Goal: Task Accomplishment & Management: Use online tool/utility

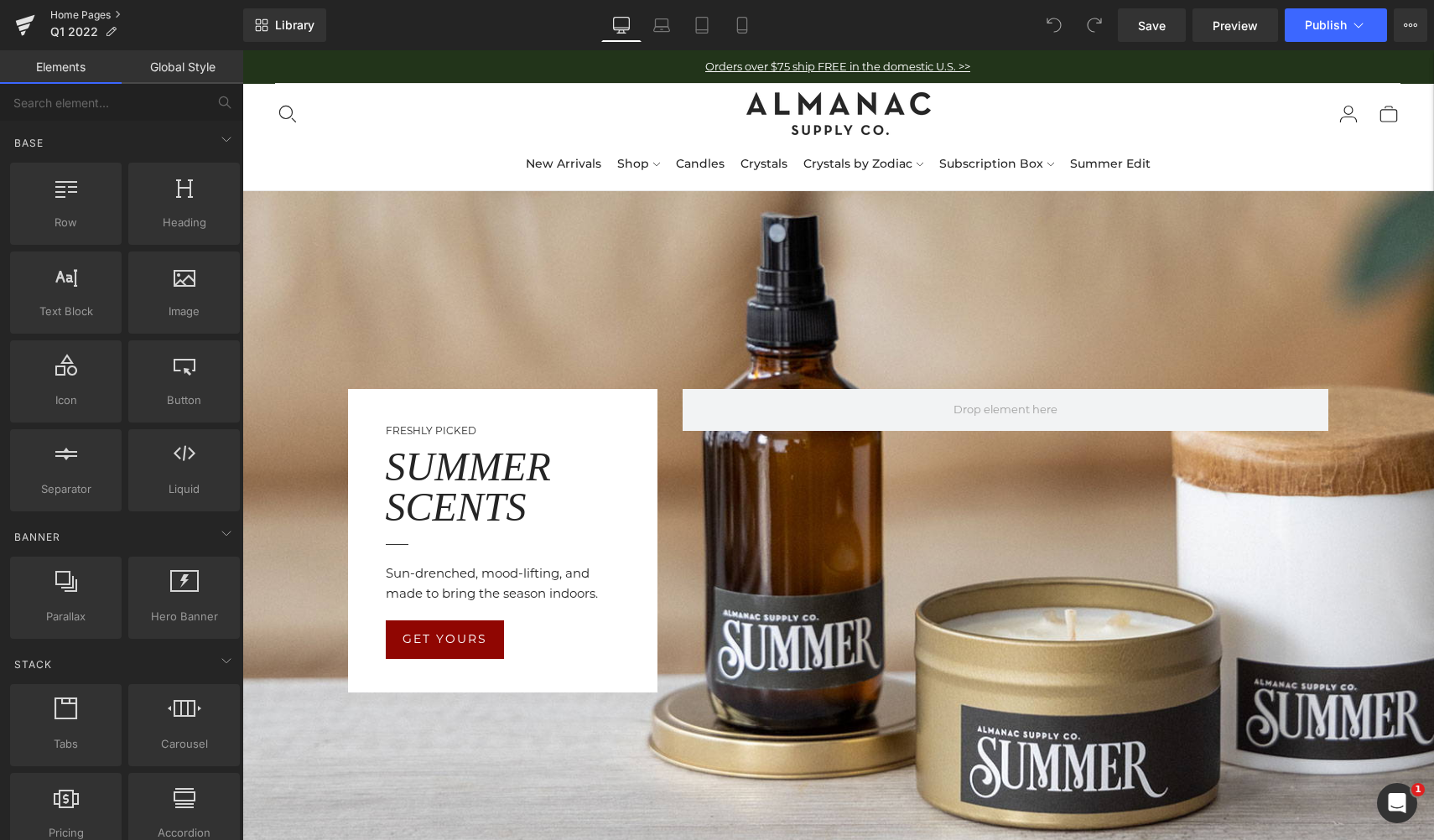
click at [69, 12] on link "Home Pages" at bounding box center [147, 15] width 193 height 13
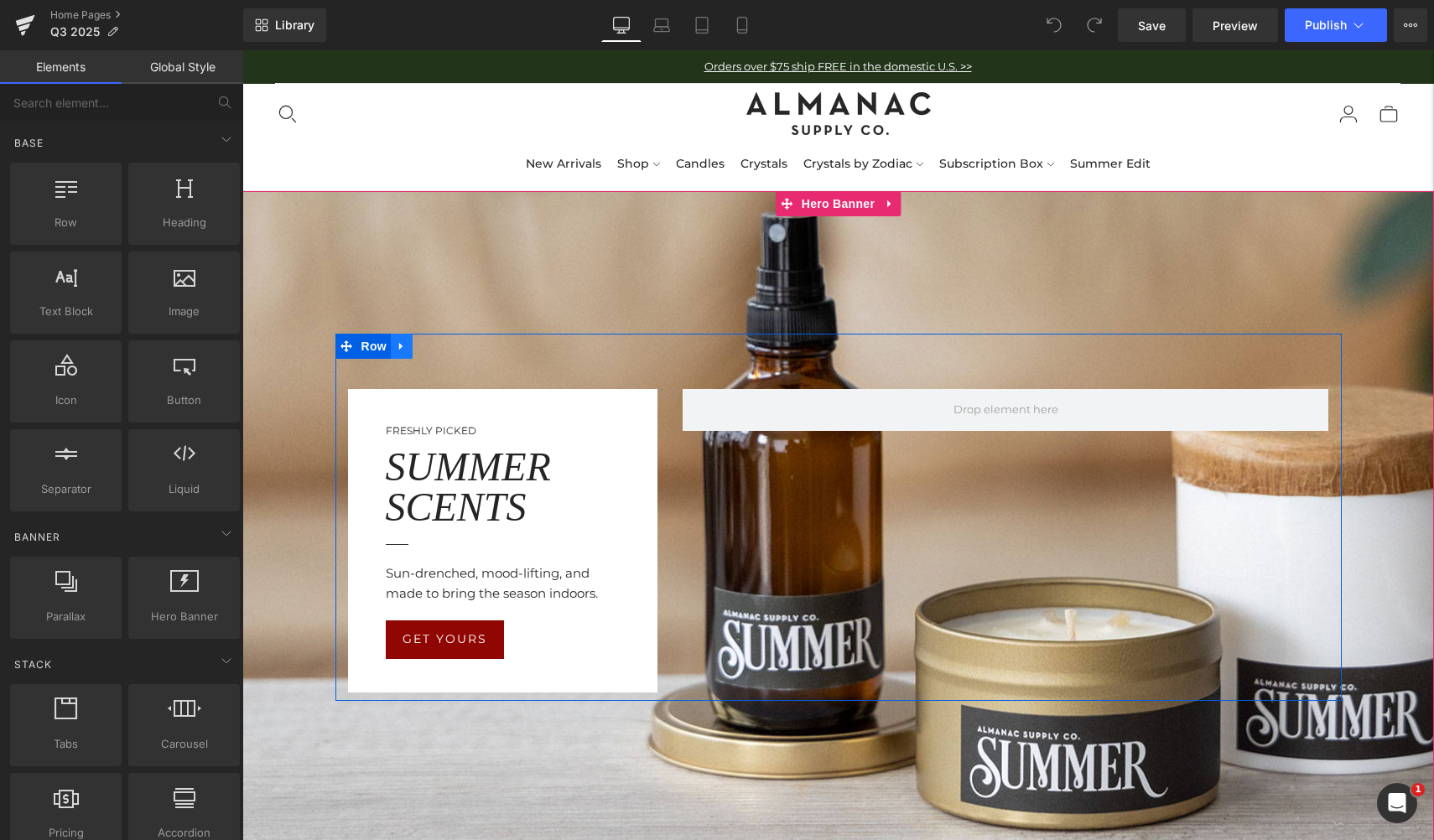
click at [398, 345] on icon at bounding box center [402, 346] width 12 height 12
click at [424, 347] on icon at bounding box center [423, 346] width 12 height 12
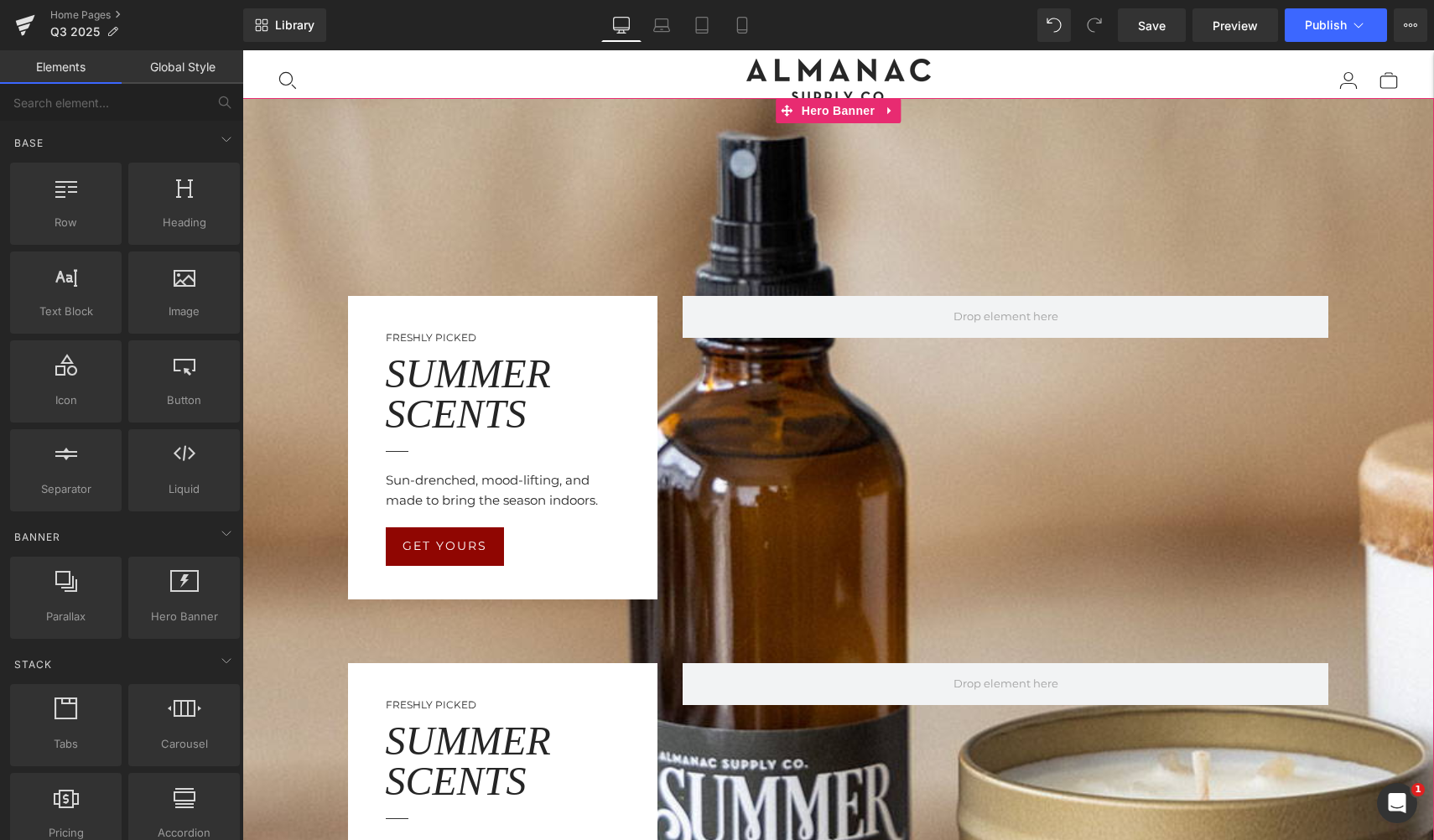
scroll to position [87, 0]
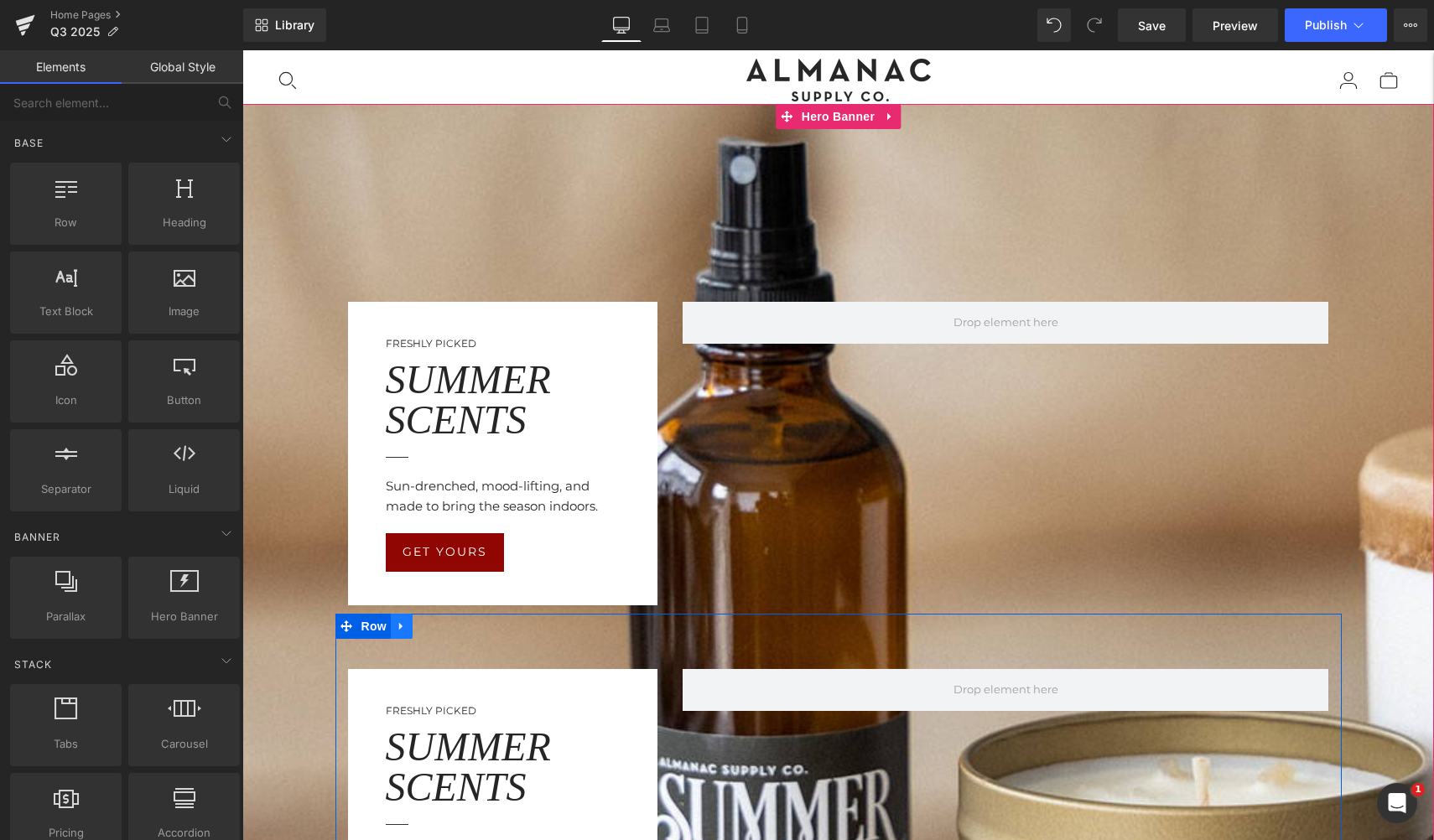
click at [401, 628] on icon at bounding box center [402, 625] width 12 height 12
click at [447, 624] on icon at bounding box center [445, 625] width 12 height 12
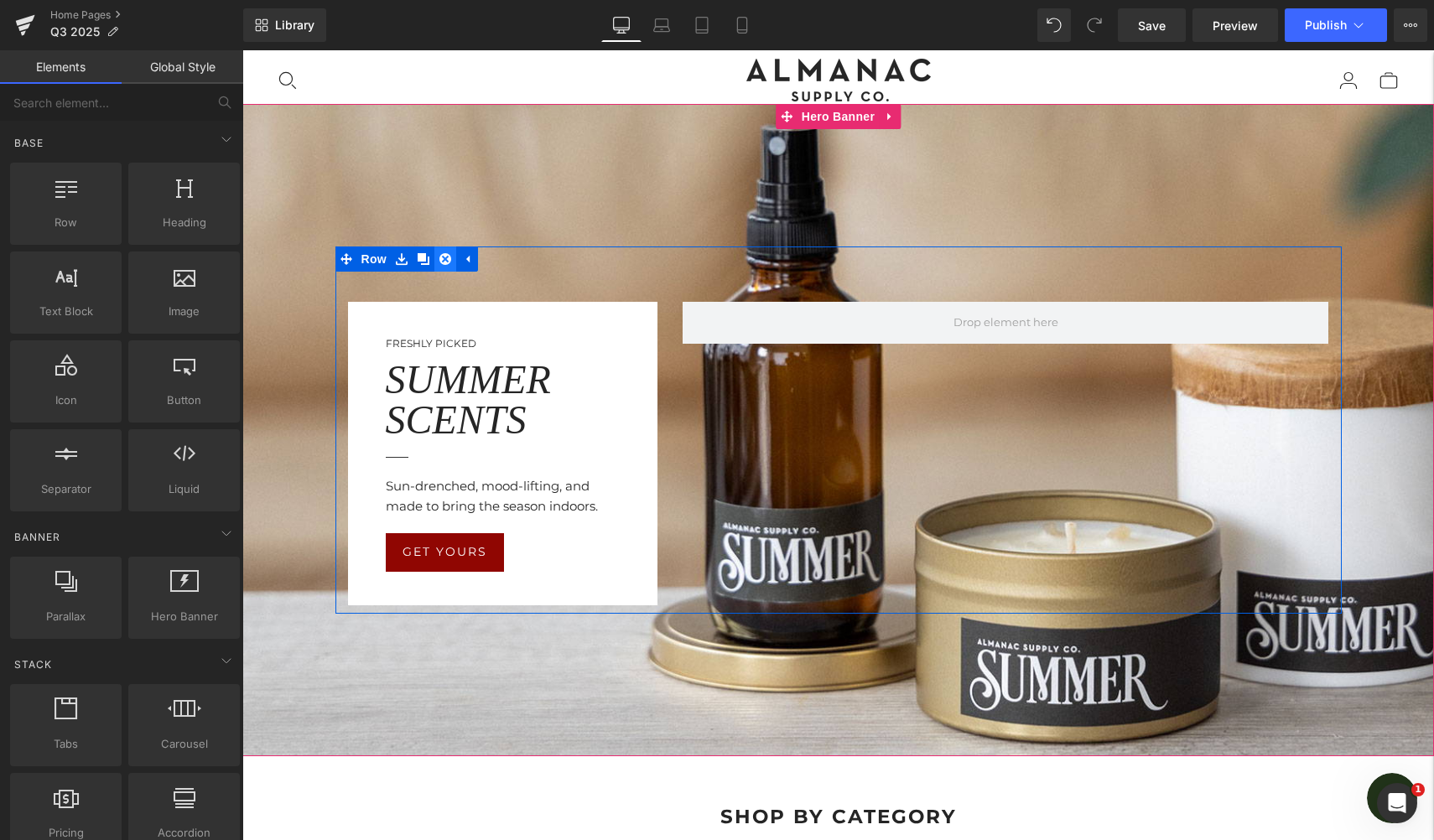
click at [445, 258] on icon at bounding box center [445, 259] width 12 height 12
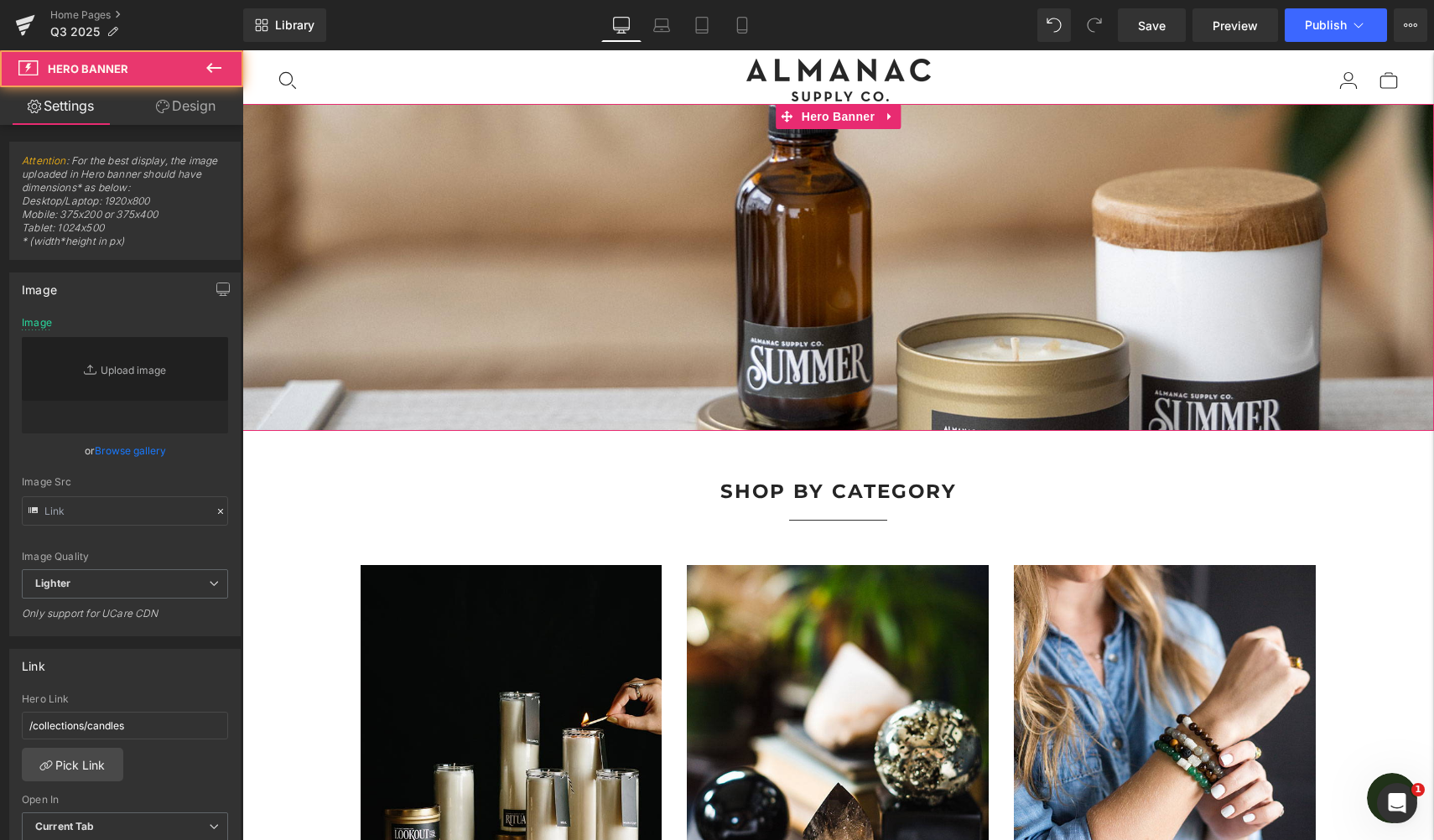
type input "[URL][DOMAIN_NAME]"
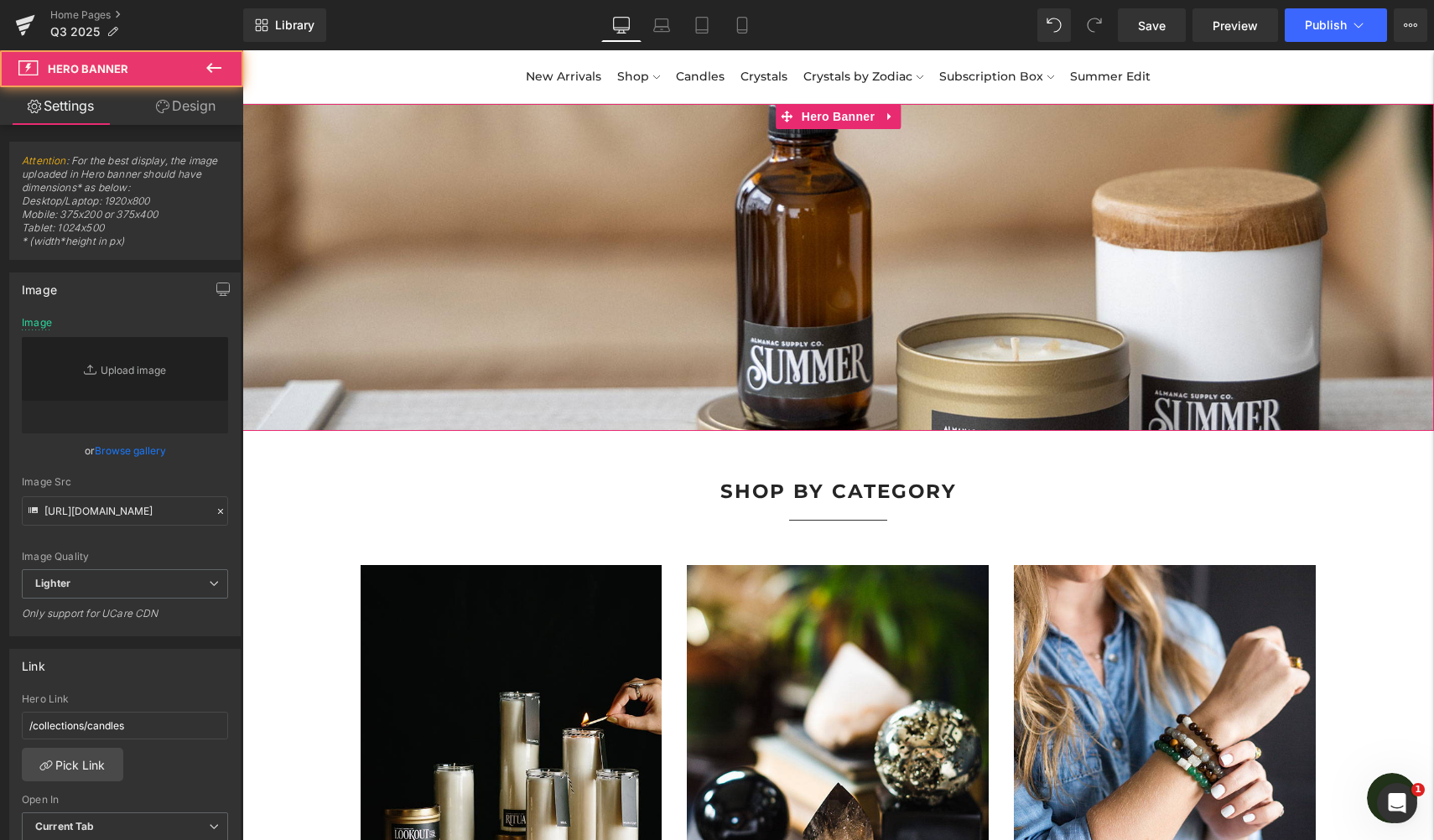
scroll to position [0, 0]
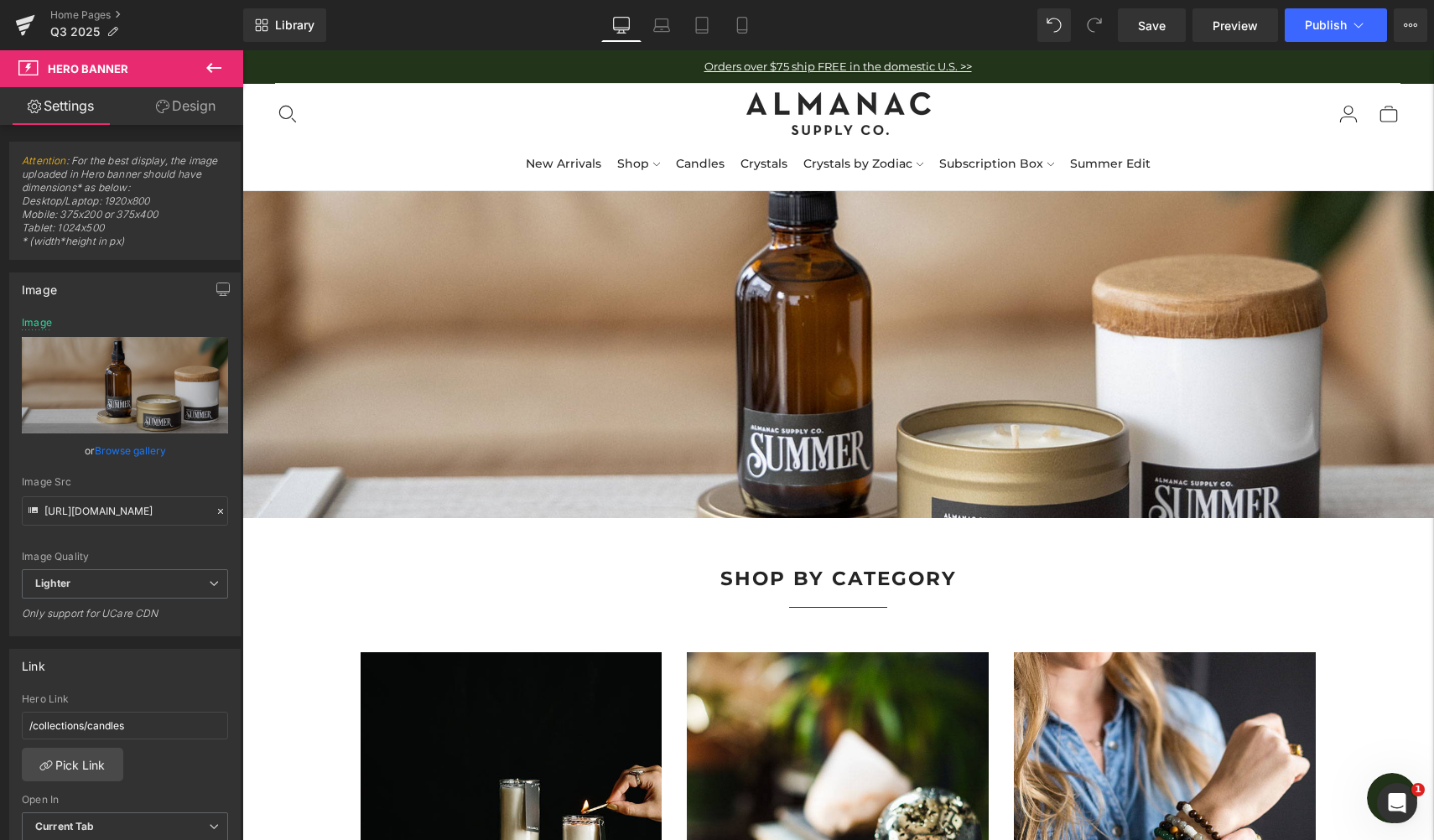
click at [214, 74] on icon at bounding box center [213, 68] width 20 height 20
click at [216, 67] on icon at bounding box center [214, 68] width 15 height 10
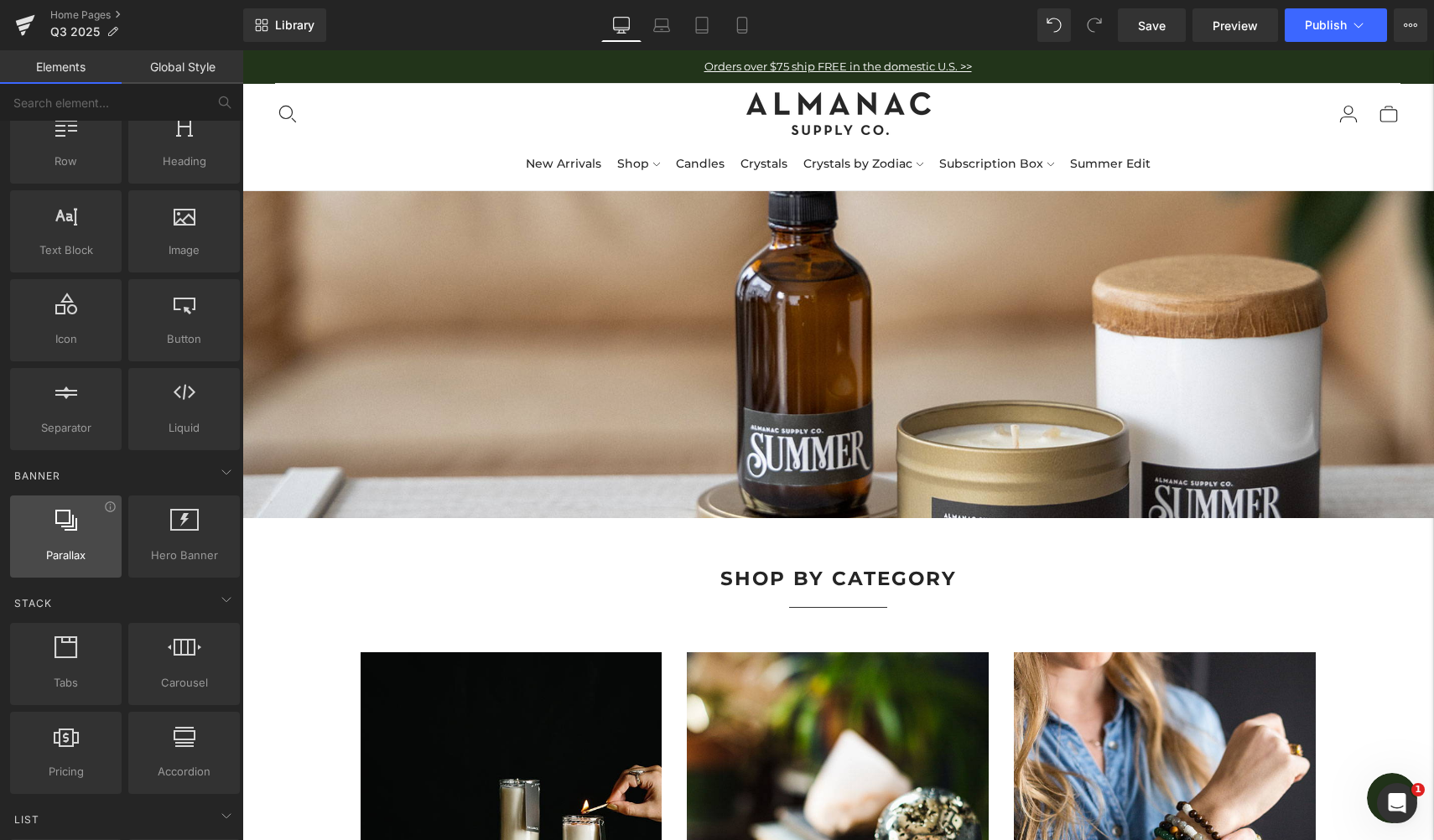
scroll to position [158, 0]
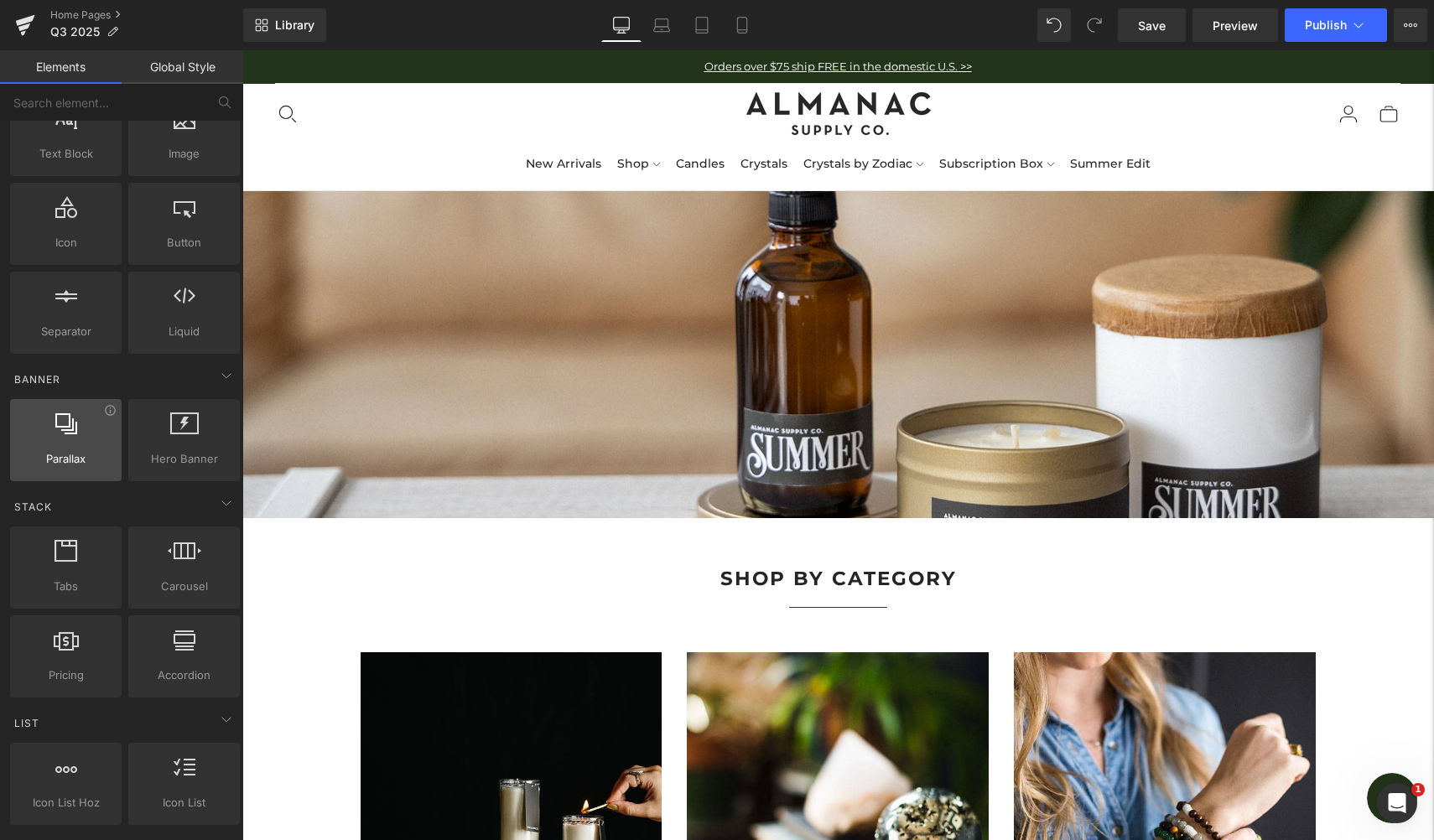
click at [68, 434] on icon at bounding box center [66, 423] width 22 height 22
click at [106, 414] on icon at bounding box center [110, 410] width 12 height 12
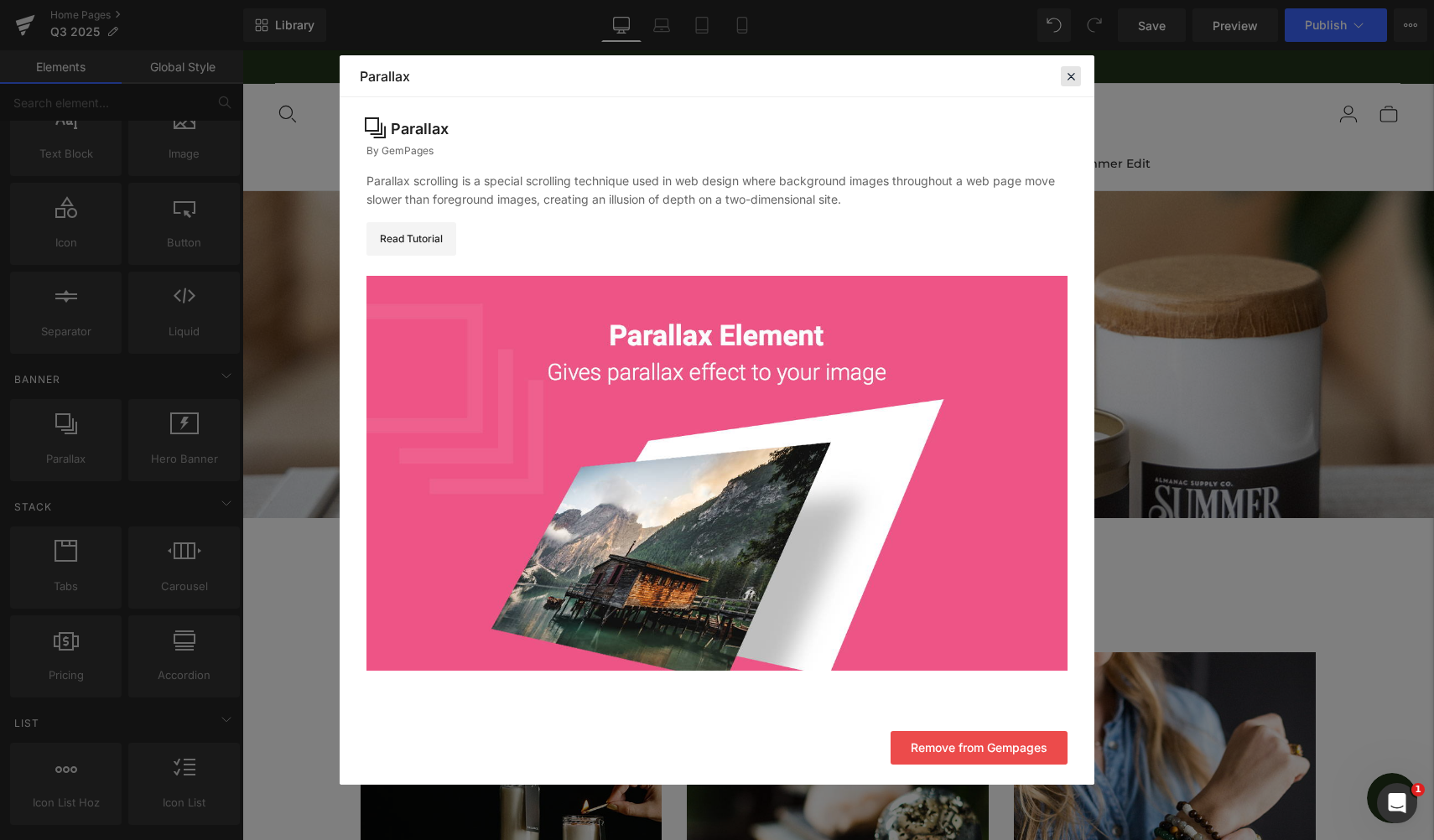
click at [1068, 82] on icon at bounding box center [1071, 76] width 15 height 15
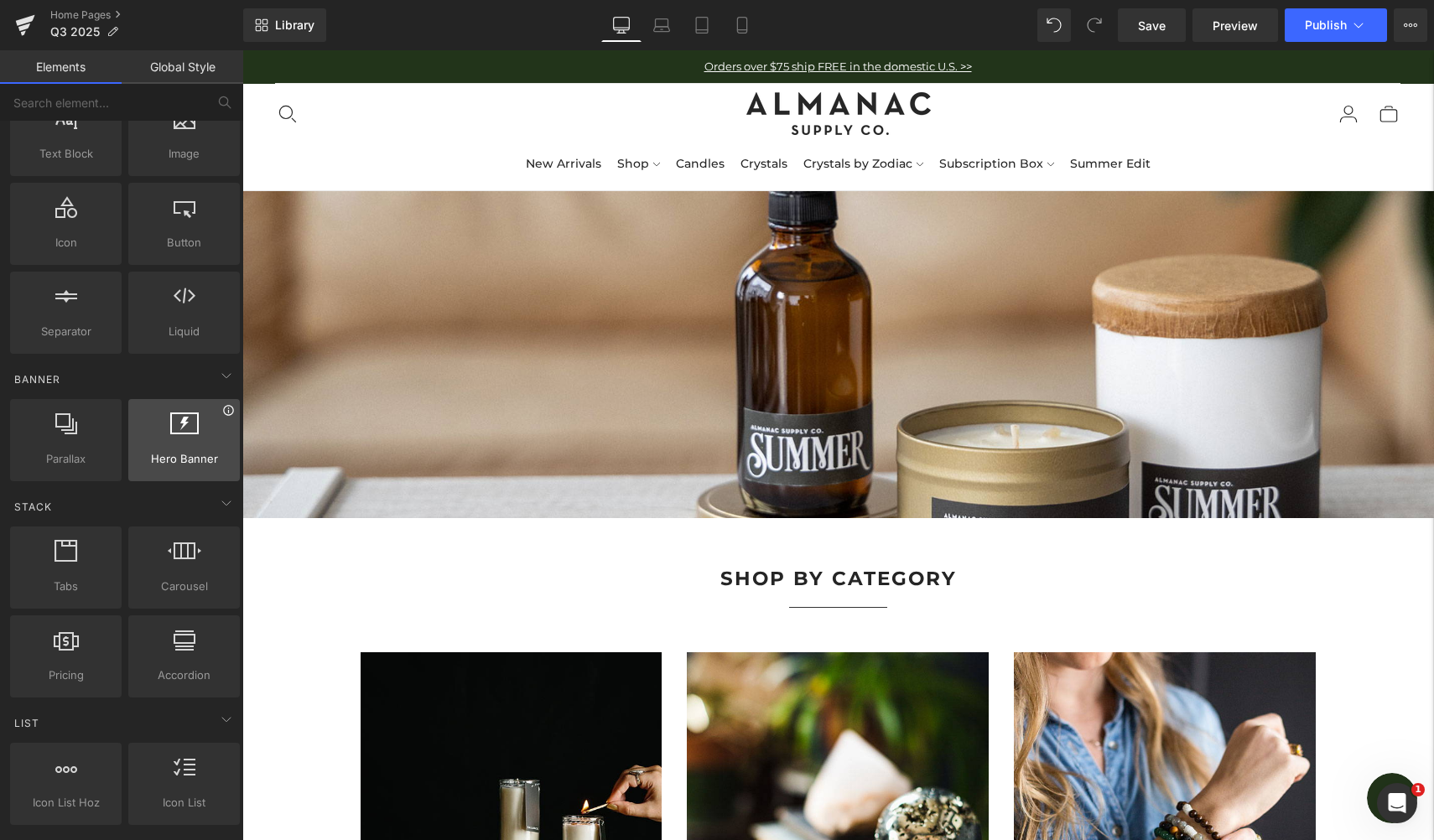
click at [223, 411] on icon at bounding box center [228, 410] width 10 height 10
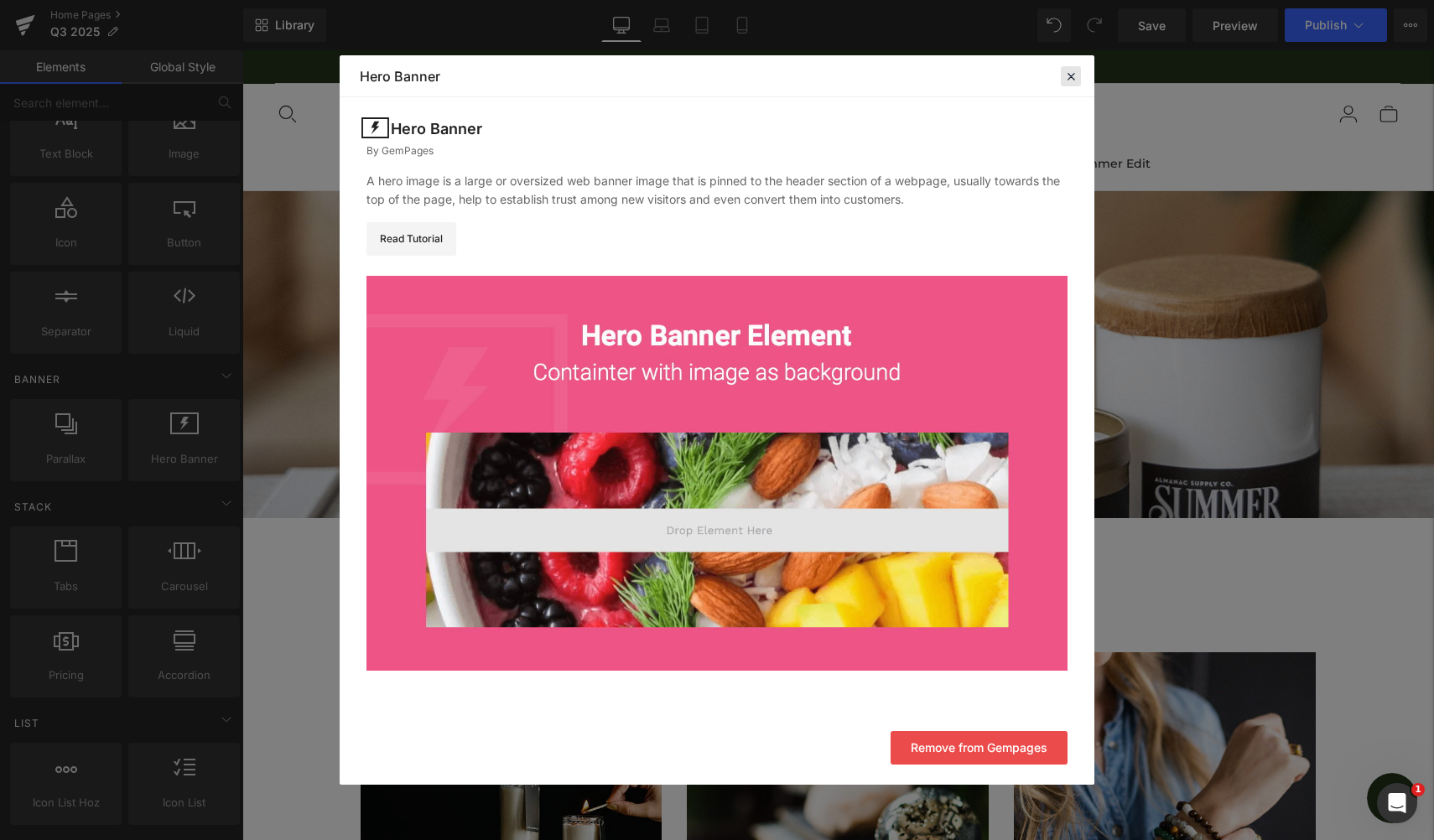
click at [1066, 79] on icon at bounding box center [1071, 76] width 15 height 15
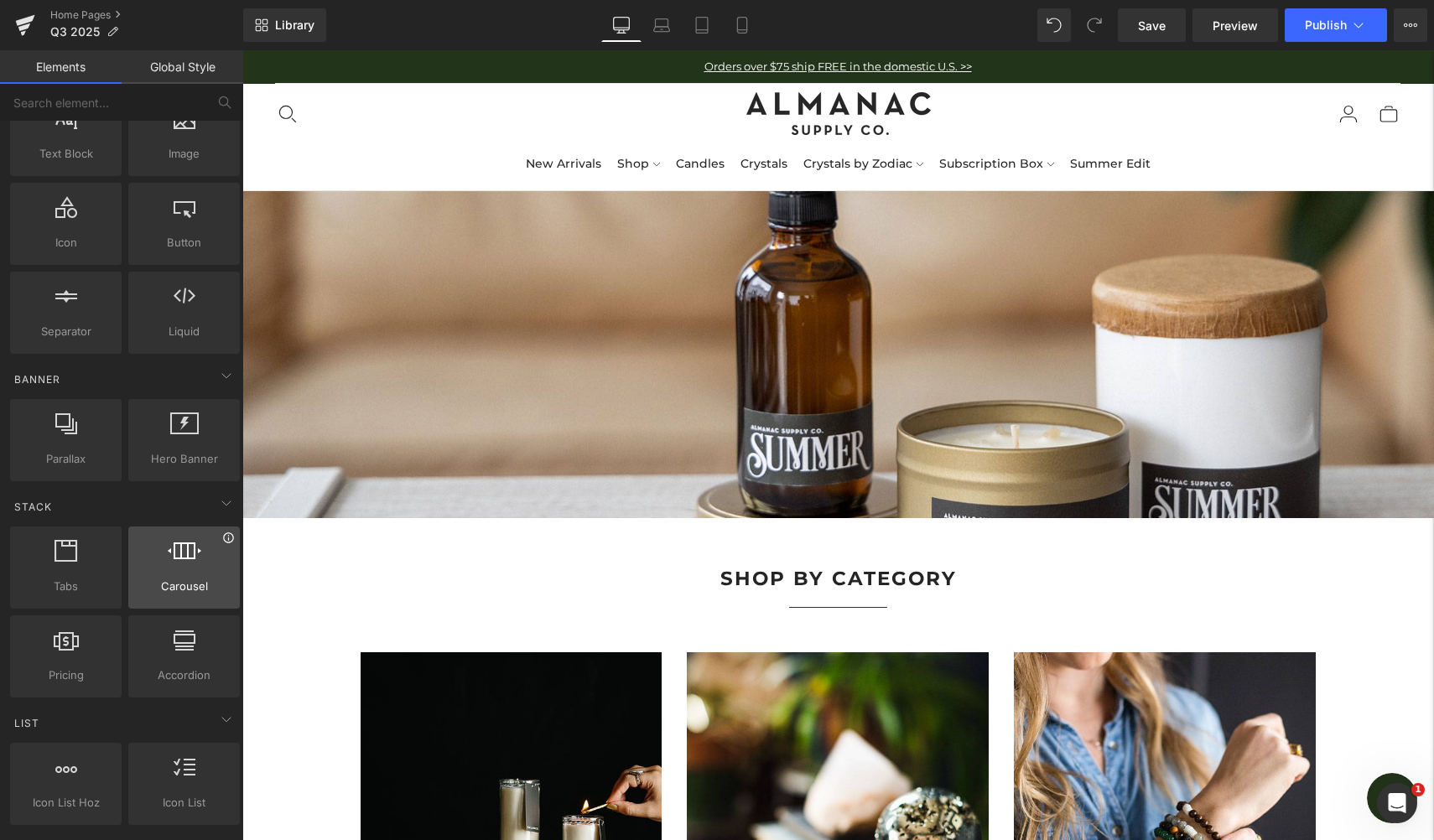
click at [222, 542] on icon at bounding box center [228, 538] width 12 height 12
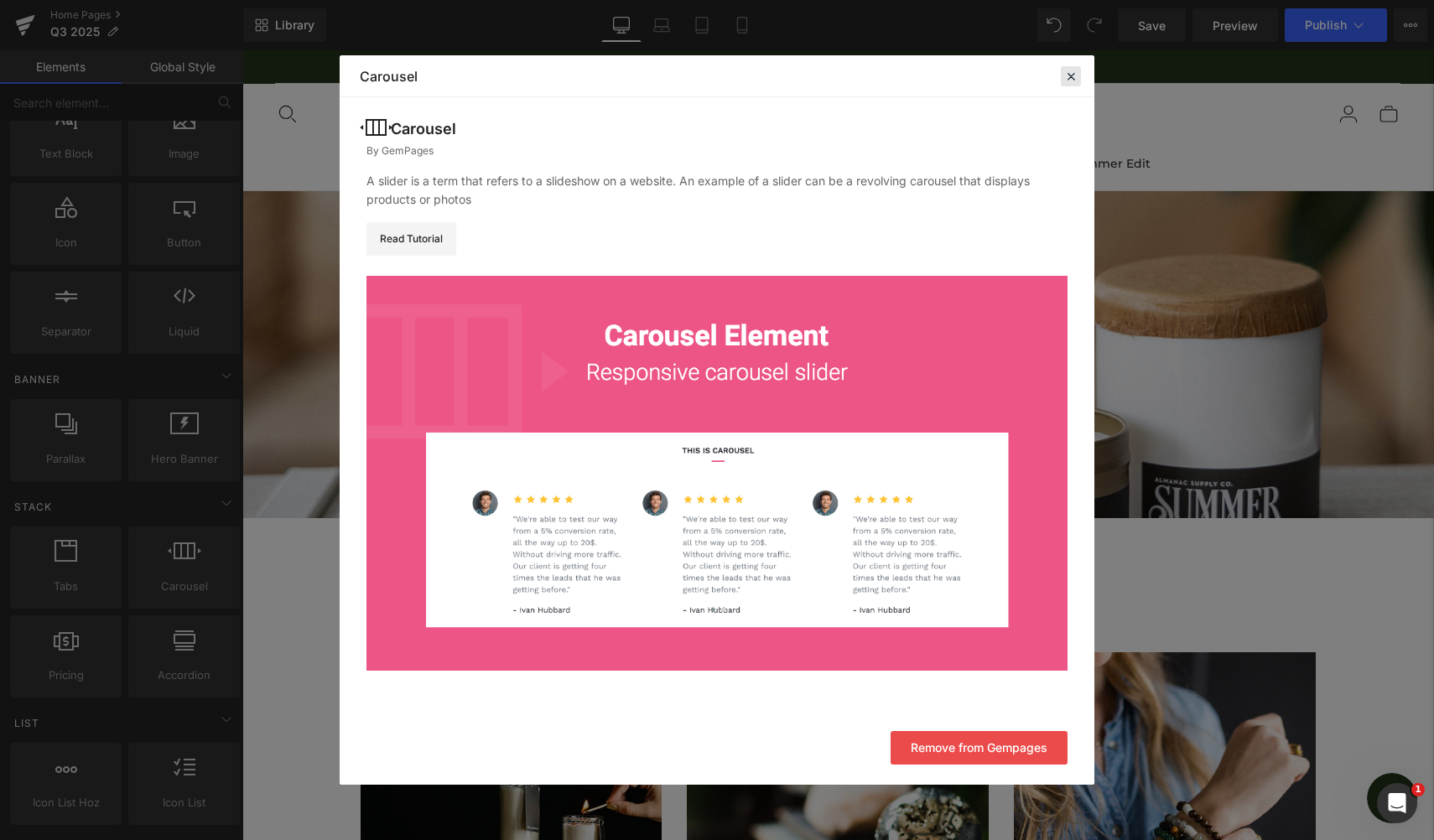
click at [1071, 80] on icon at bounding box center [1071, 76] width 15 height 15
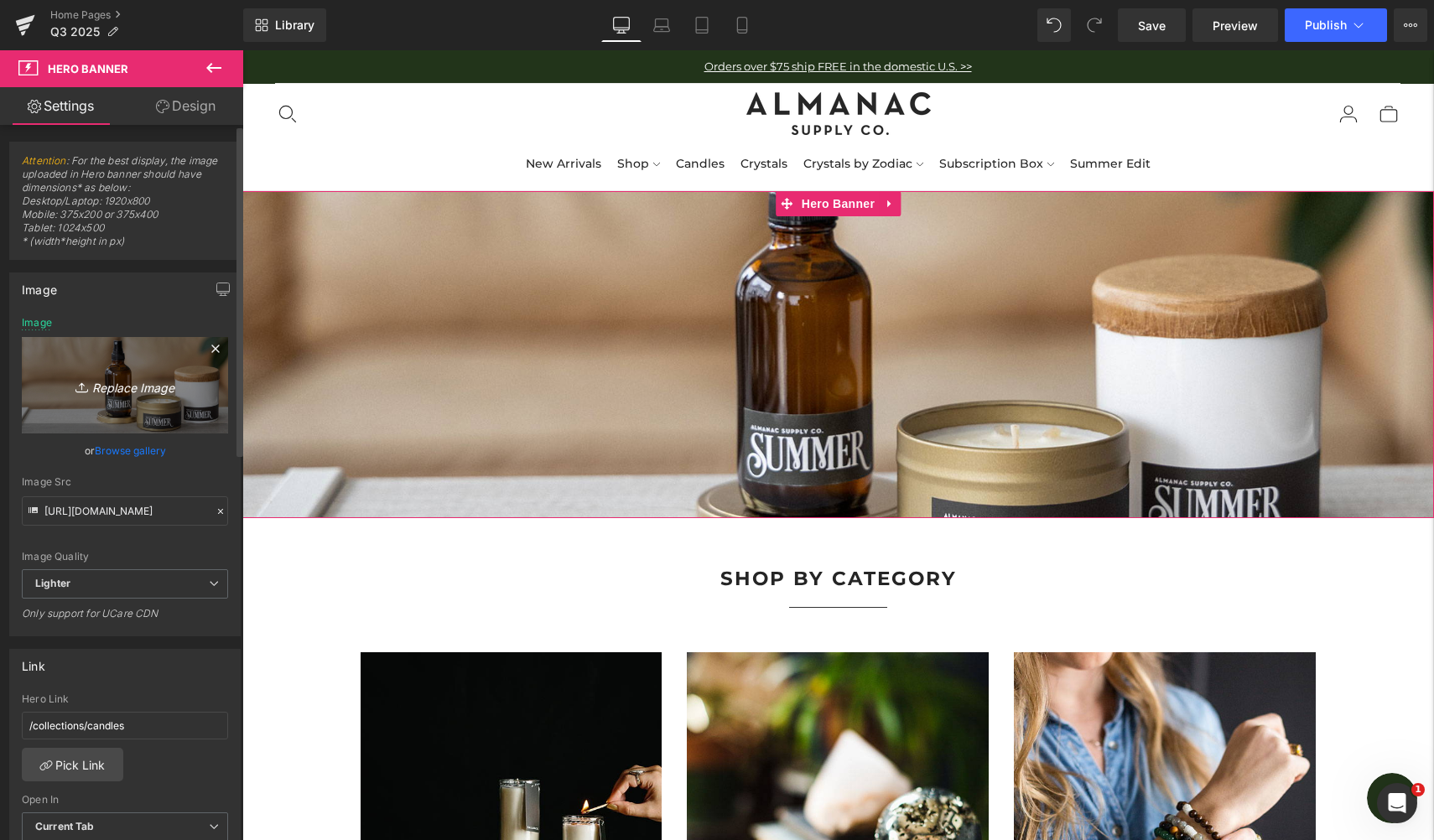
click at [105, 389] on icon "Replace Image" at bounding box center [125, 385] width 134 height 21
type input "C:\fakepath\Home_Hero_KitchenWitch.jpg"
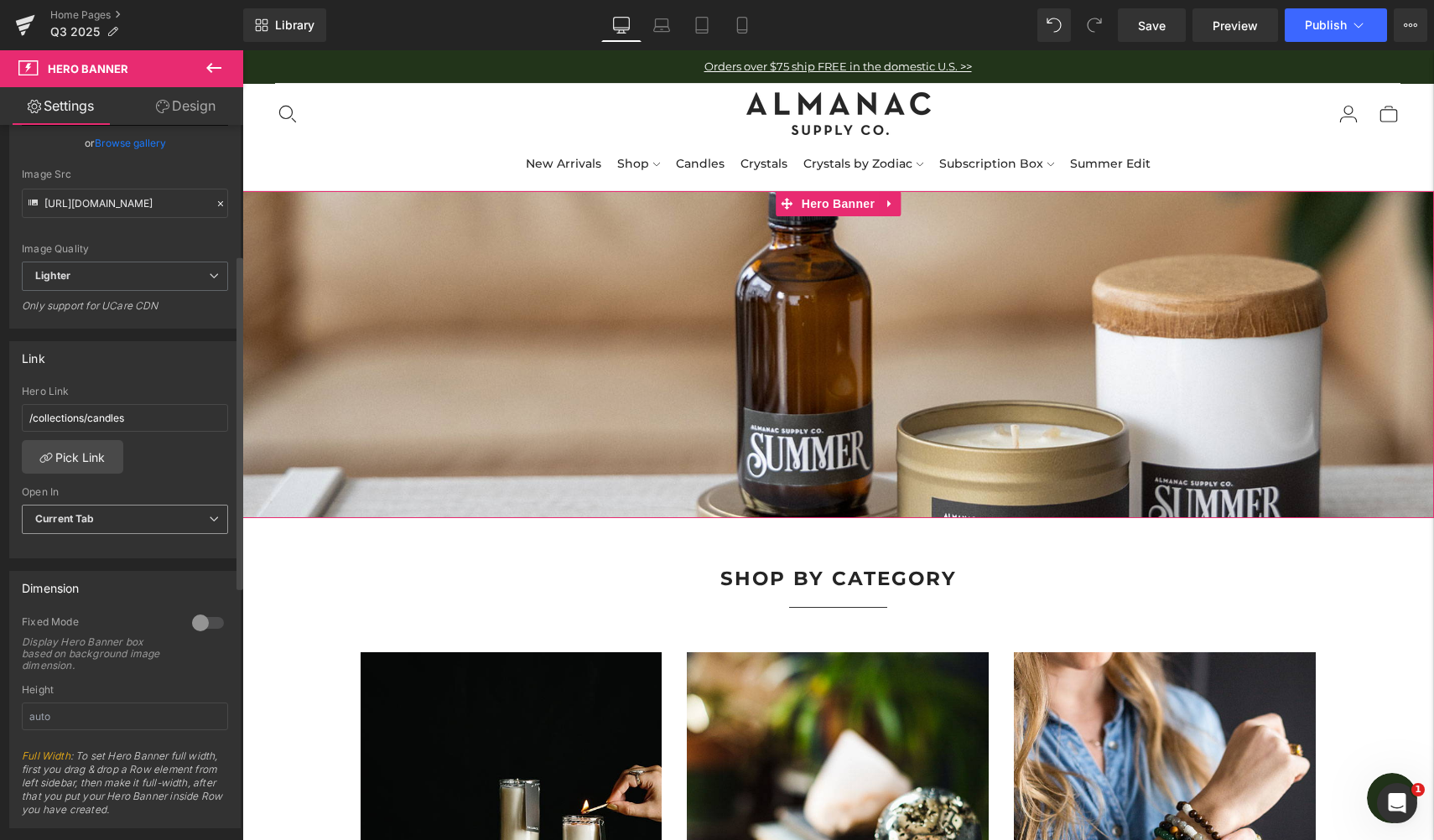
scroll to position [298, 0]
click at [107, 409] on input "/collections/candles" at bounding box center [125, 414] width 206 height 27
click at [84, 448] on link "Pick Link" at bounding box center [72, 454] width 101 height 34
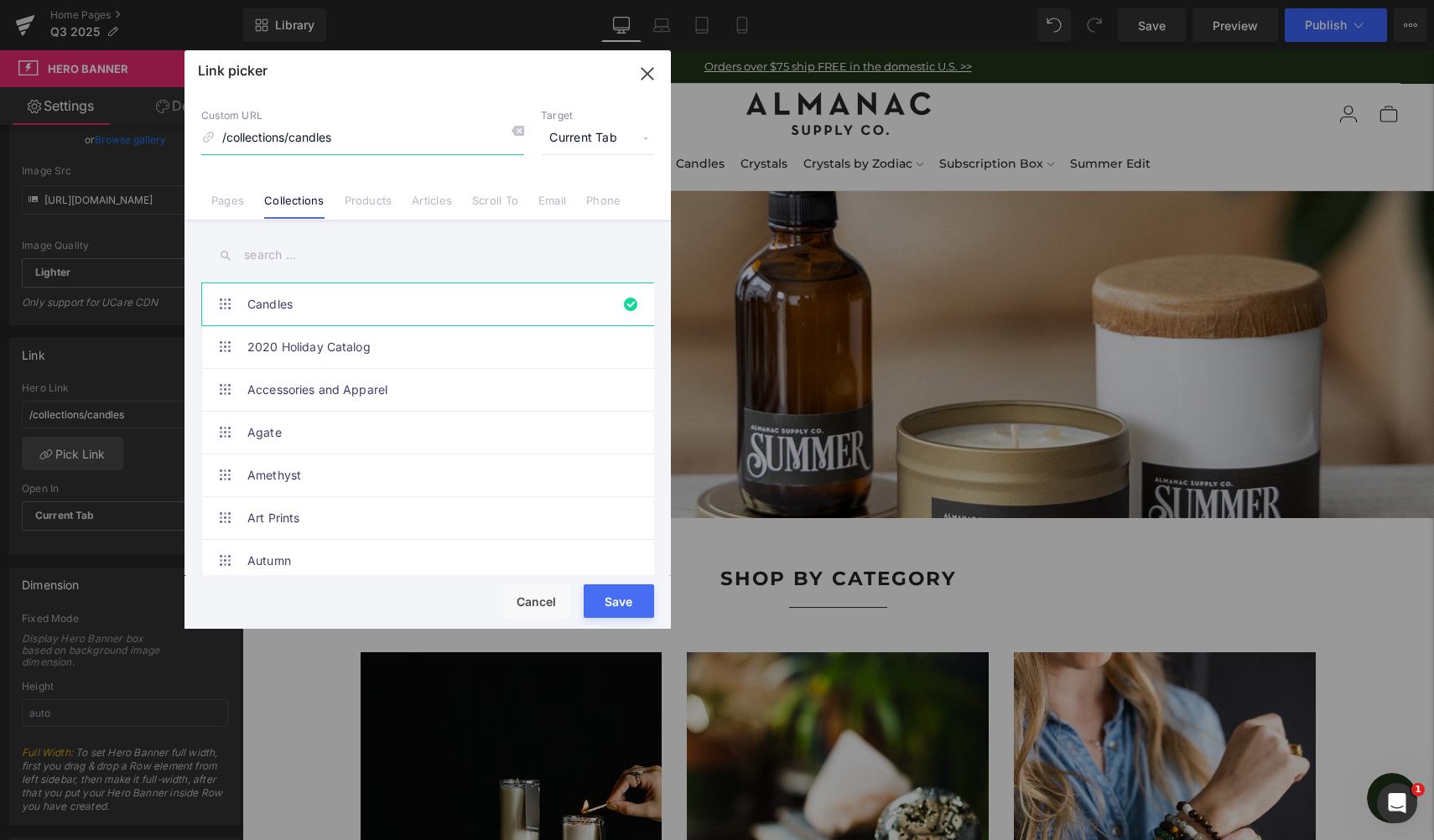
drag, startPoint x: 321, startPoint y: 134, endPoint x: 191, endPoint y: 141, distance: 130.2
click at [191, 141] on div "Custom URL /collections/candles Target Current Tab Current Tab New Tab Pages Co…" at bounding box center [428, 156] width 486 height 128
drag, startPoint x: 316, startPoint y: 256, endPoint x: 311, endPoint y: 244, distance: 13.0
click at [316, 256] on input "text" at bounding box center [427, 255] width 453 height 38
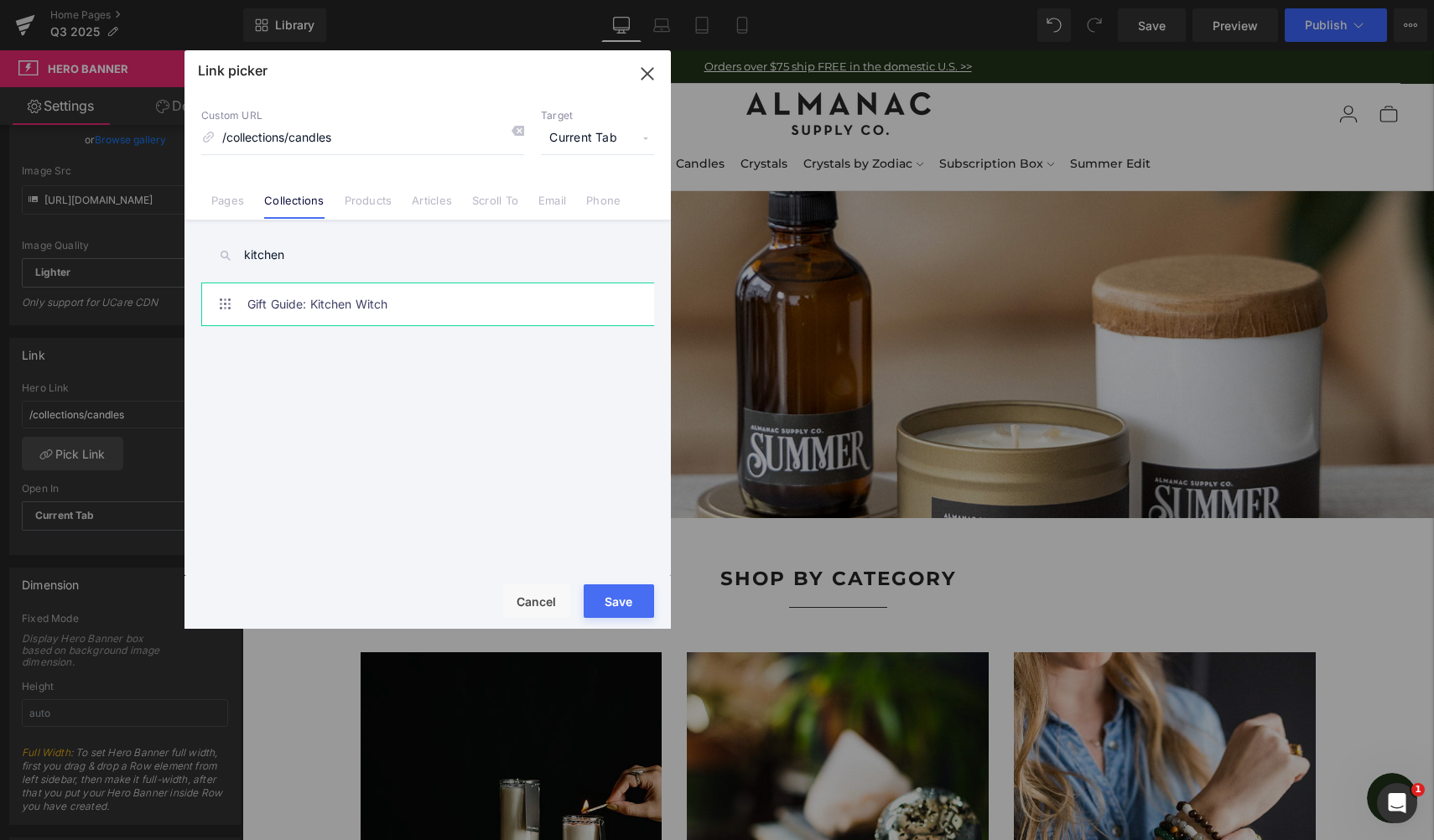
type input "kitchen"
click at [403, 304] on link "Gift Guide: Kitchen Witch" at bounding box center [432, 304] width 369 height 42
type input "/collections/gift-guide-kitchen-witch"
click at [621, 601] on button "Save" at bounding box center [618, 602] width 70 height 34
type input "/collections/gift-guide-kitchen-witch"
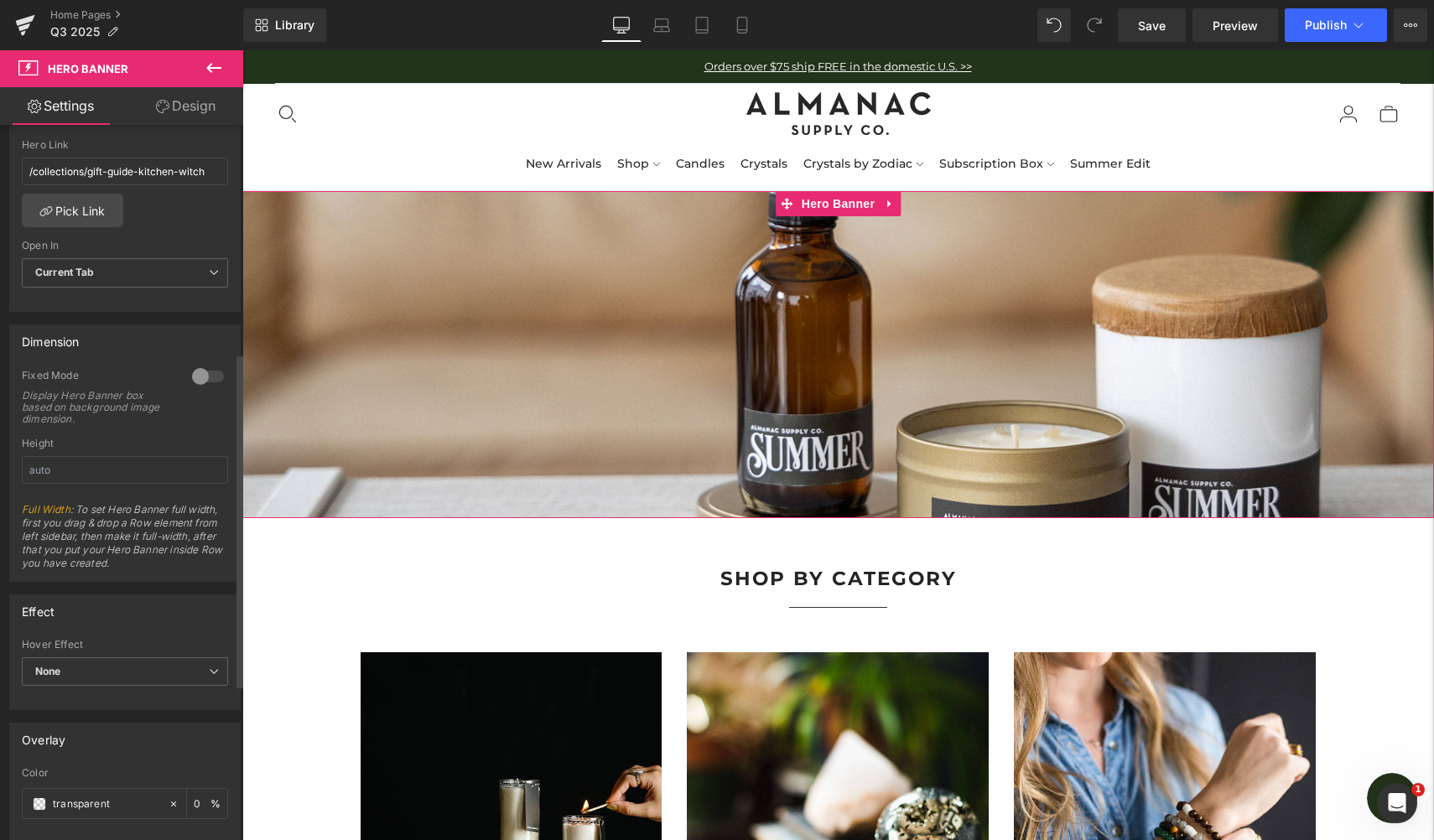
scroll to position [543, 0]
click at [203, 374] on div at bounding box center [207, 374] width 40 height 27
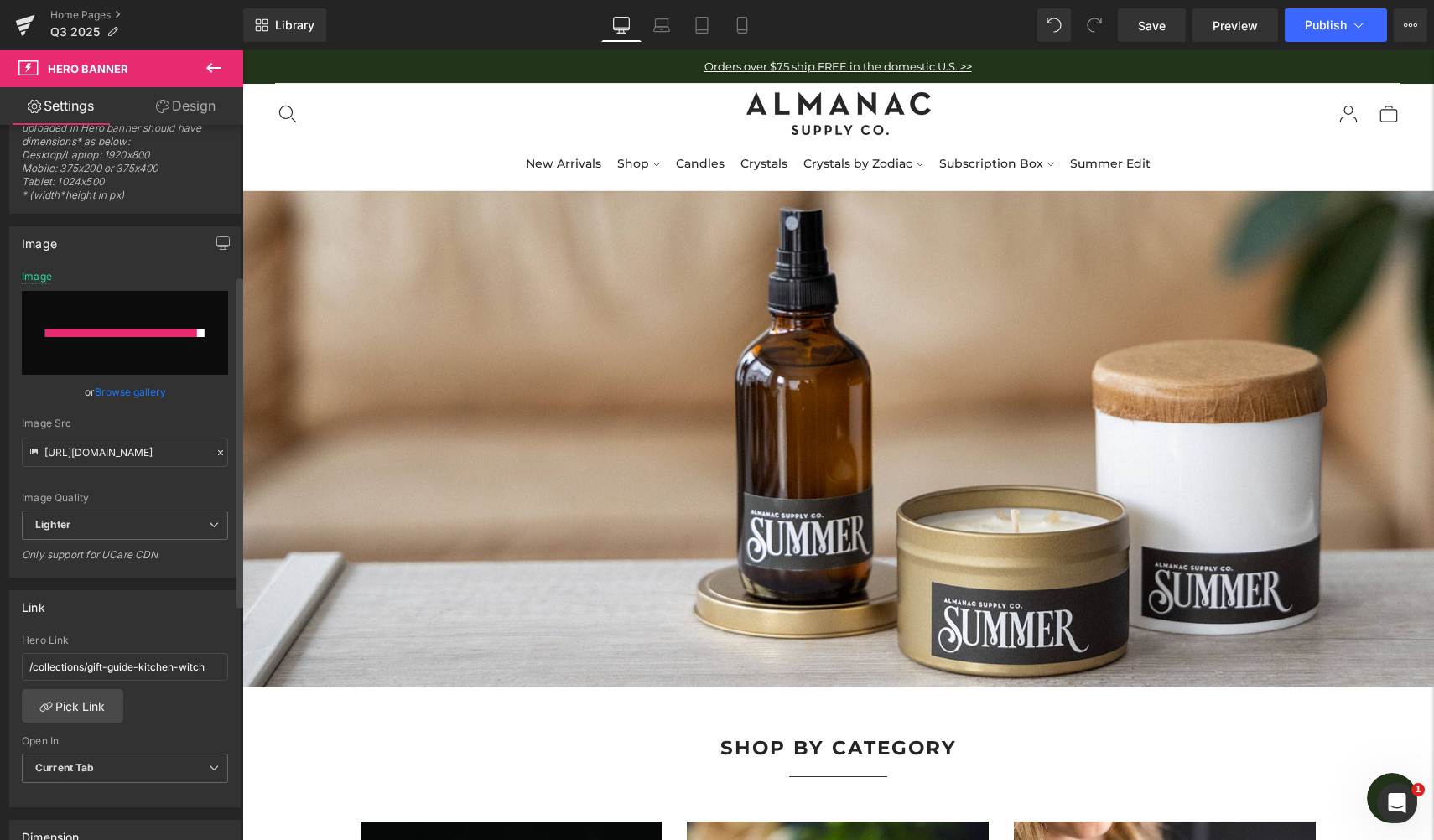
scroll to position [0, 0]
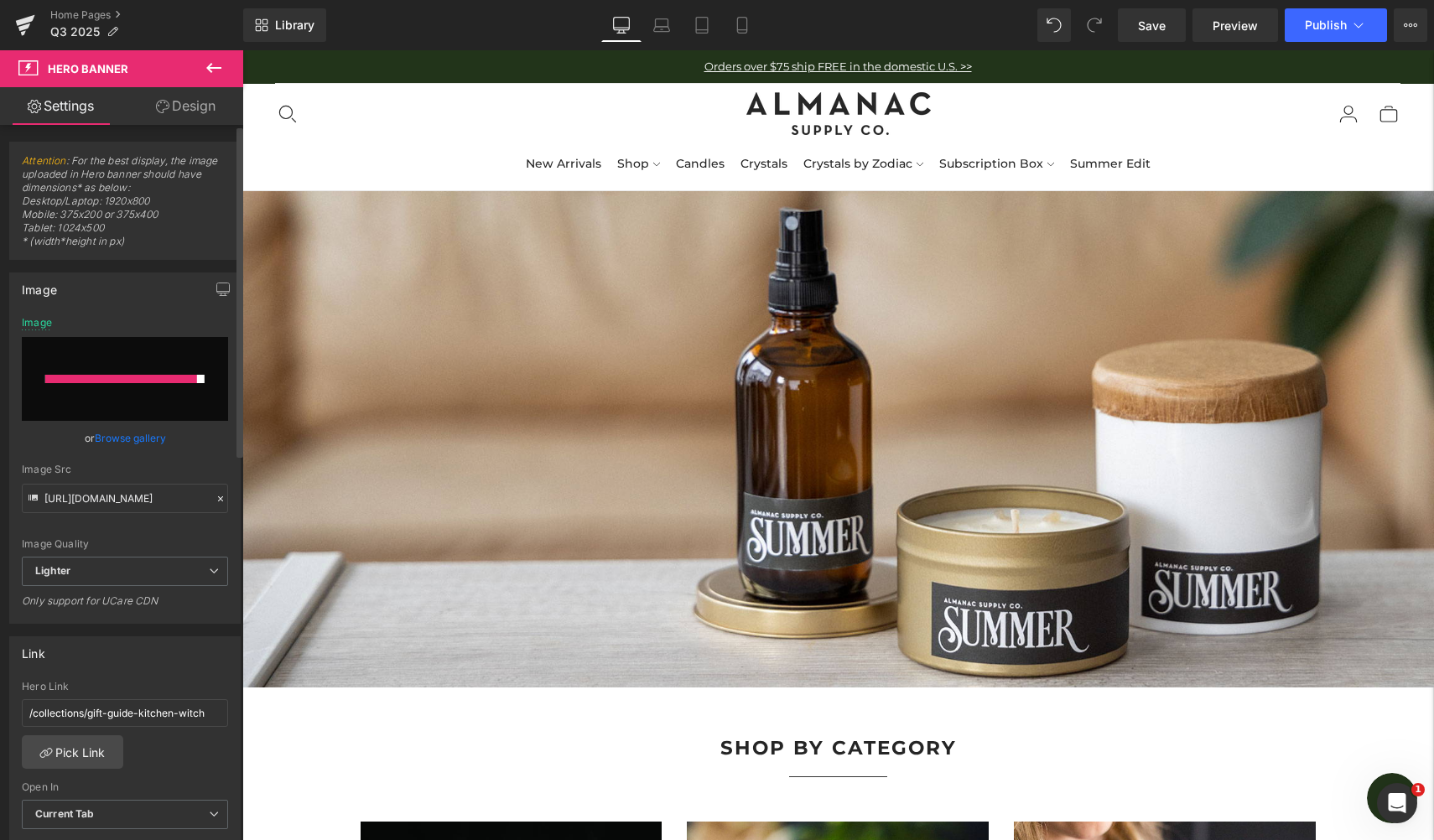
click at [130, 443] on link "Browse gallery" at bounding box center [130, 437] width 71 height 29
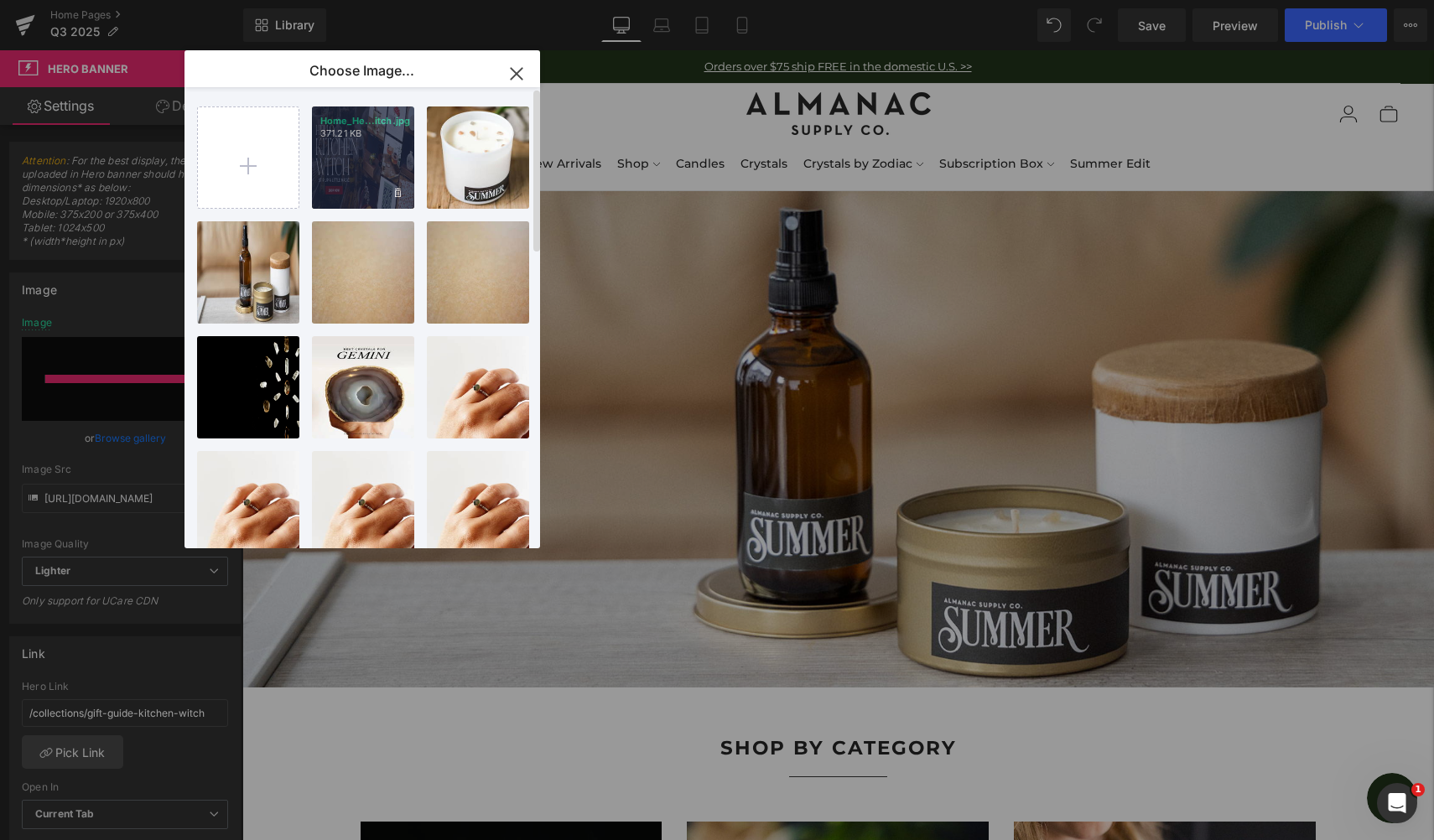
click at [359, 176] on div "Home_He...itch.jpg 371.21 KB" at bounding box center [362, 157] width 102 height 102
type input "[URL][DOMAIN_NAME]"
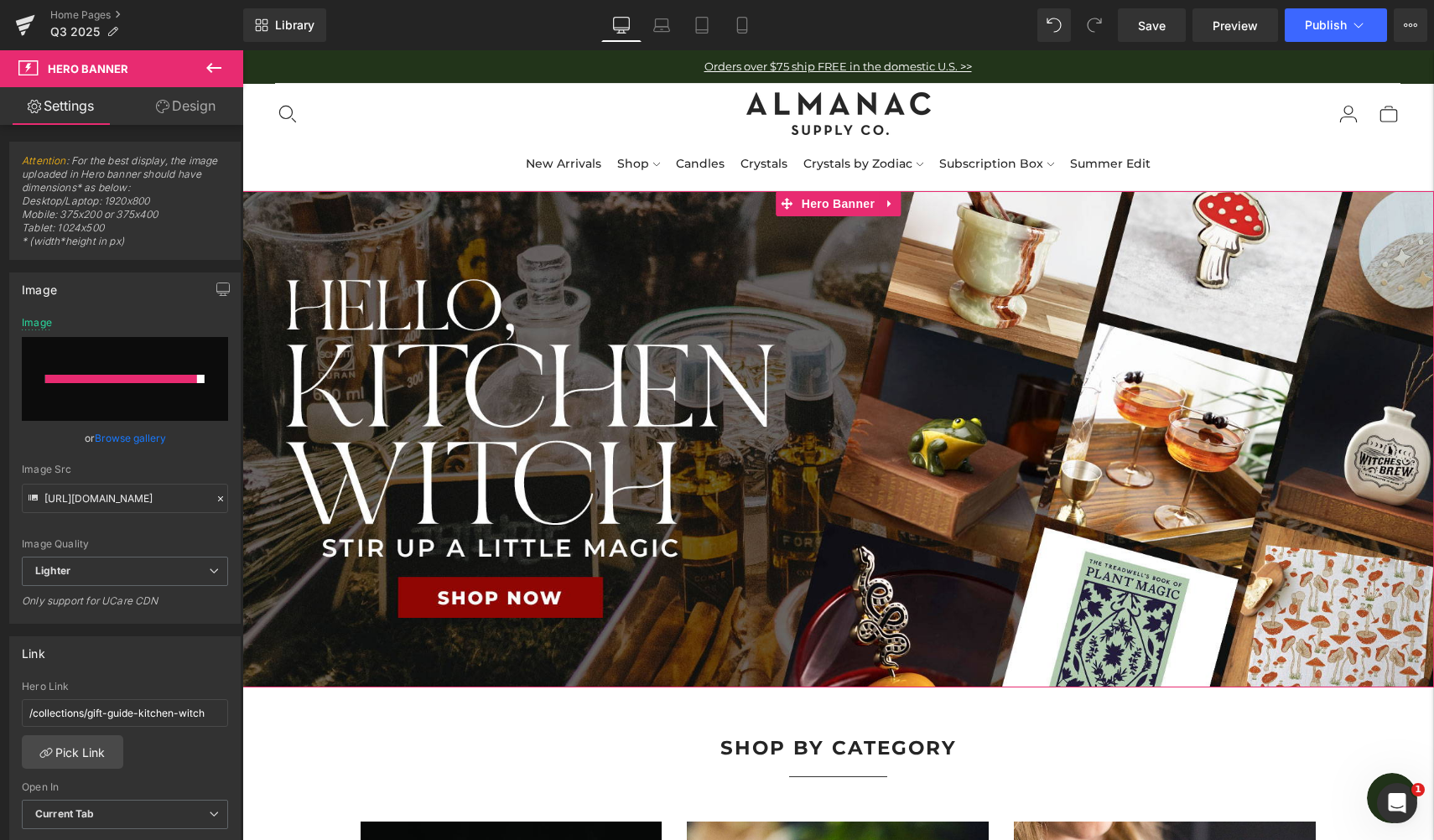
click at [189, 114] on link "Design" at bounding box center [186, 106] width 122 height 38
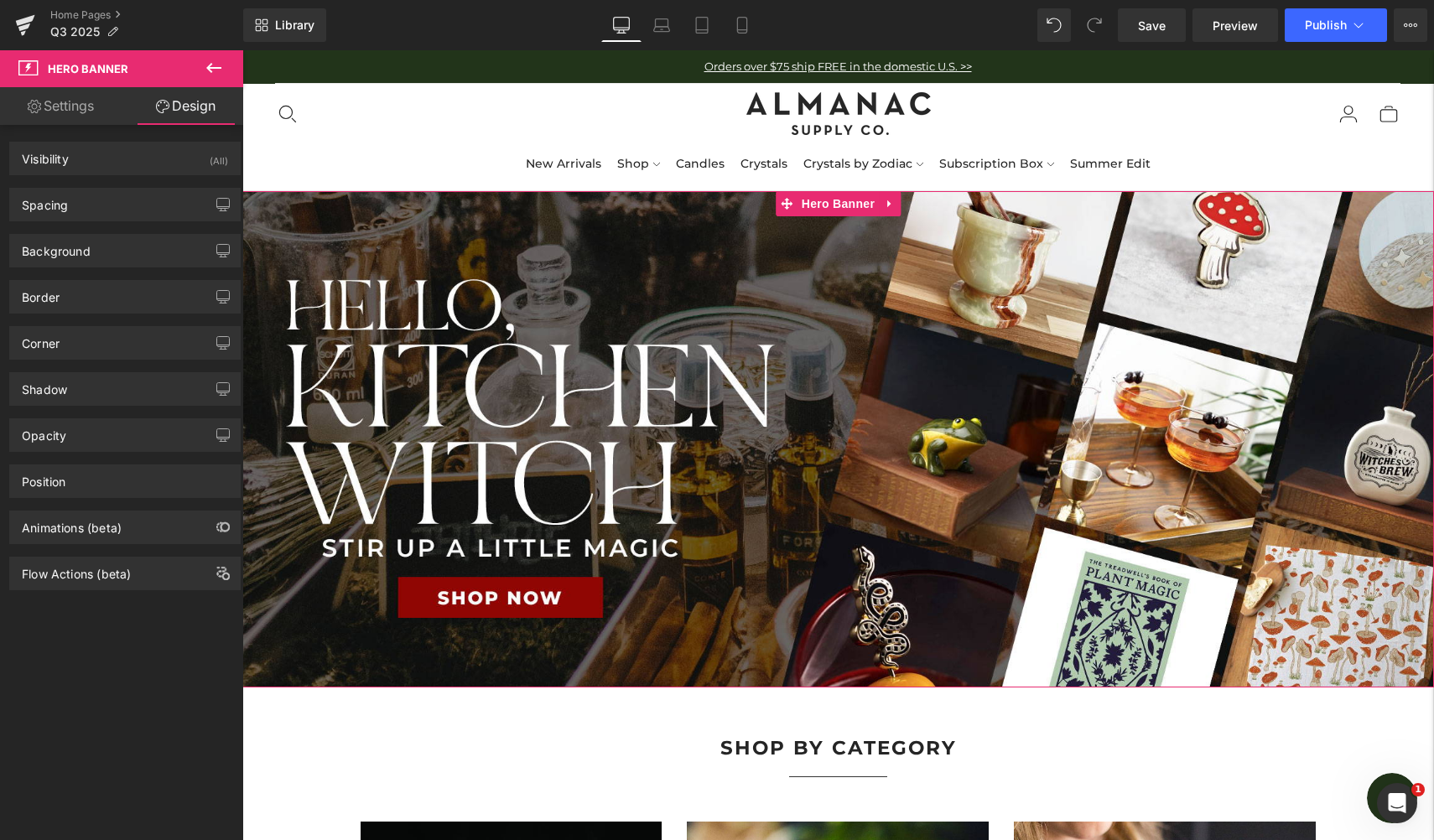
click at [59, 114] on link "Settings" at bounding box center [61, 106] width 122 height 38
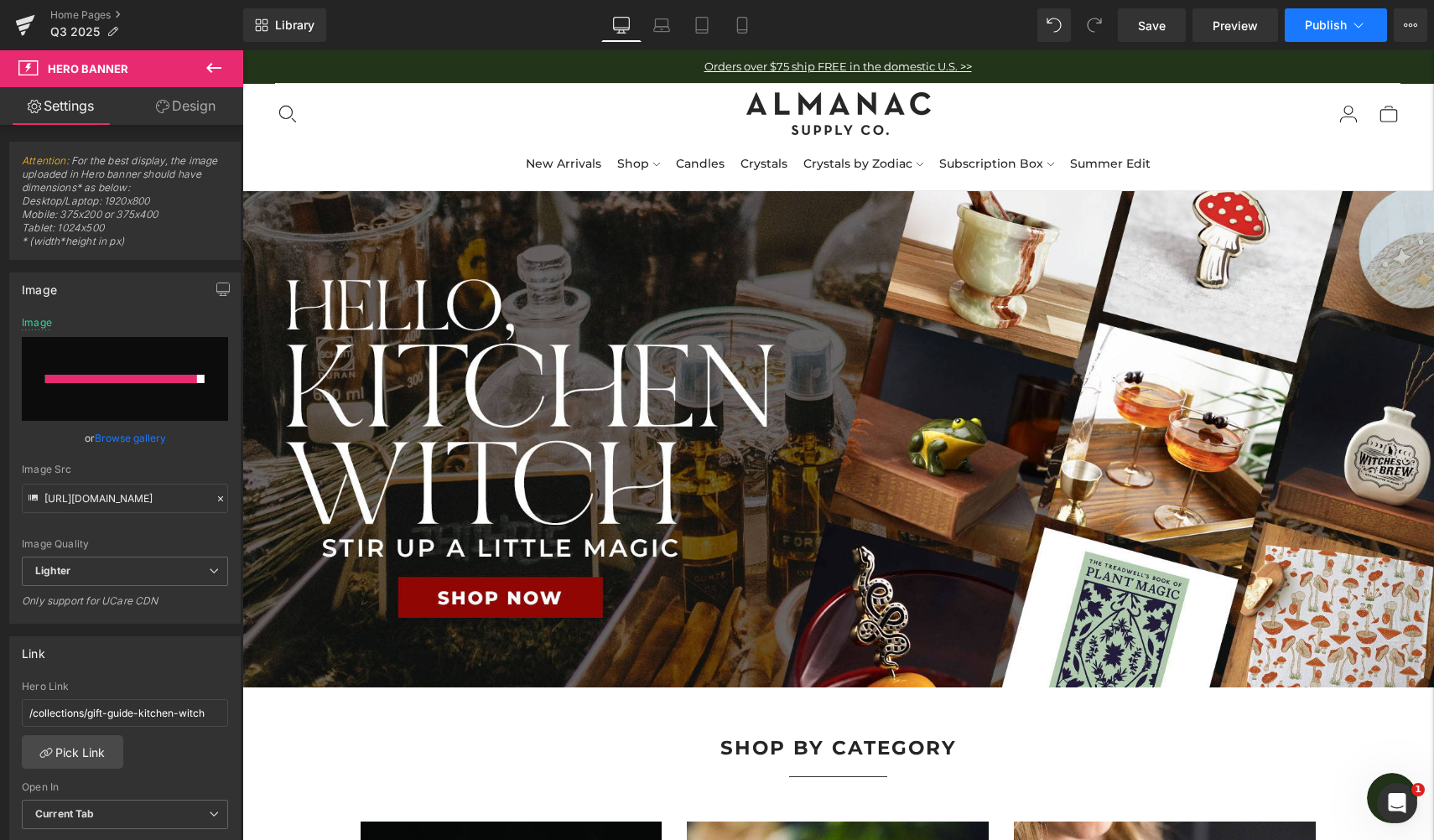
click at [1331, 30] on span "Publish" at bounding box center [1325, 25] width 42 height 13
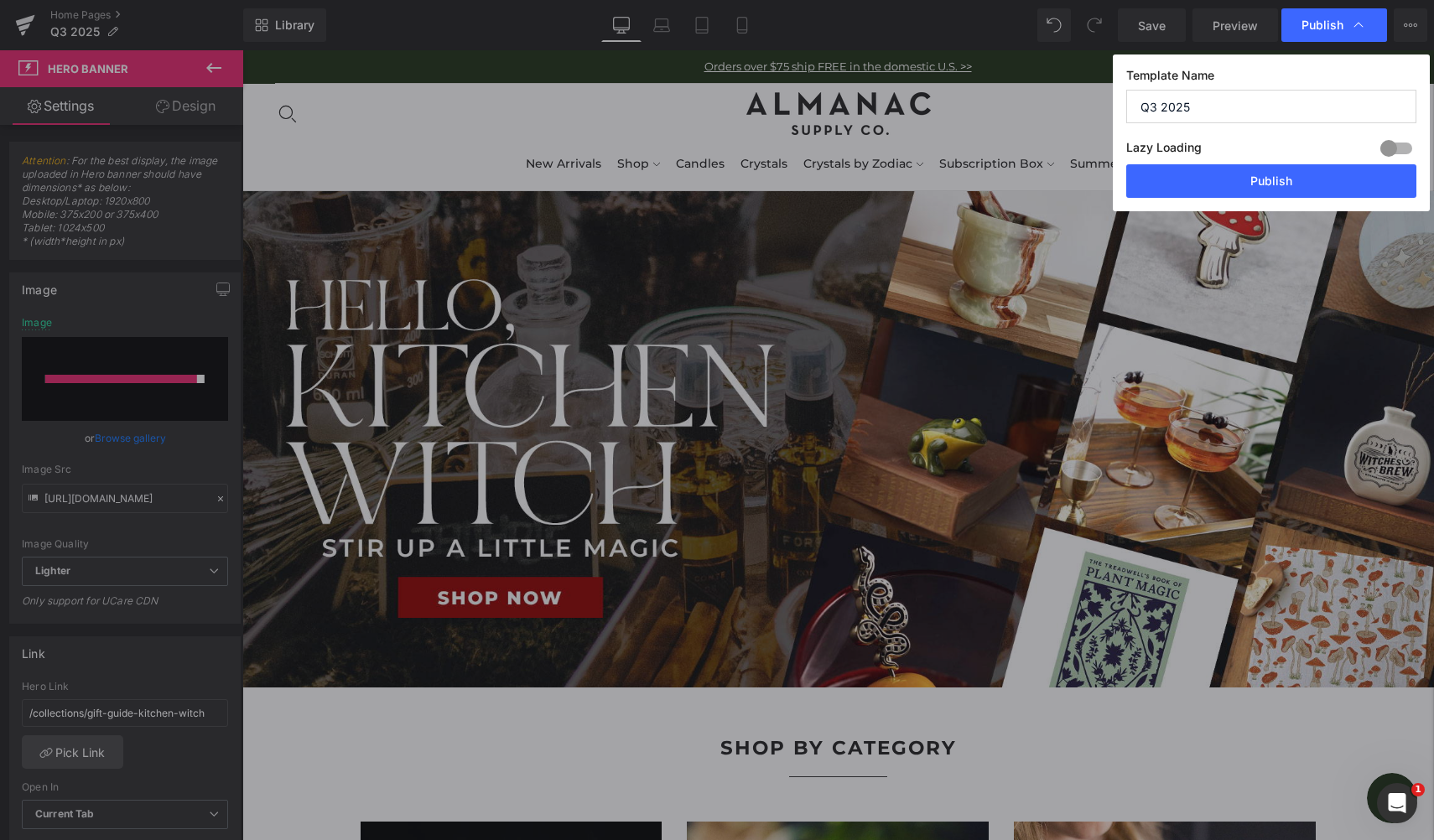
drag, startPoint x: 1320, startPoint y: 145, endPoint x: 1125, endPoint y: 80, distance: 205.5
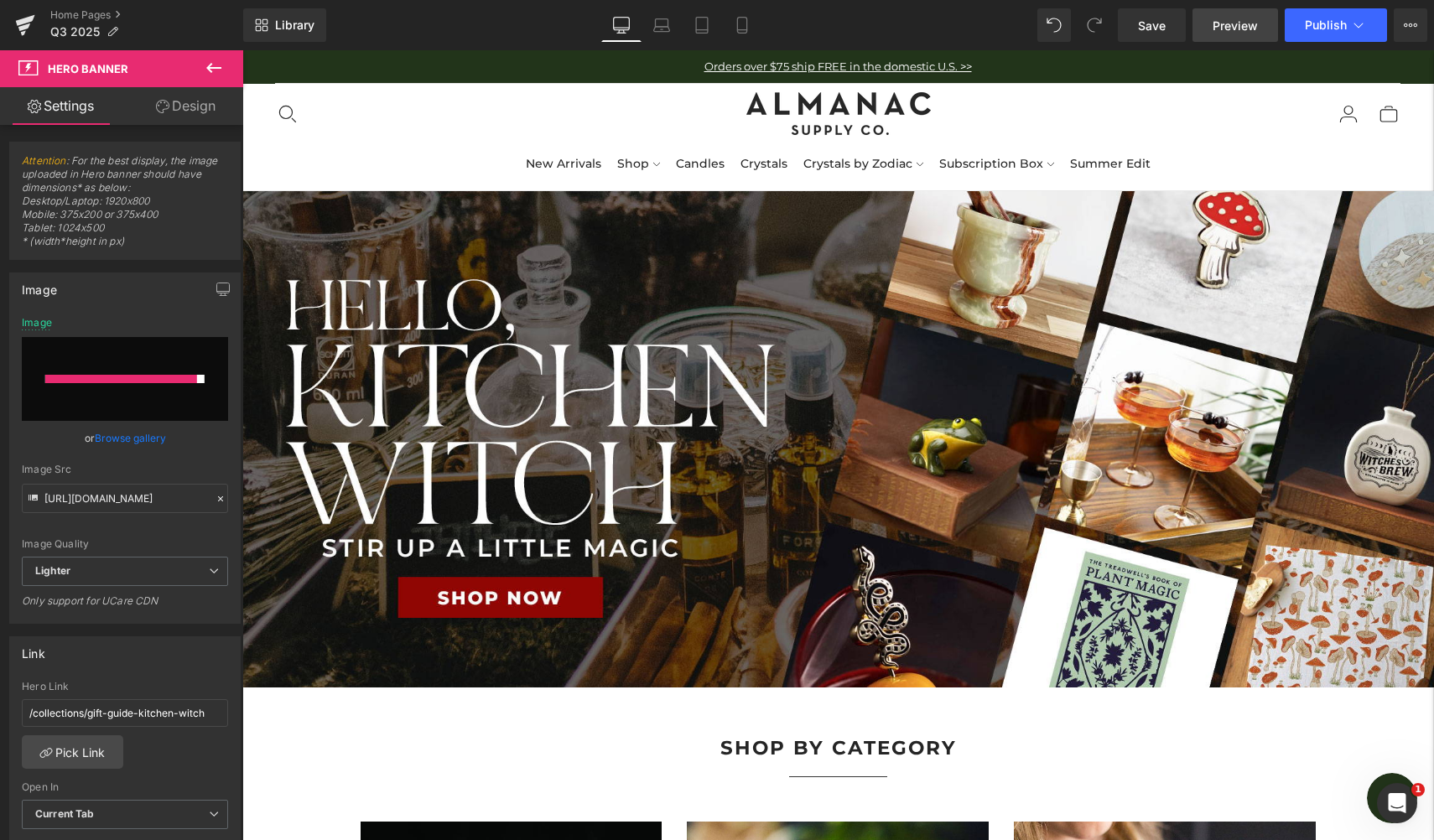
click at [1241, 26] on span "Preview" at bounding box center [1235, 25] width 45 height 18
click at [1331, 25] on span "Publish" at bounding box center [1325, 25] width 42 height 13
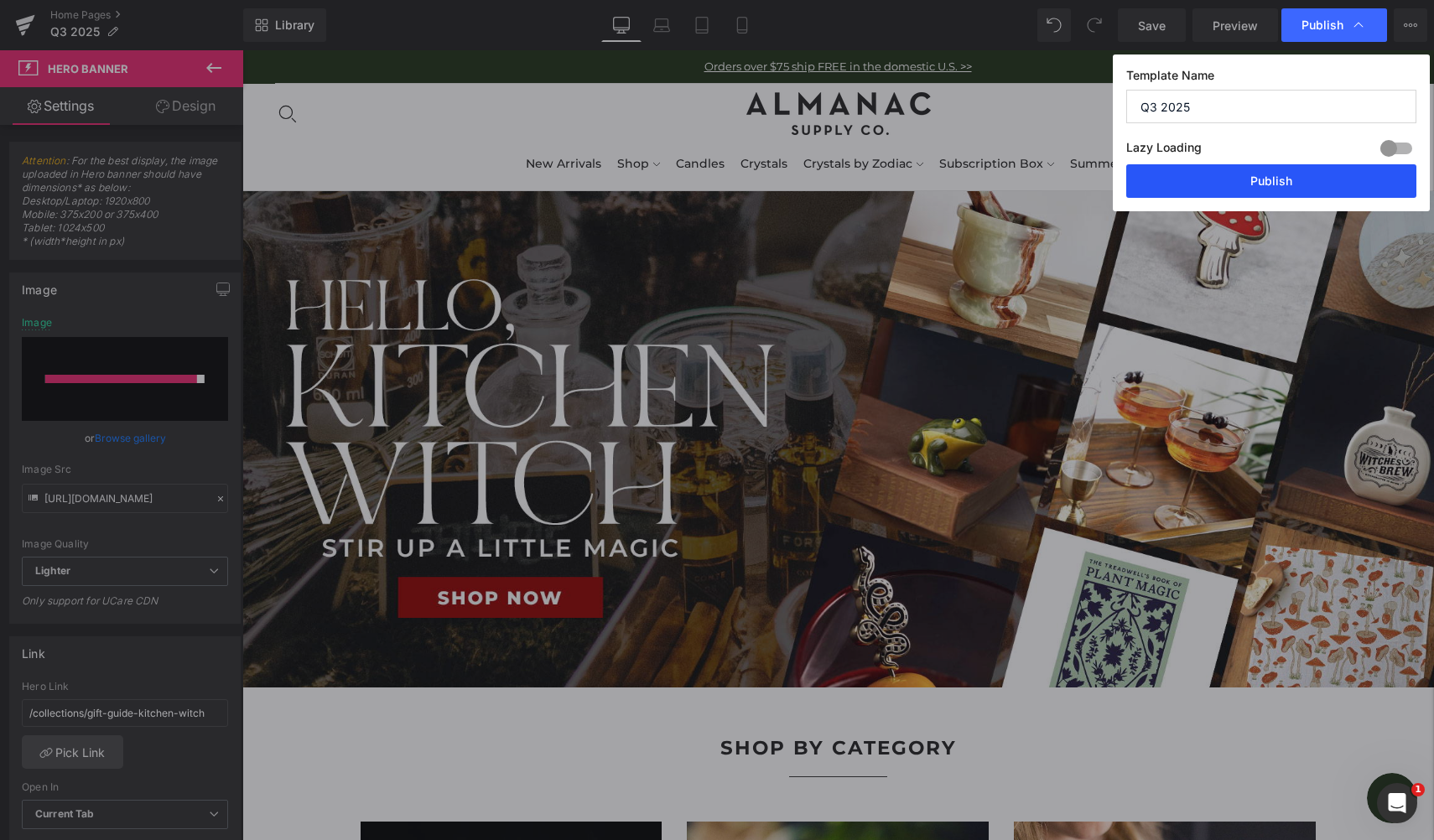
click at [1257, 186] on button "Publish" at bounding box center [1271, 181] width 290 height 34
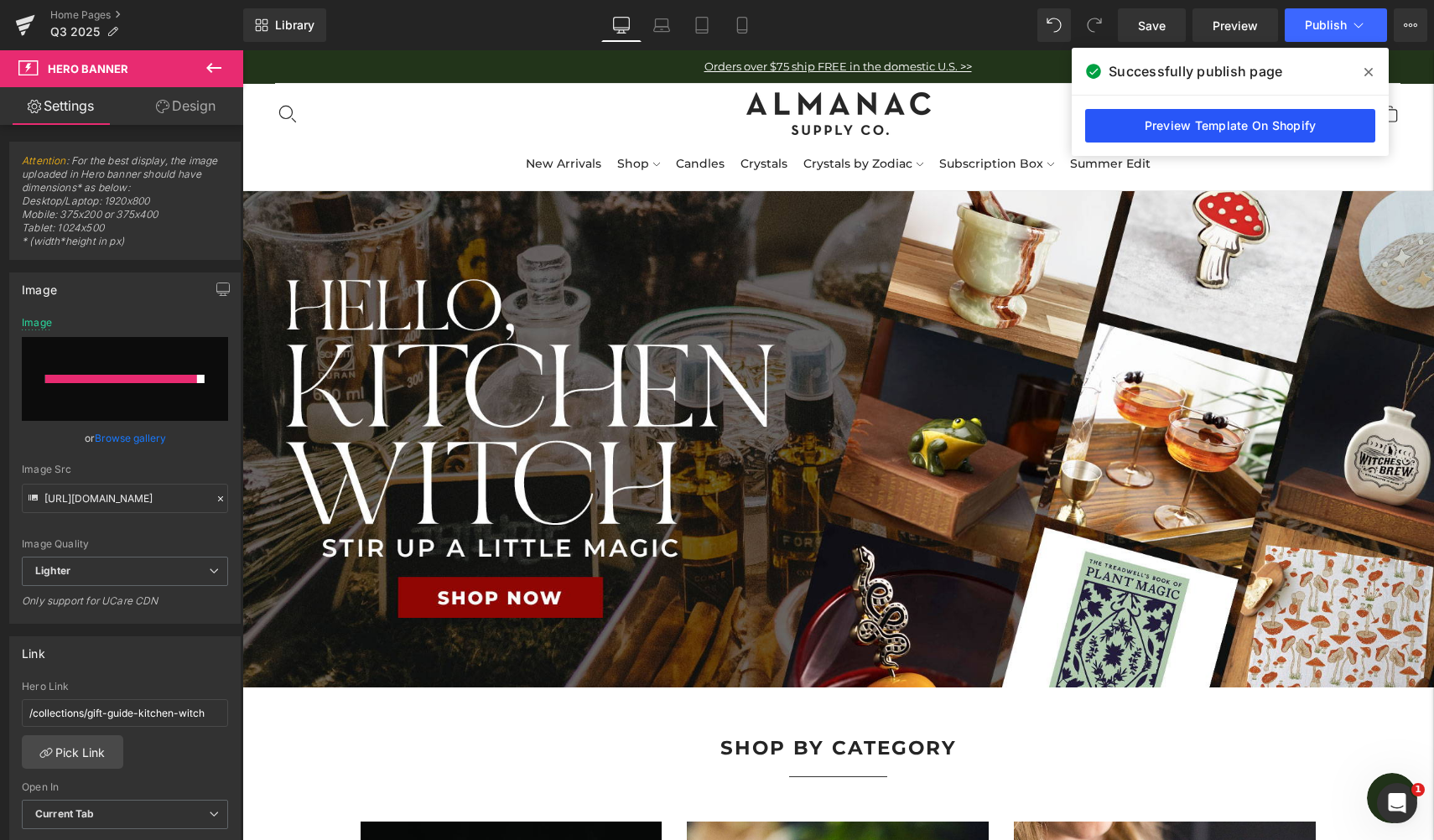
click at [1299, 128] on link "Preview Template On Shopify" at bounding box center [1229, 126] width 290 height 34
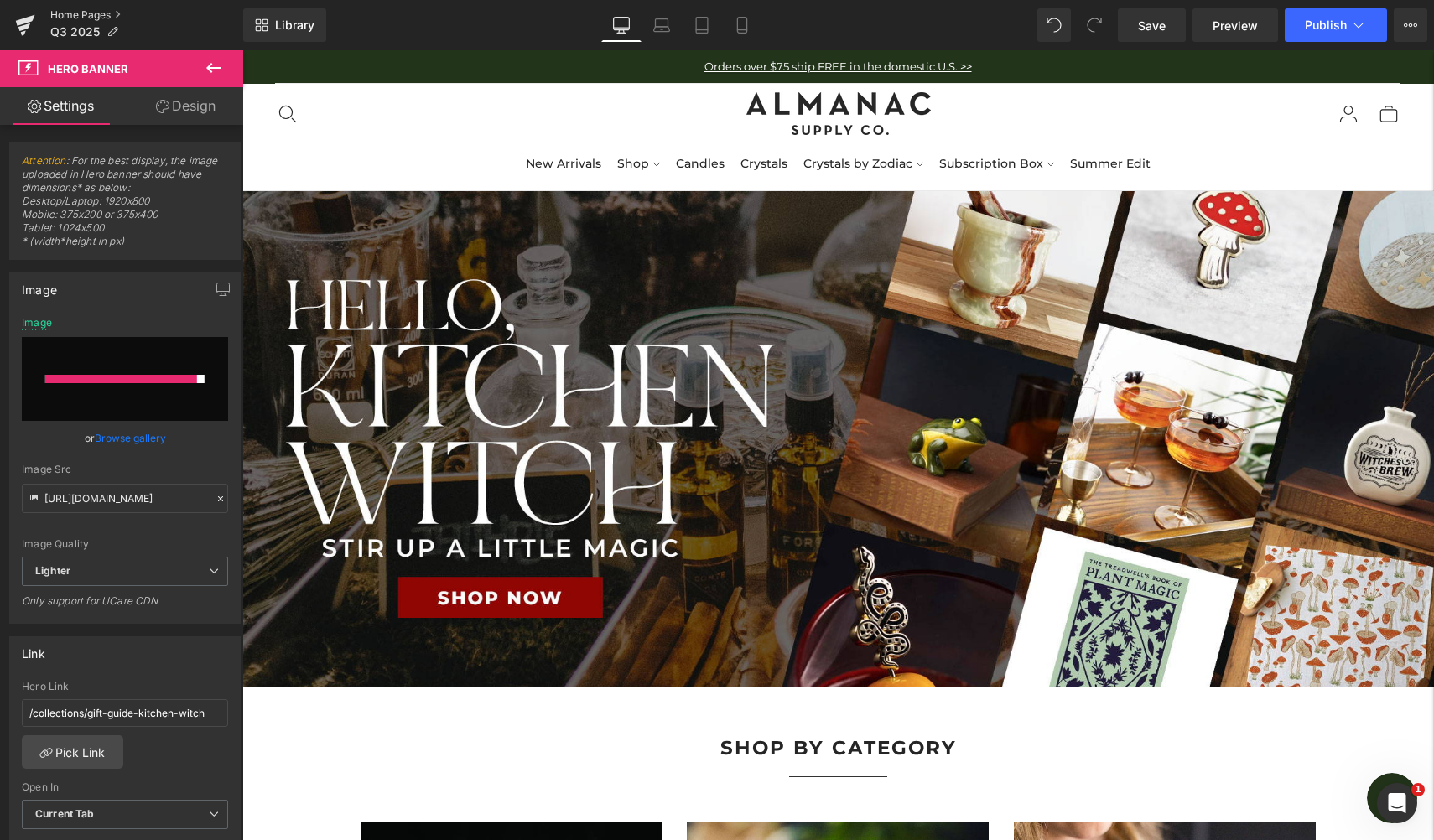
click at [96, 20] on link "Home Pages" at bounding box center [147, 15] width 193 height 13
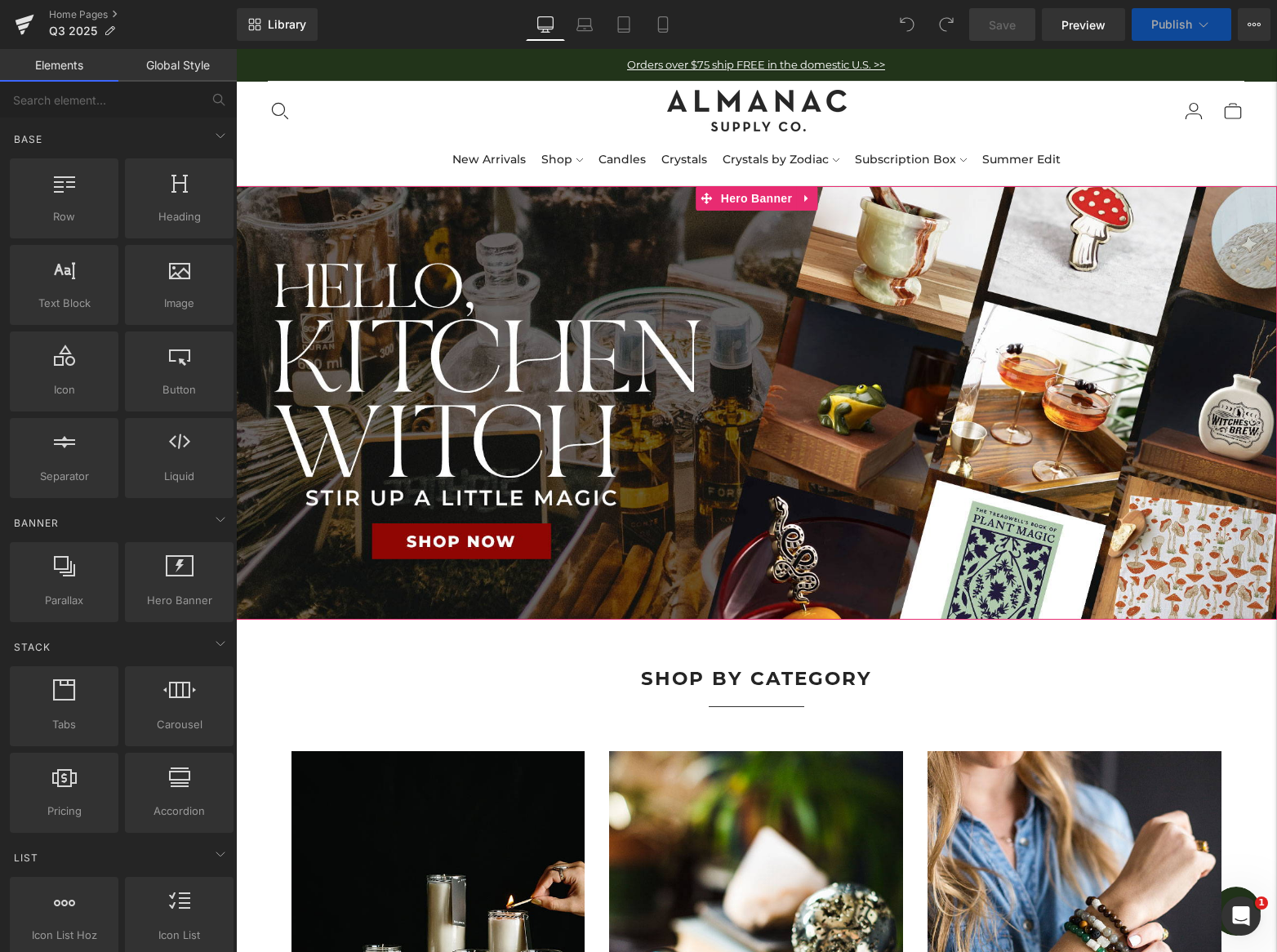
click at [724, 422] on span "FRESHLY PICKED Text Block Summer Scents Heading Separator Sun-drenched, mood-li…" at bounding box center [755, 403] width 1040 height 41
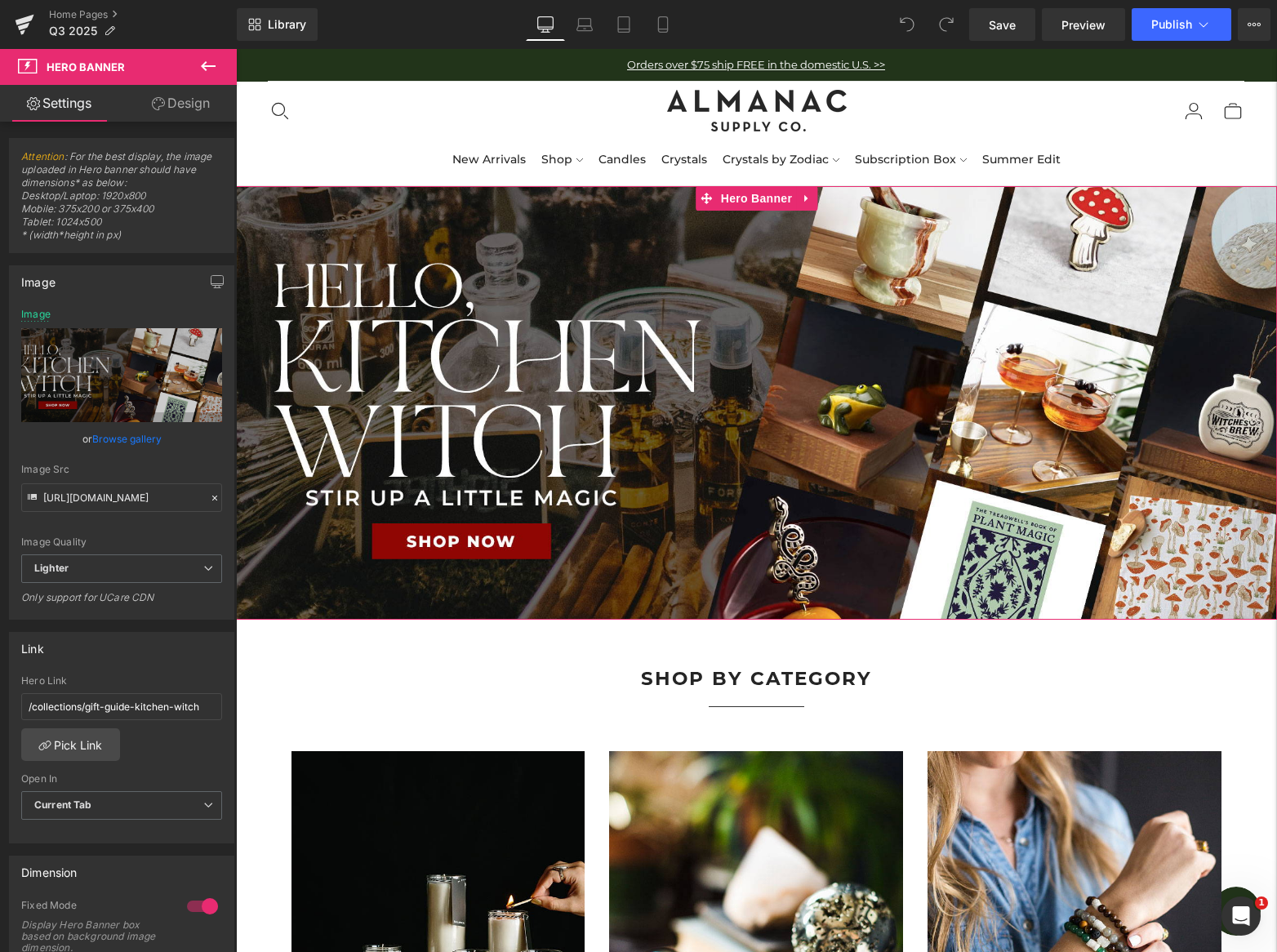
click at [188, 103] on link "Design" at bounding box center [181, 103] width 119 height 37
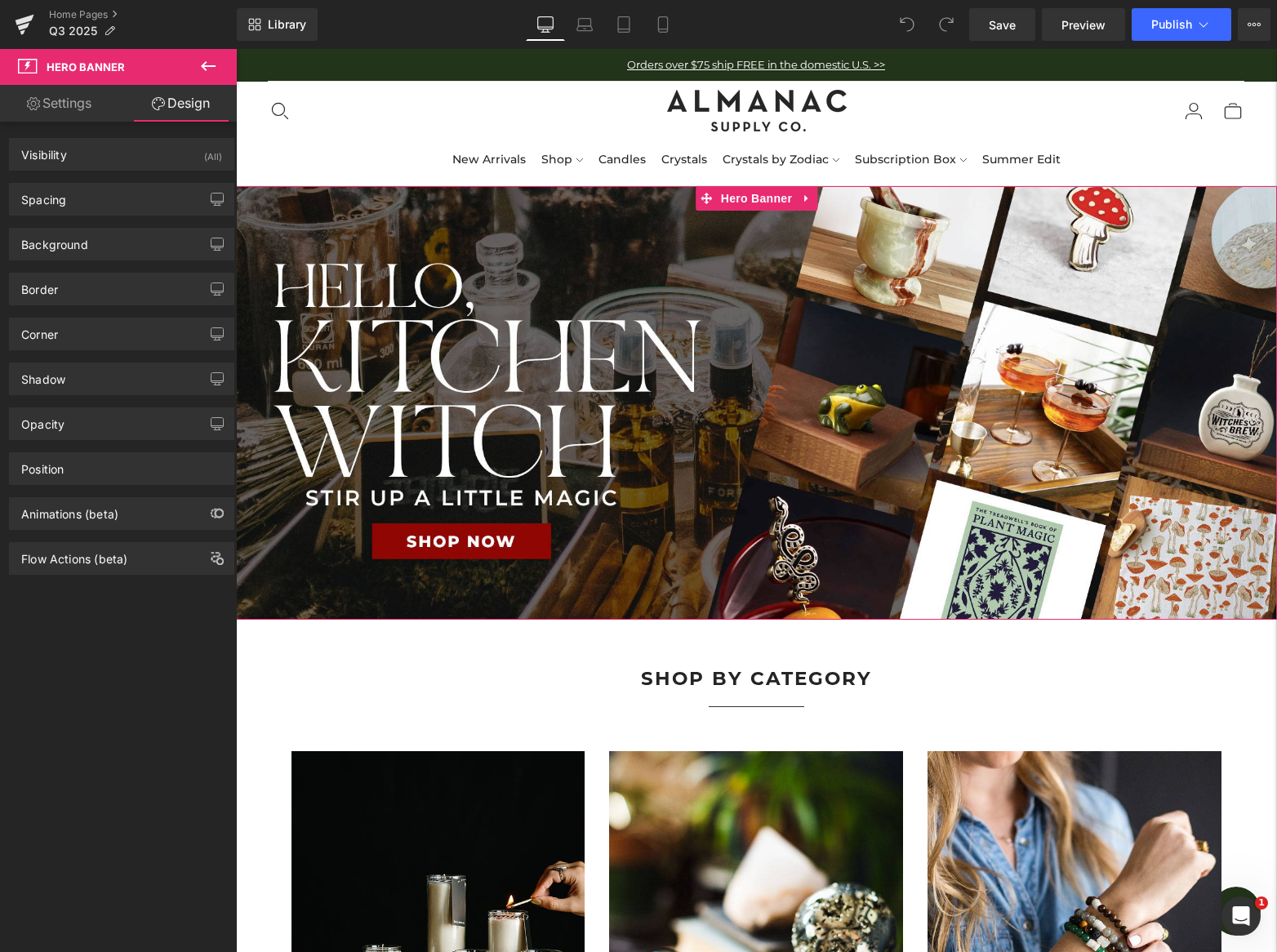
click at [79, 107] on link "Settings" at bounding box center [59, 103] width 119 height 37
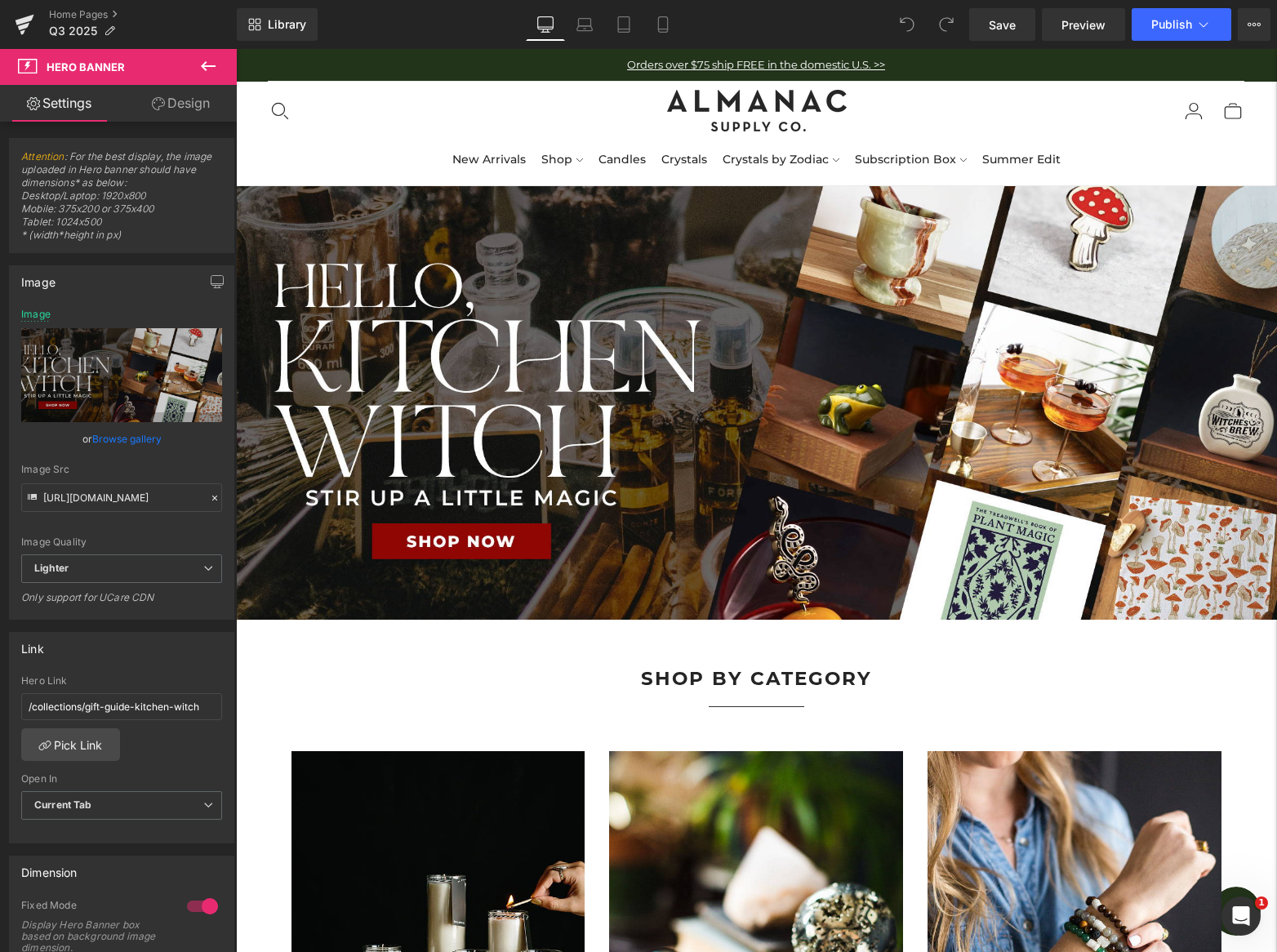
click at [214, 69] on icon at bounding box center [207, 66] width 19 height 19
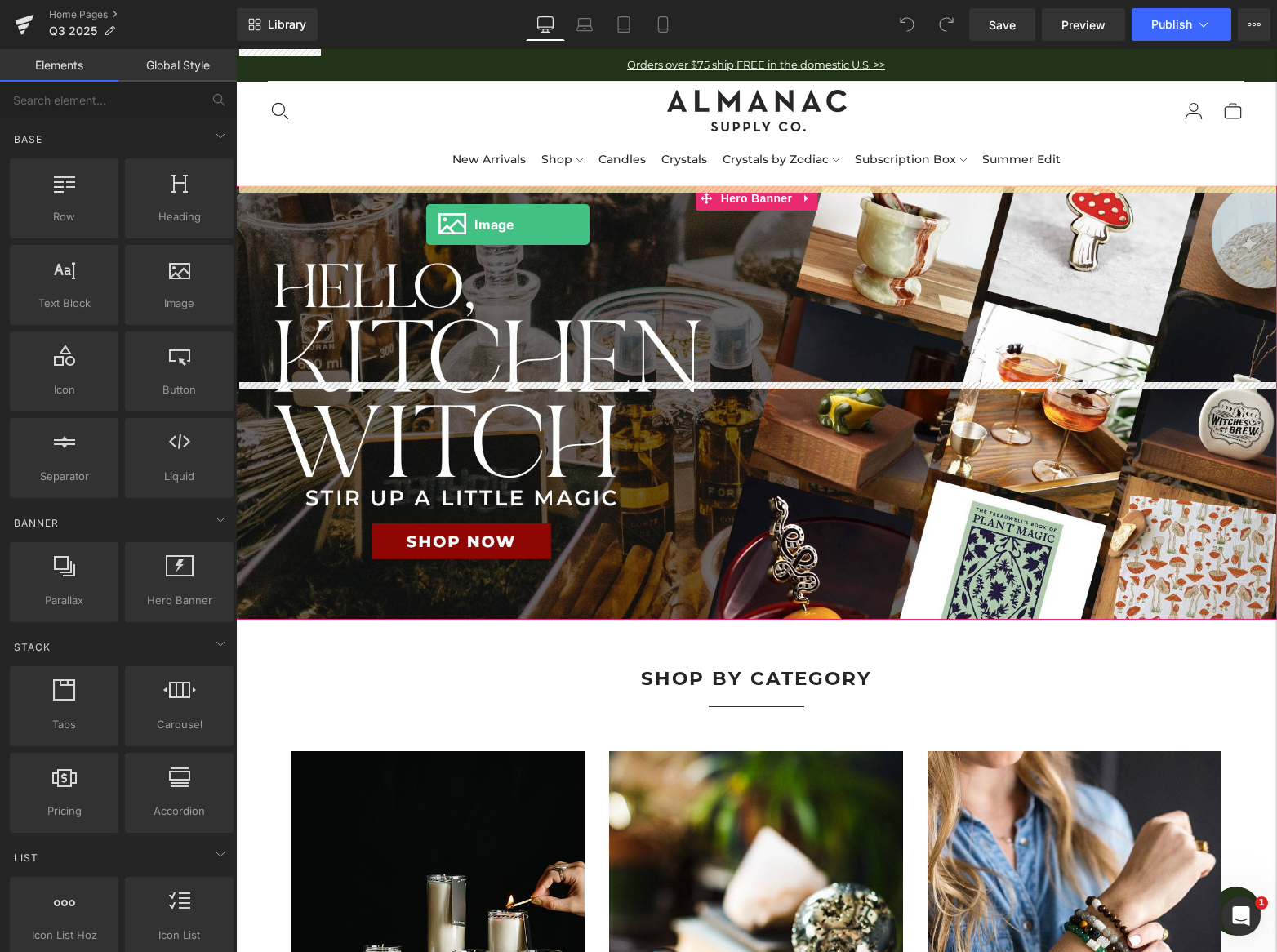
drag, startPoint x: 415, startPoint y: 338, endPoint x: 426, endPoint y: 225, distance: 113.5
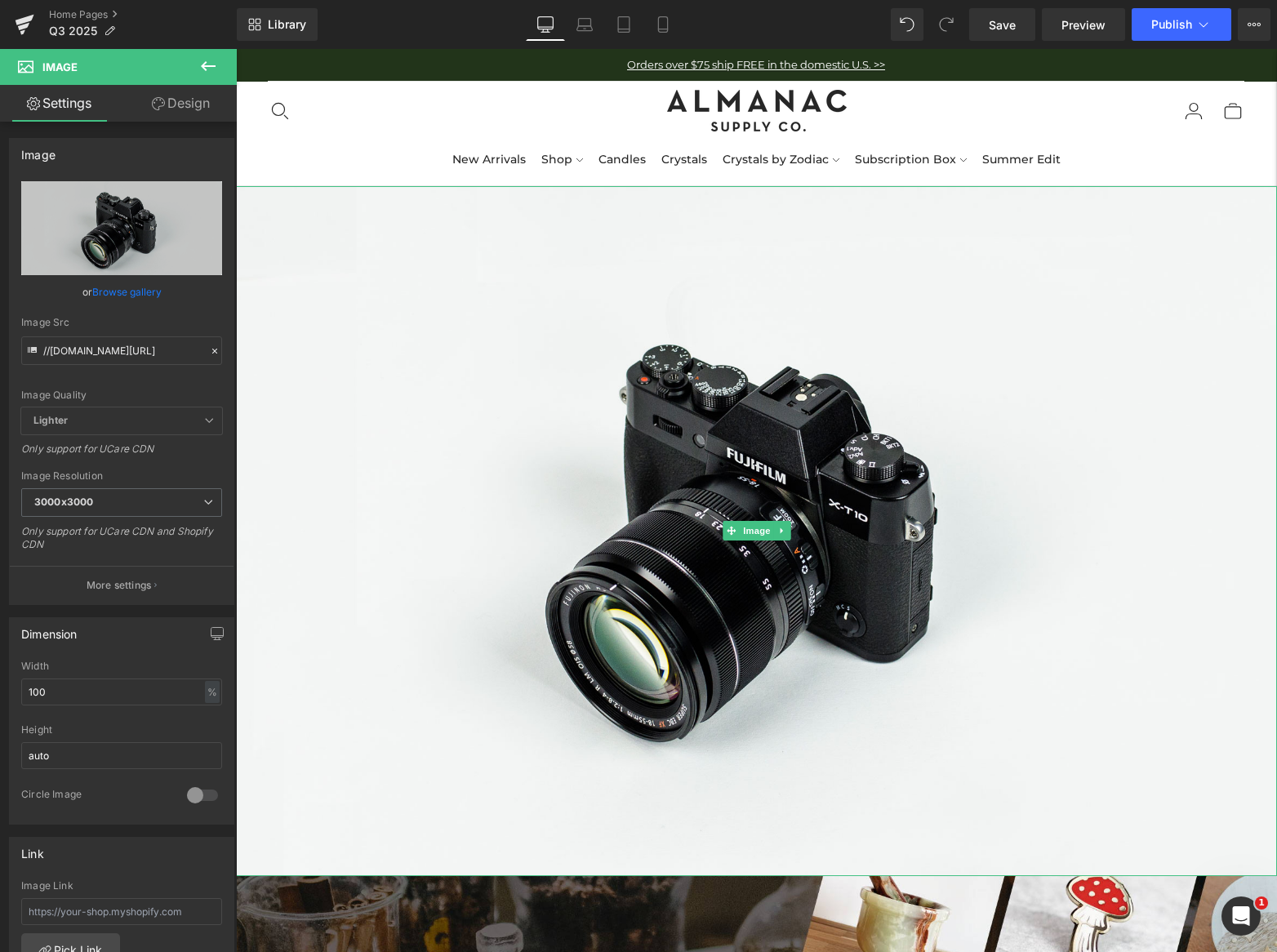
click at [783, 528] on icon at bounding box center [782, 530] width 9 height 10
click at [791, 534] on icon at bounding box center [790, 530] width 9 height 10
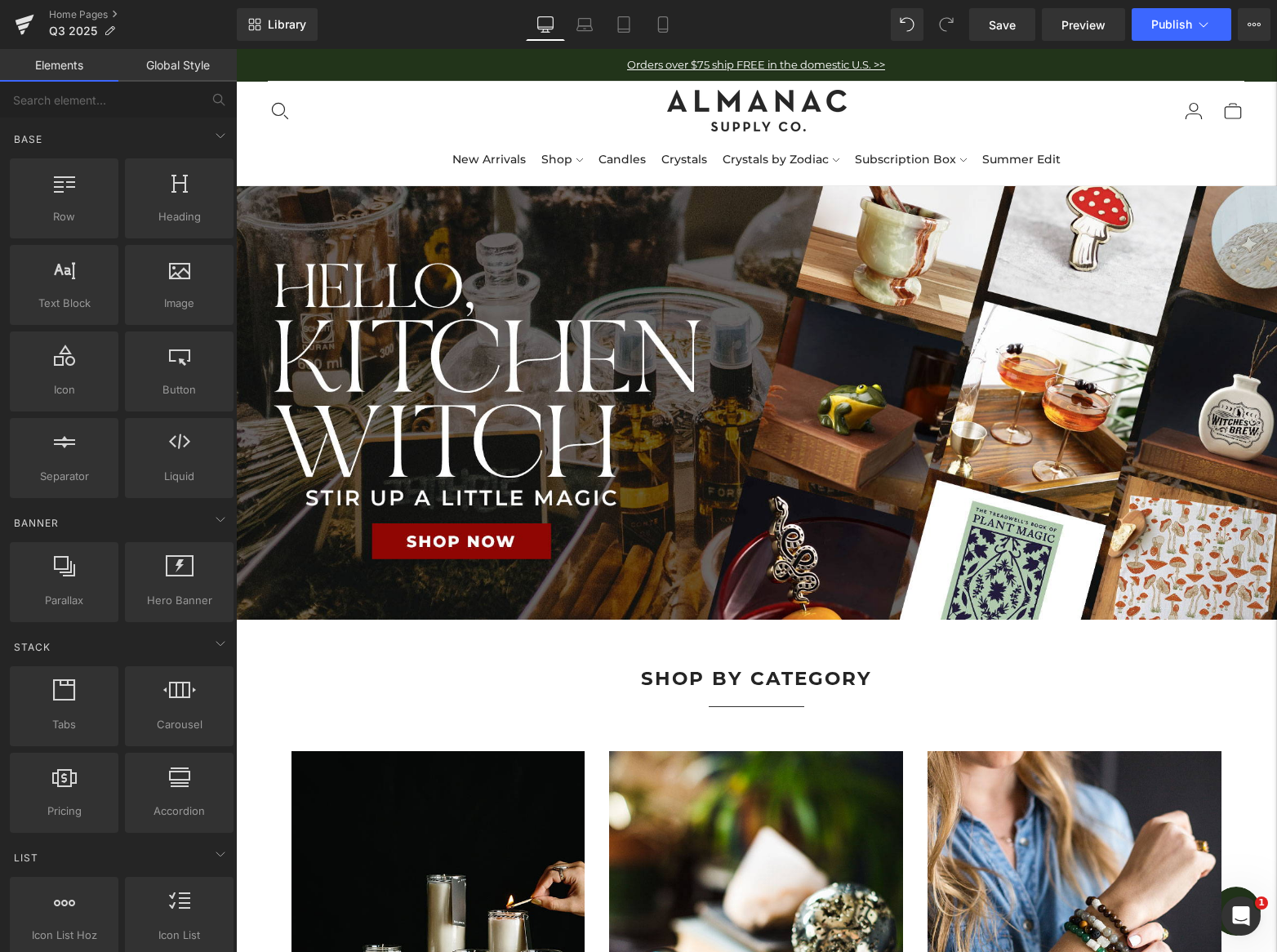
click at [64, 65] on link "Elements" at bounding box center [59, 66] width 119 height 33
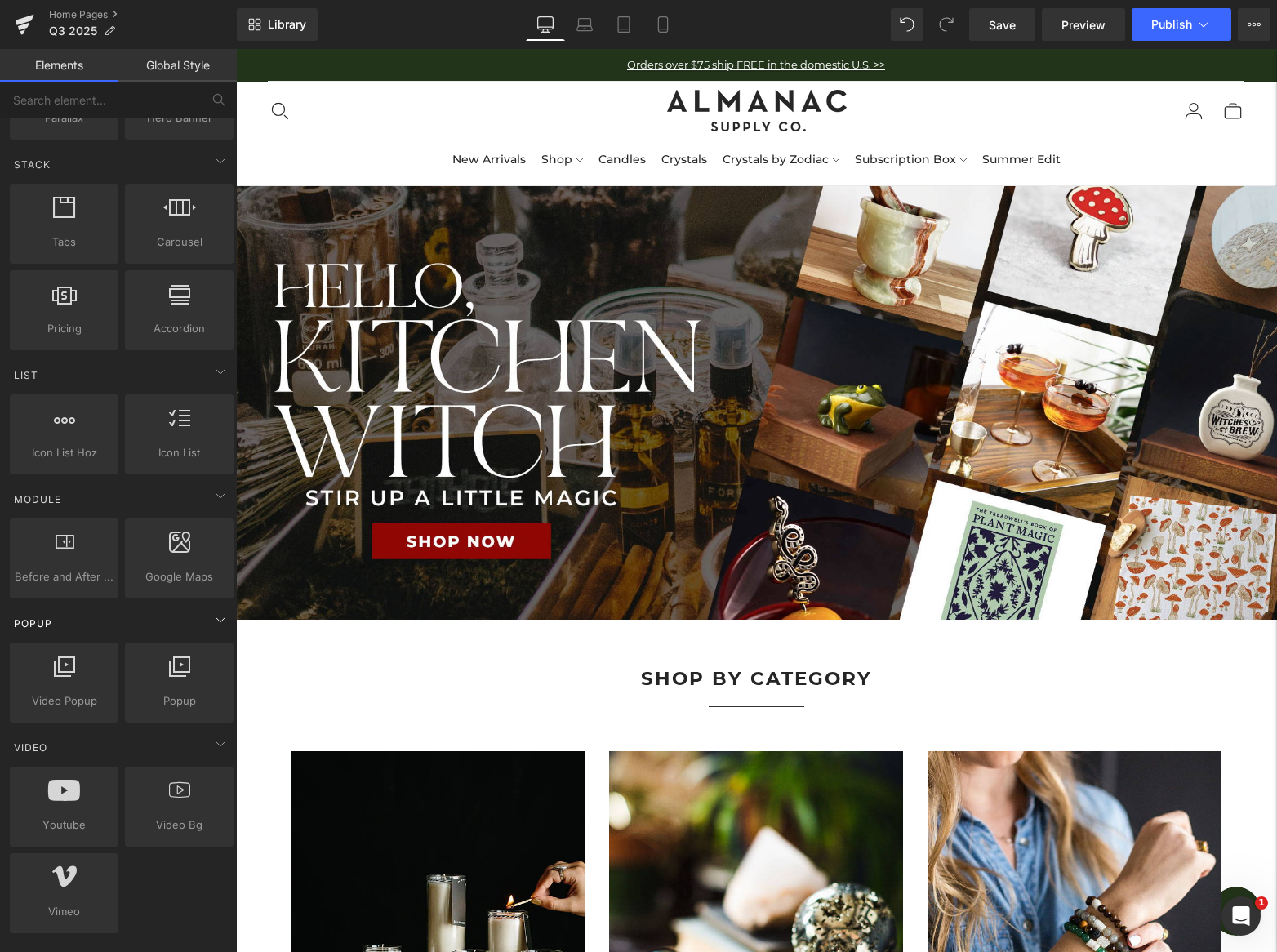
scroll to position [510, 0]
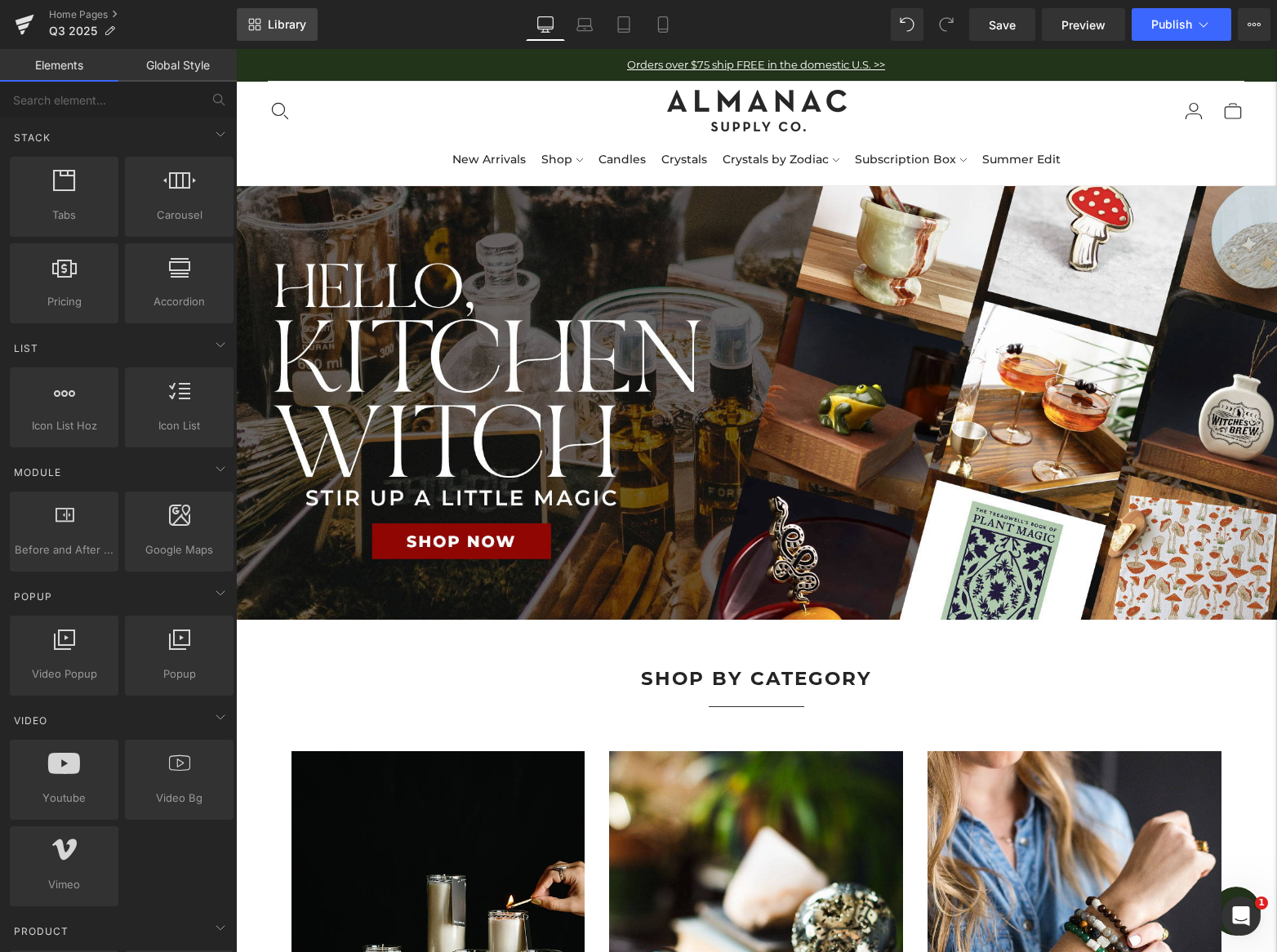
click at [278, 30] on span "Library" at bounding box center [287, 25] width 38 height 15
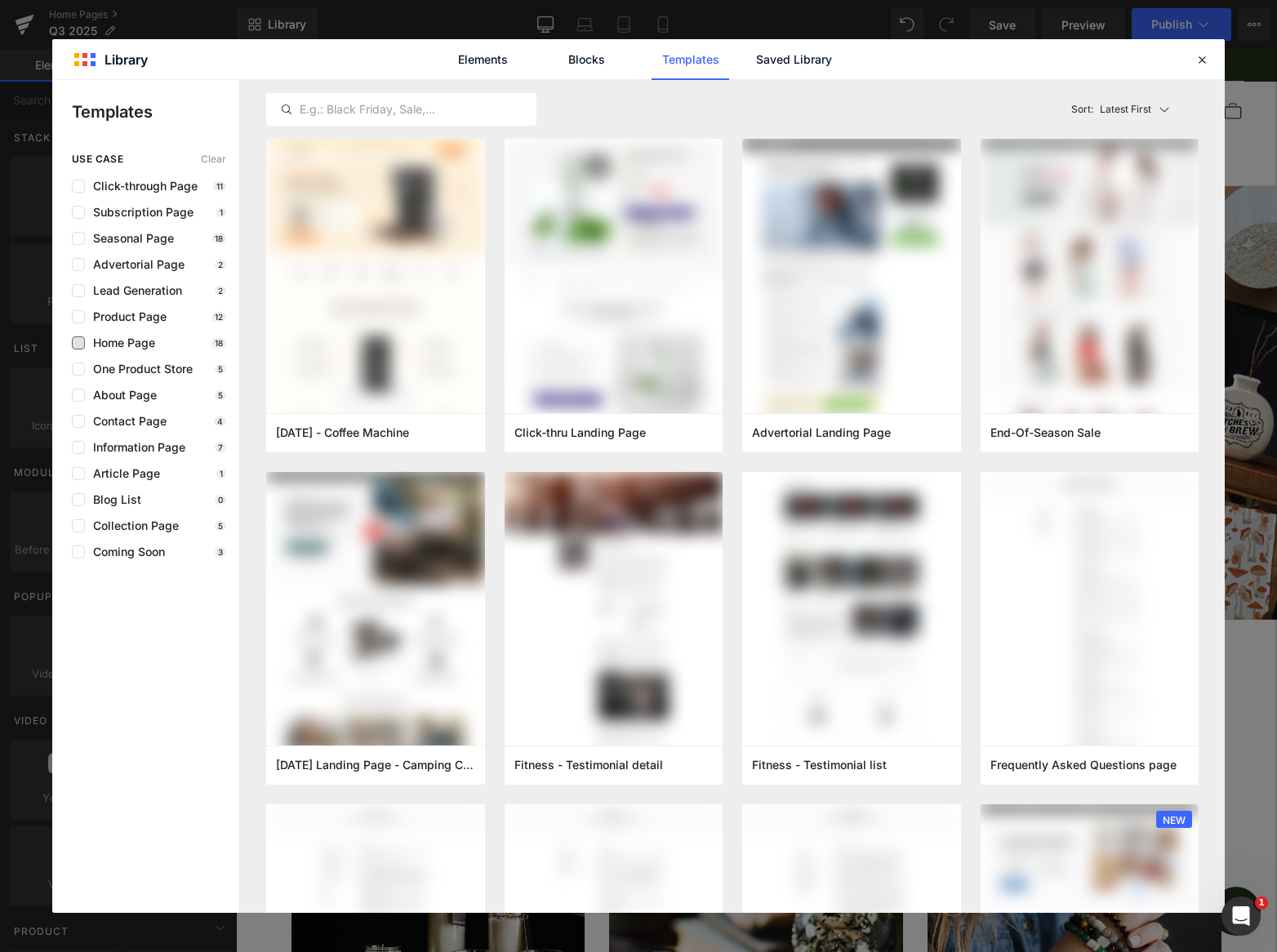
click at [132, 344] on span "Home Page" at bounding box center [120, 343] width 70 height 13
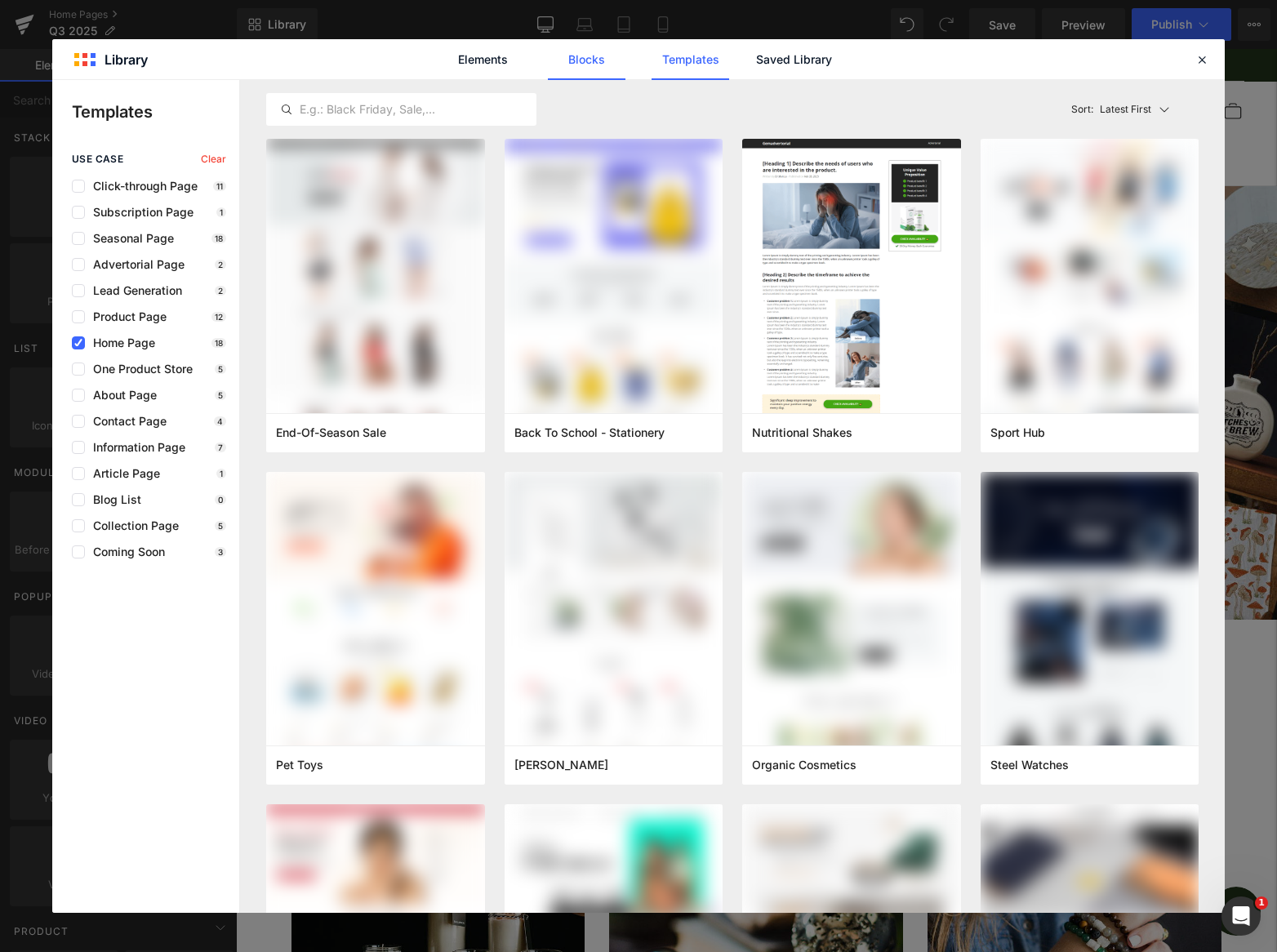
click at [575, 63] on link "Blocks" at bounding box center [586, 59] width 78 height 41
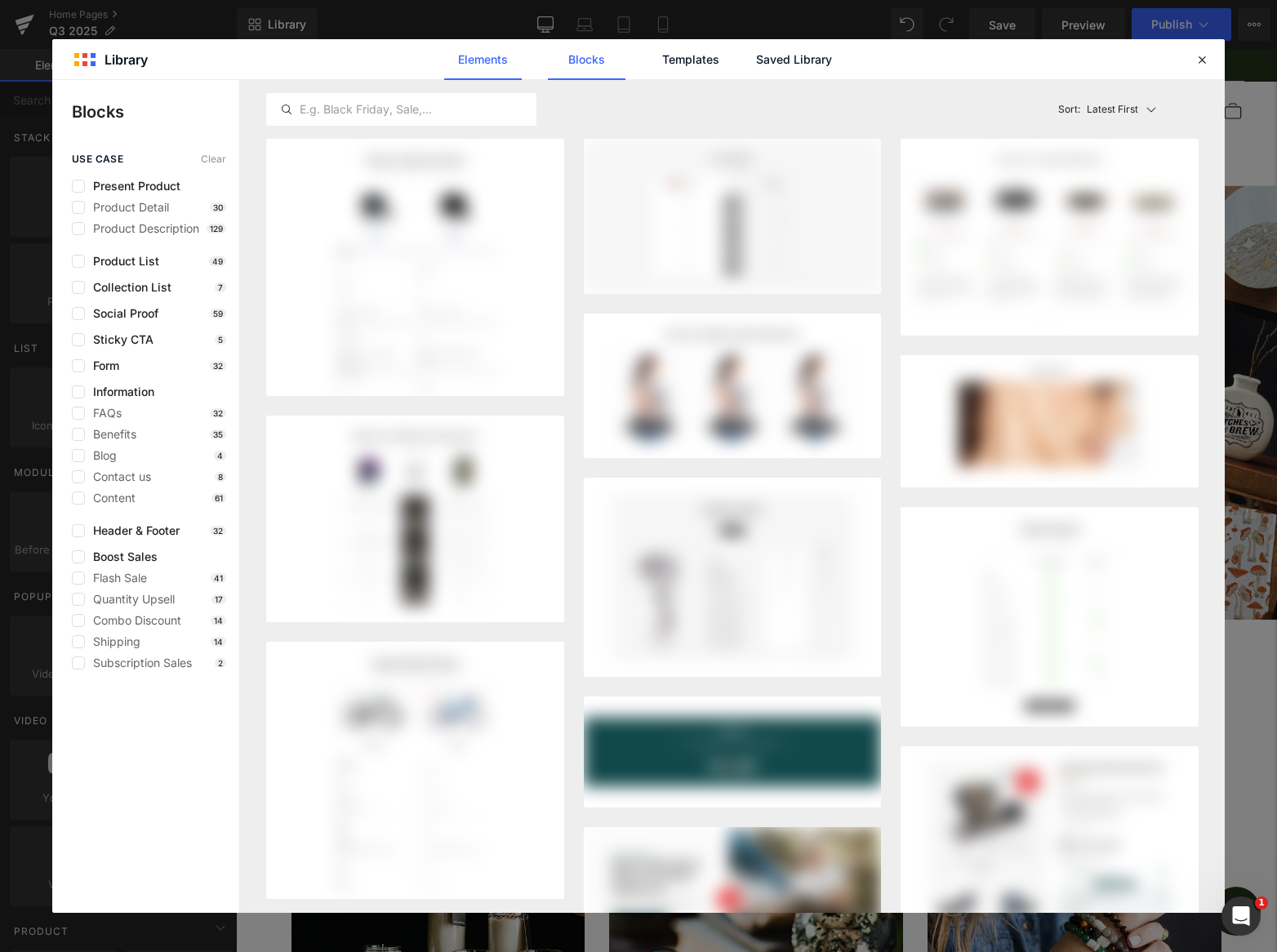
click at [482, 58] on link "Elements" at bounding box center [482, 59] width 78 height 41
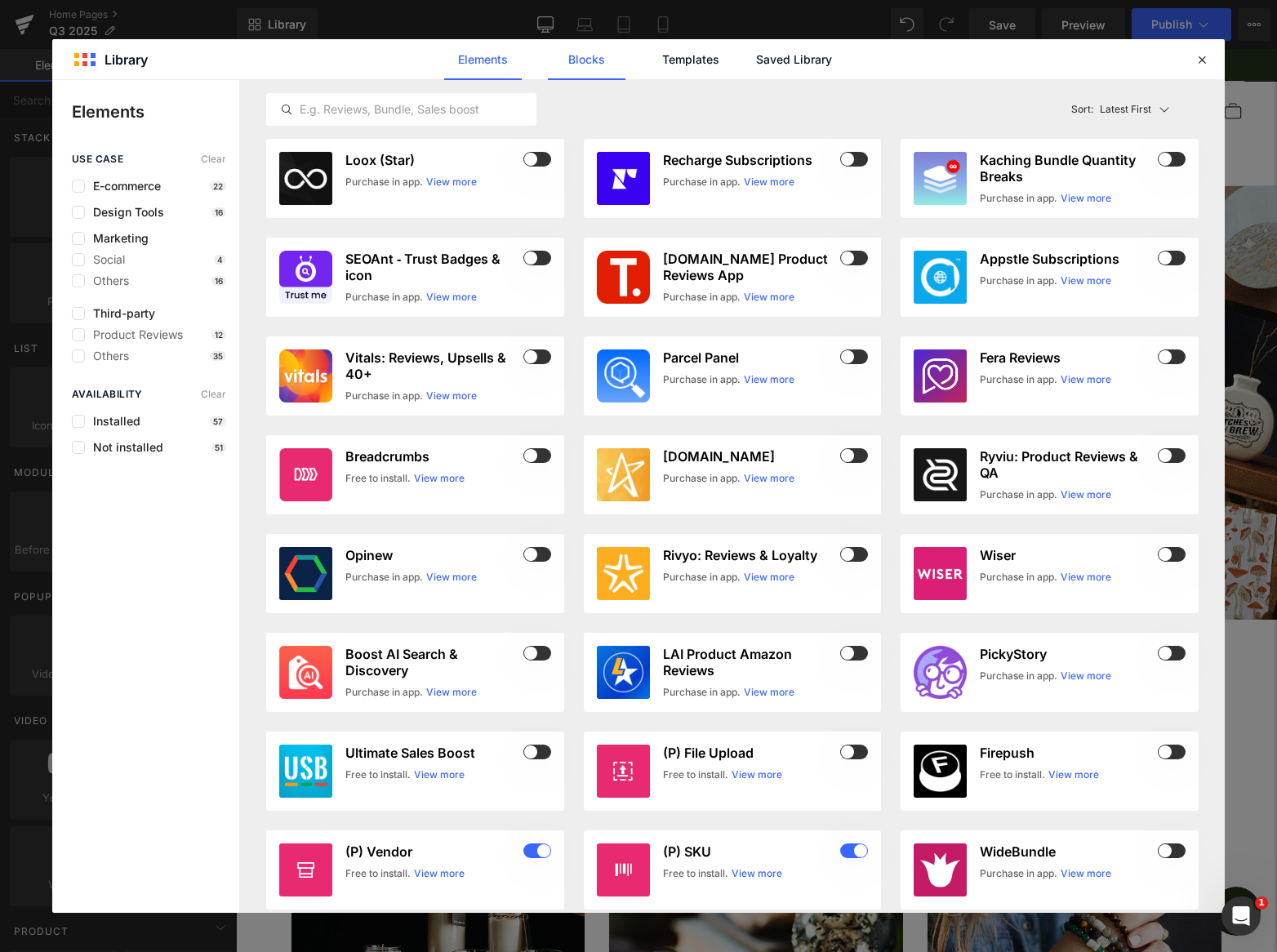
click at [584, 58] on link "Blocks" at bounding box center [586, 59] width 78 height 41
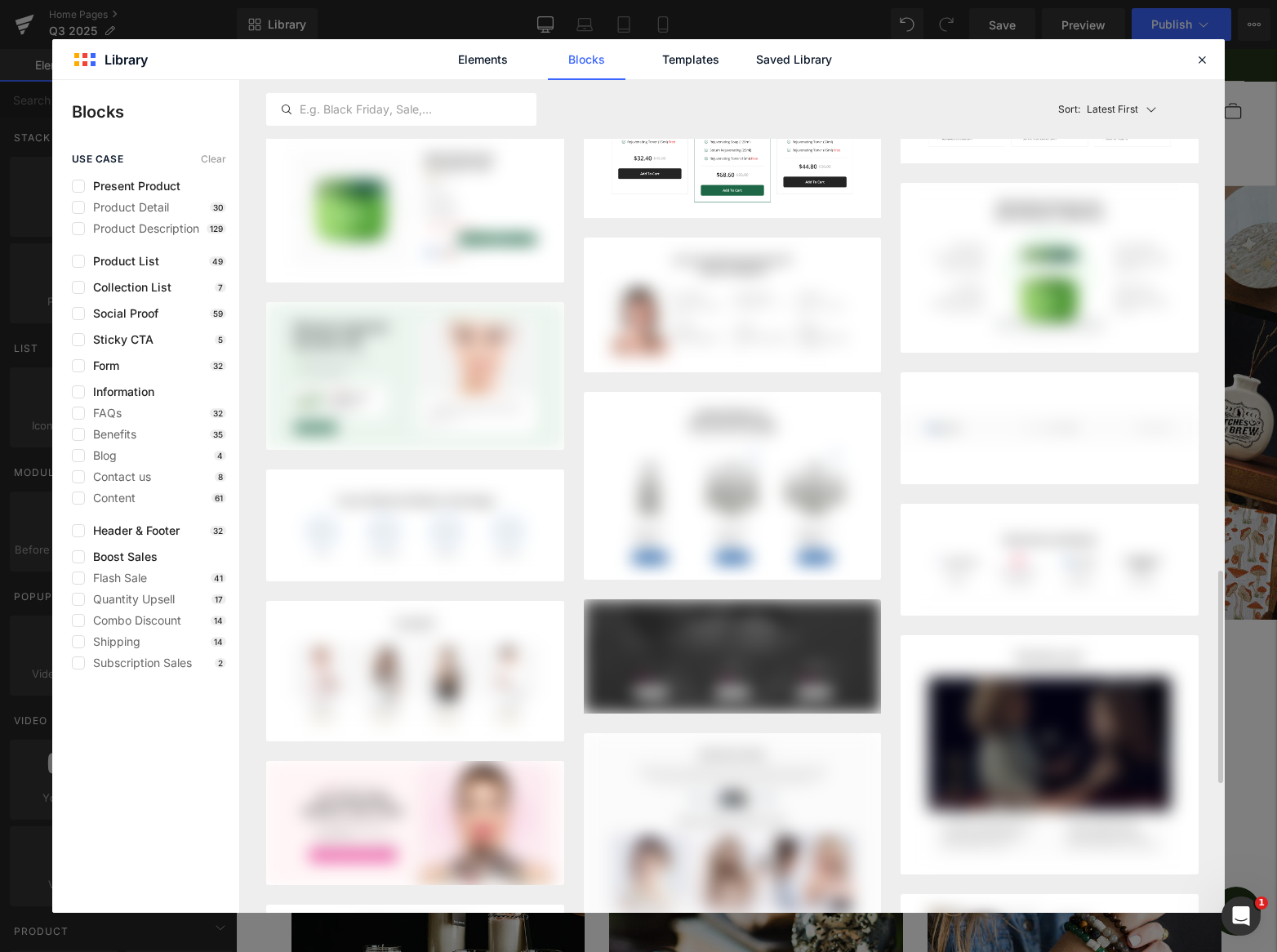
scroll to position [2134, 0]
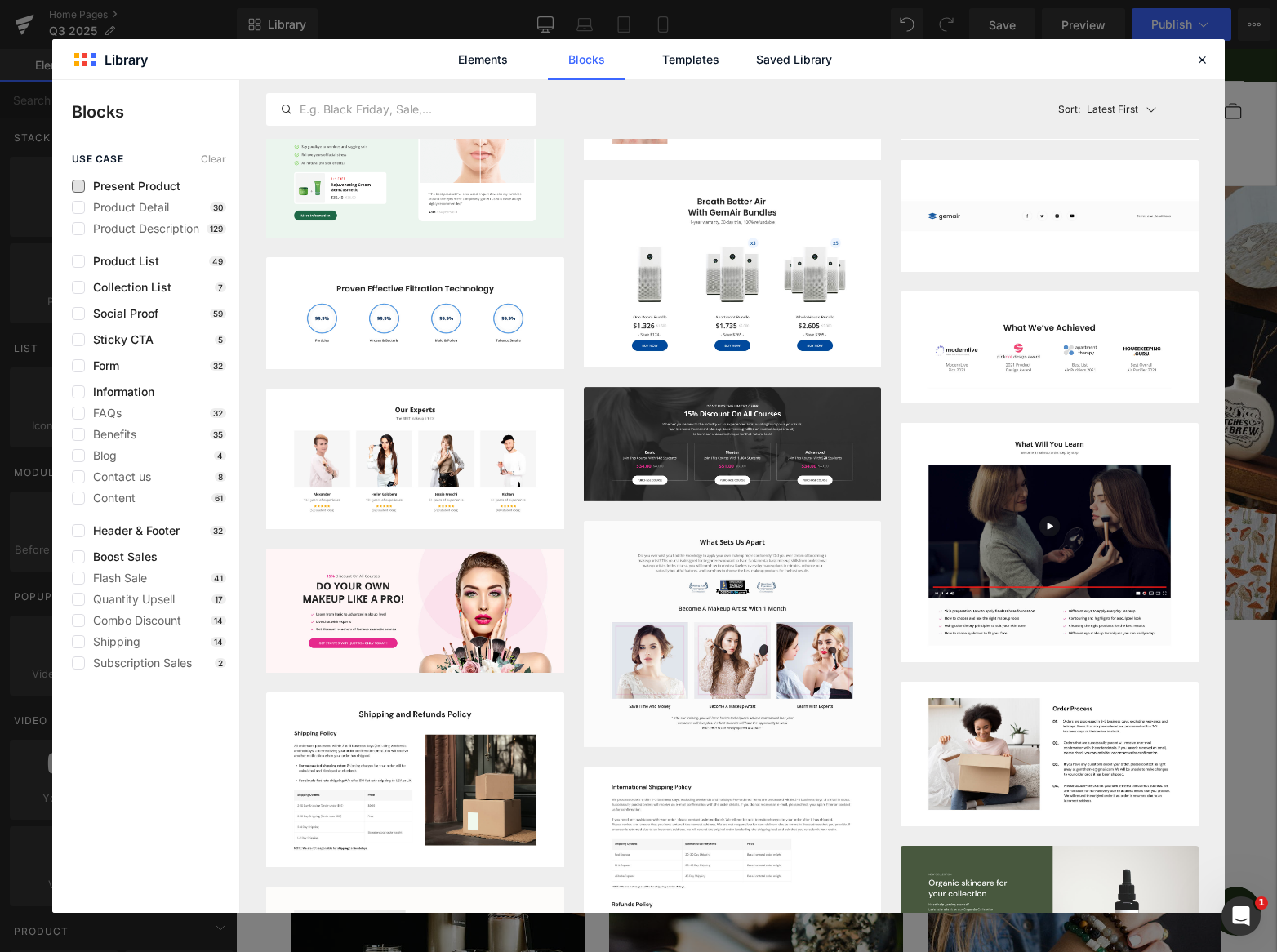
click at [139, 188] on span "Present Product" at bounding box center [132, 186] width 96 height 13
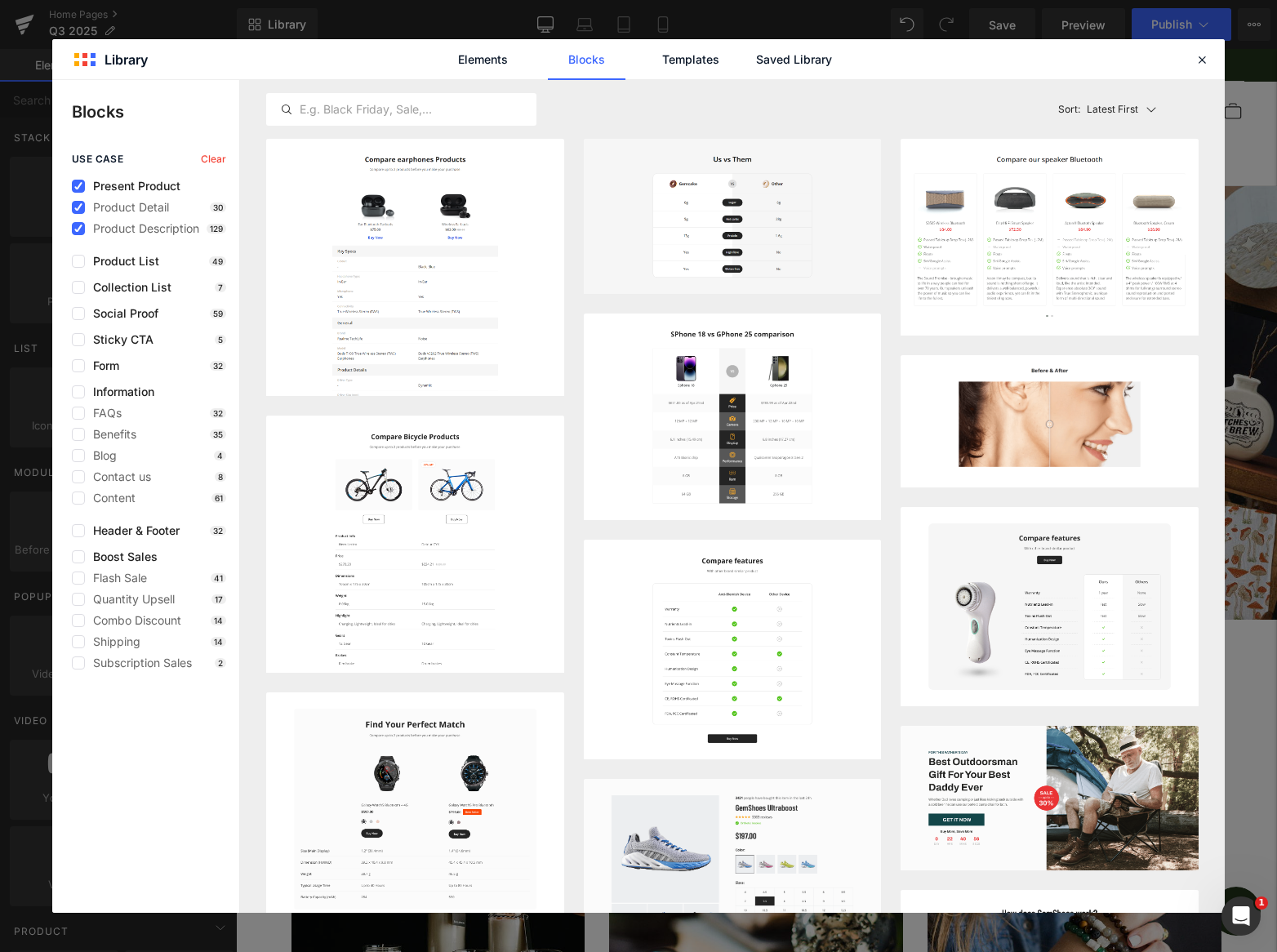
click at [142, 181] on span "Present Product" at bounding box center [132, 186] width 96 height 13
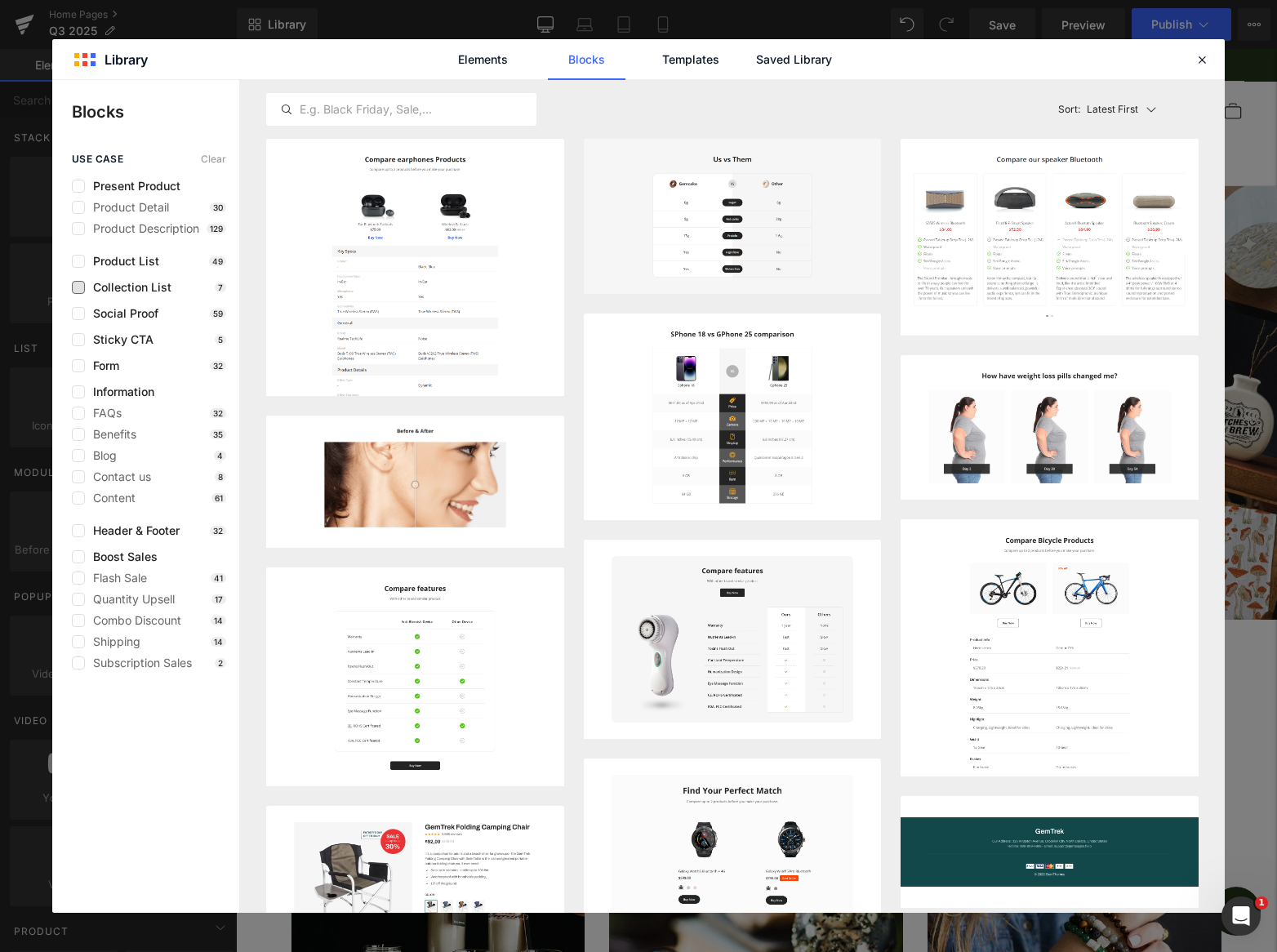
click at [123, 290] on span "Collection List" at bounding box center [128, 287] width 87 height 13
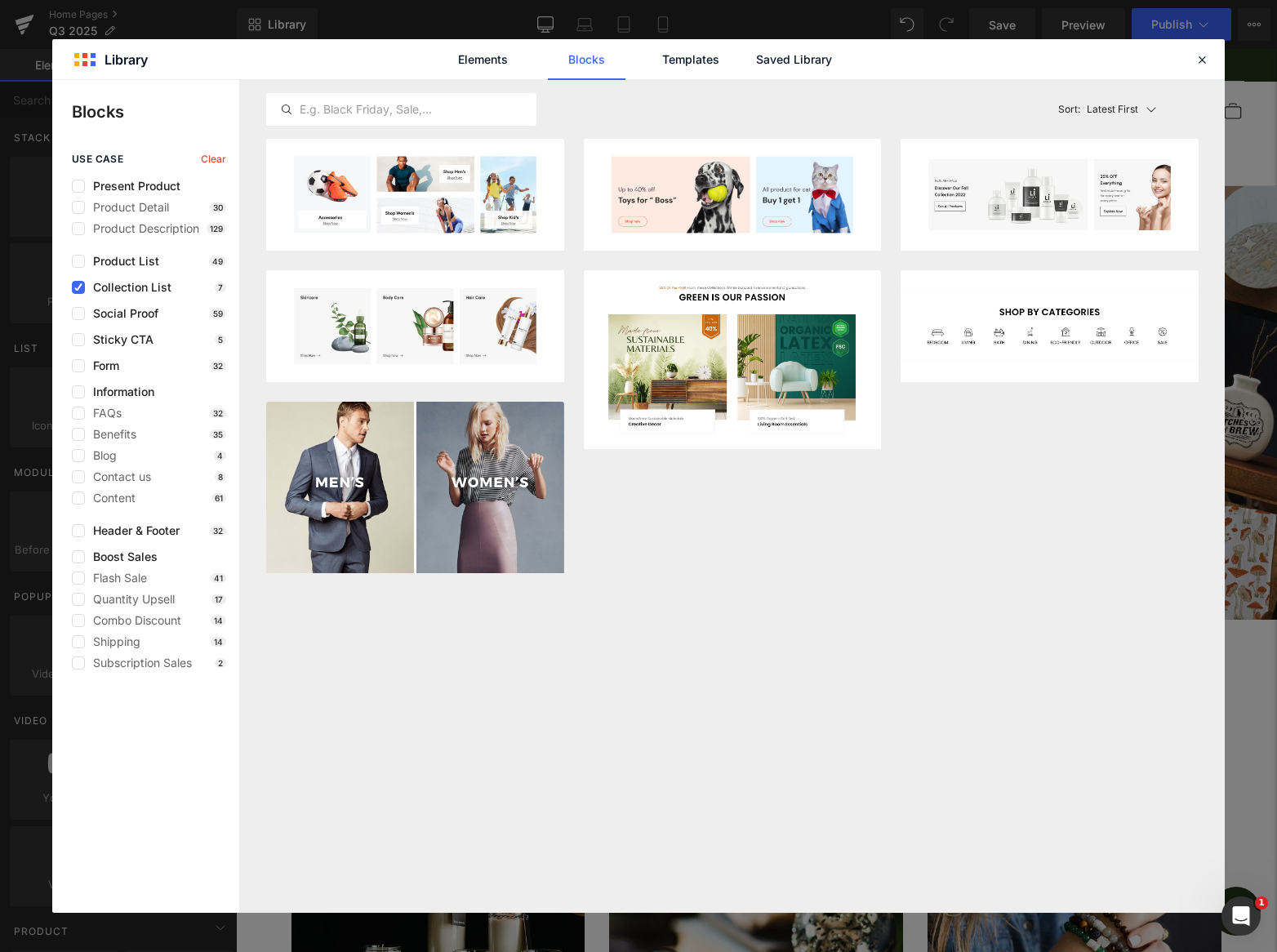
click at [124, 288] on span "Collection List" at bounding box center [128, 287] width 87 height 13
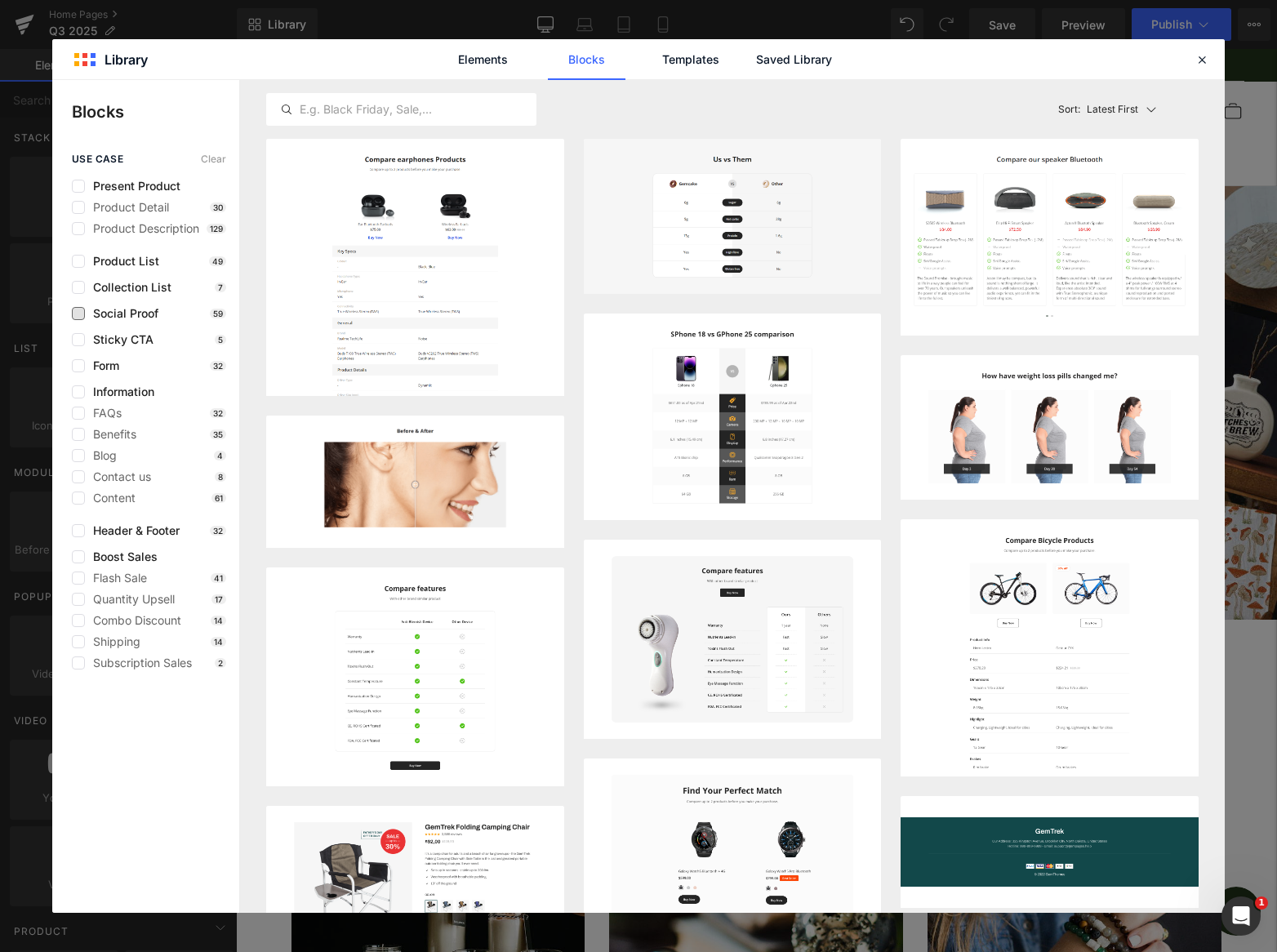
click at [121, 316] on span "Social Proof" at bounding box center [121, 313] width 73 height 13
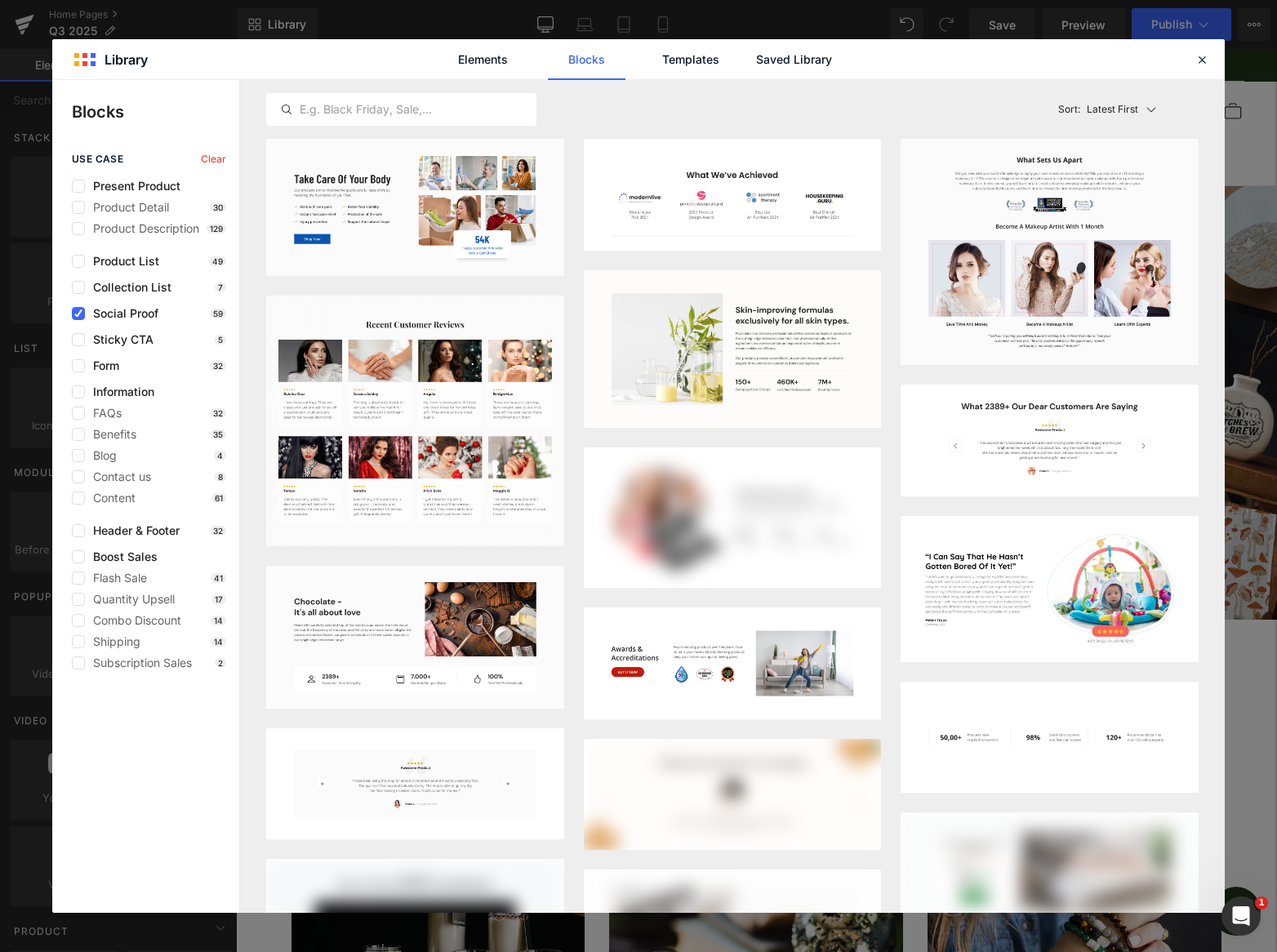
click at [128, 311] on span "Social Proof" at bounding box center [121, 313] width 73 height 13
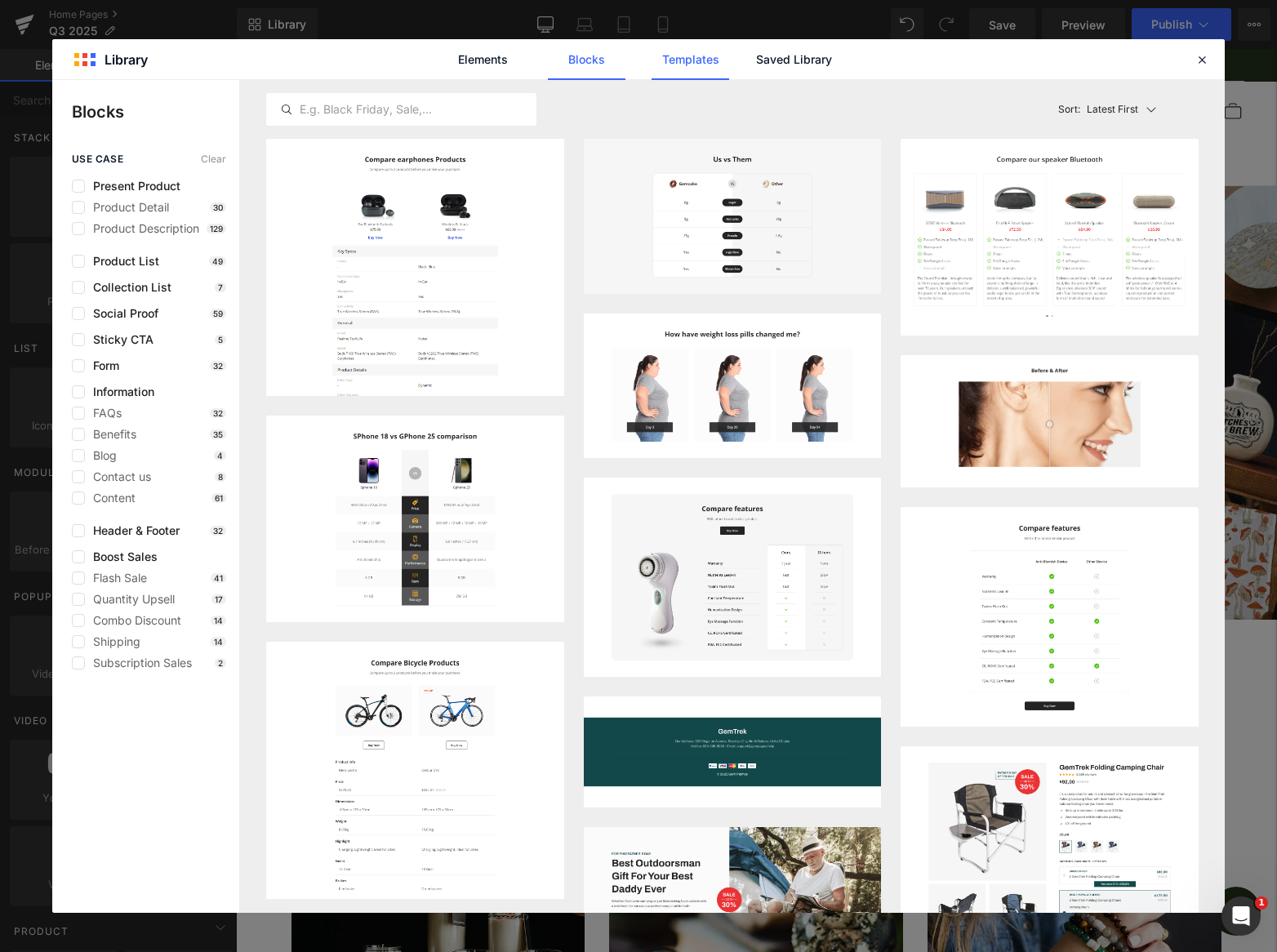
click at [700, 61] on link "Templates" at bounding box center [690, 59] width 78 height 41
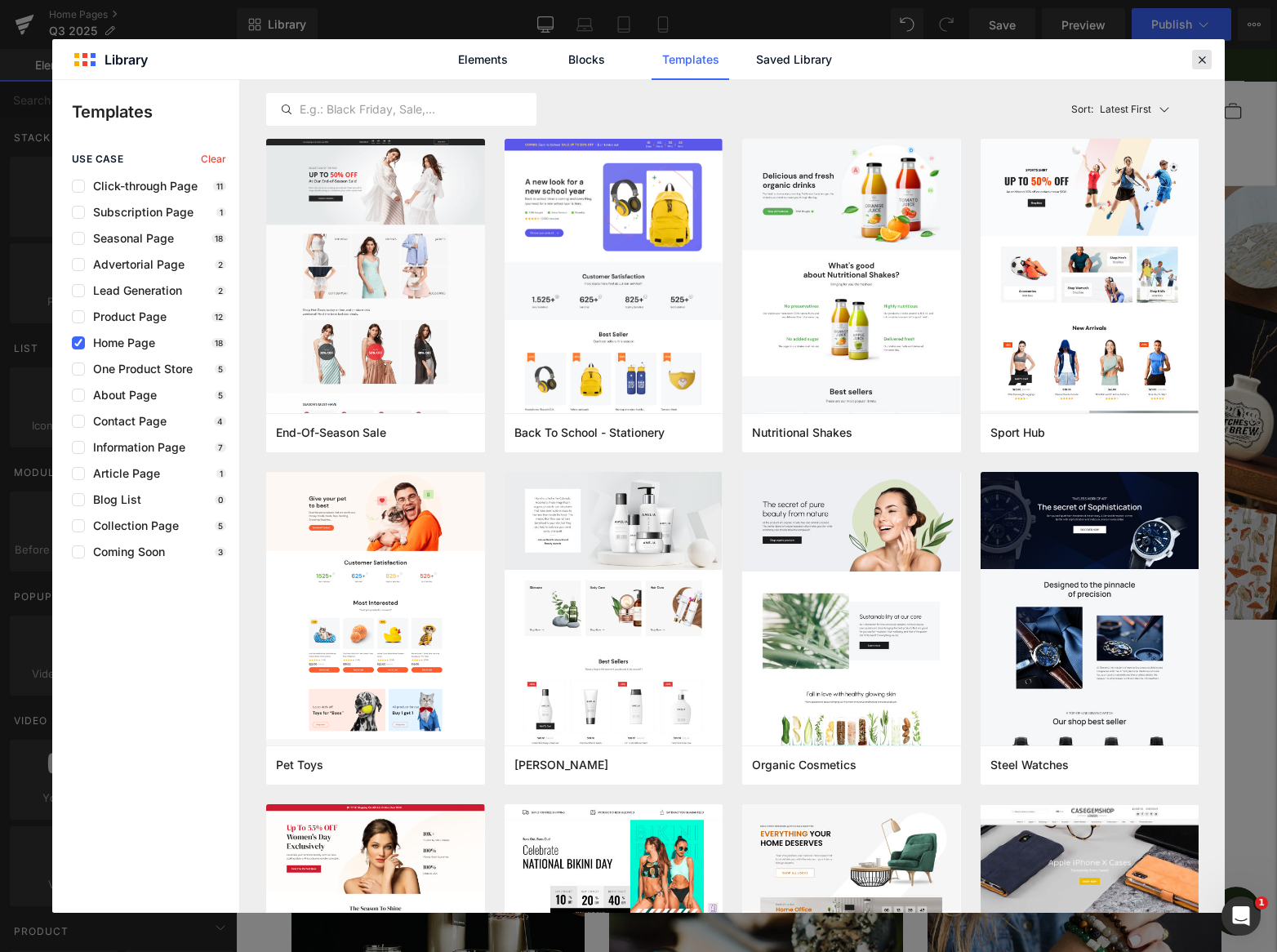
click at [1206, 60] on icon at bounding box center [1201, 59] width 15 height 15
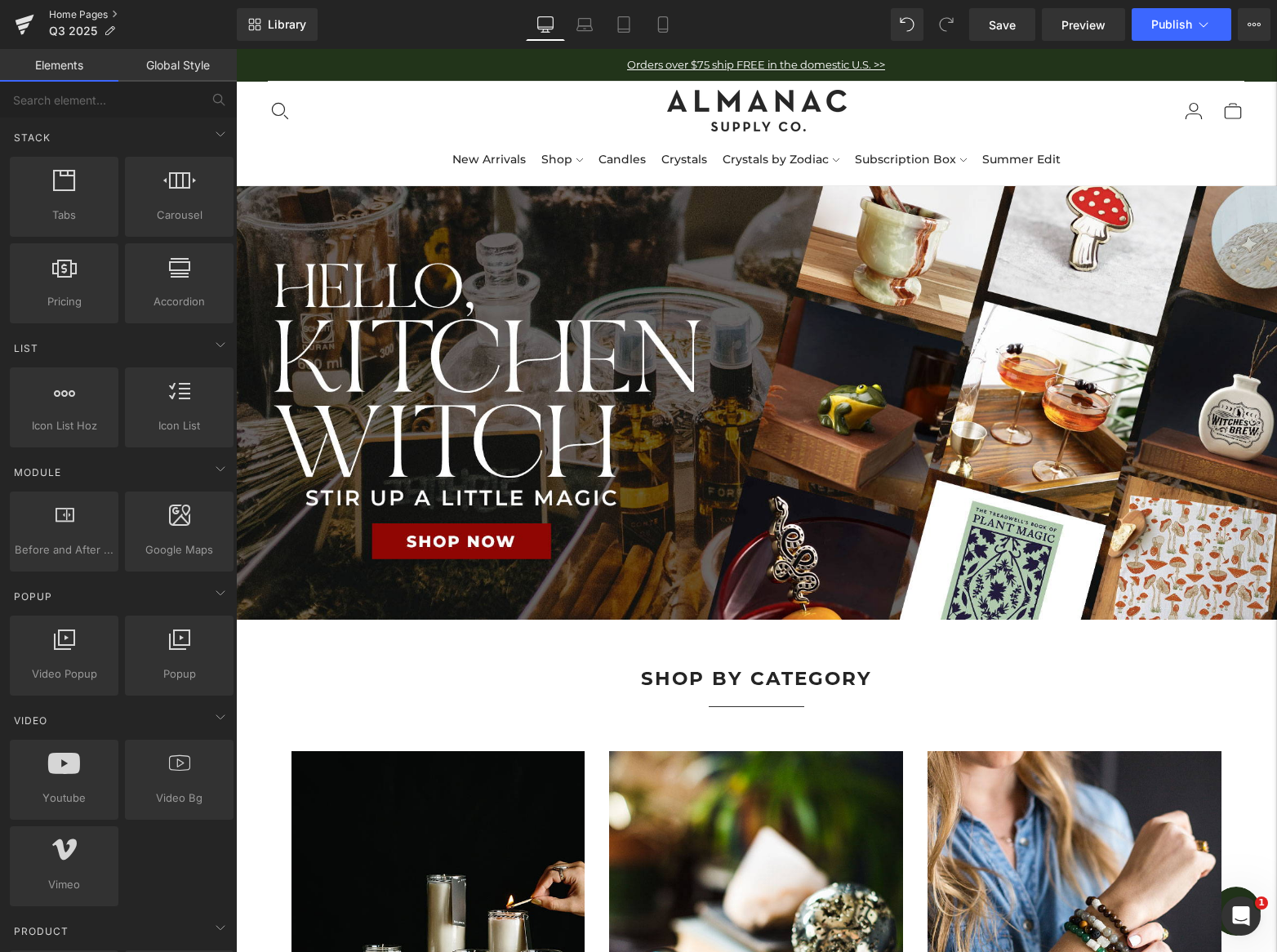
click at [79, 14] on link "Home Pages" at bounding box center [143, 15] width 188 height 13
click at [79, 11] on link "Home Pages" at bounding box center [143, 15] width 188 height 13
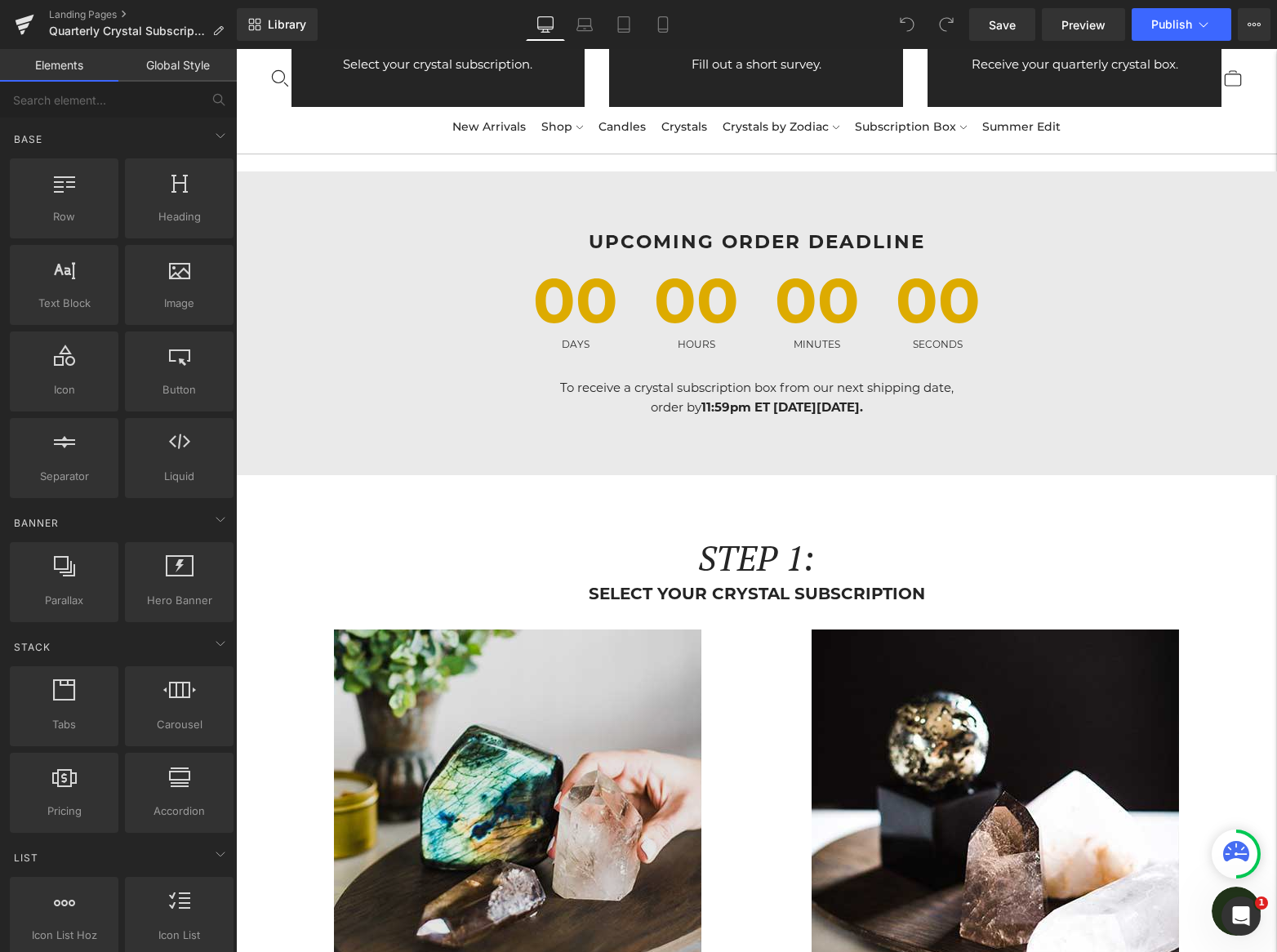
scroll to position [1035, 0]
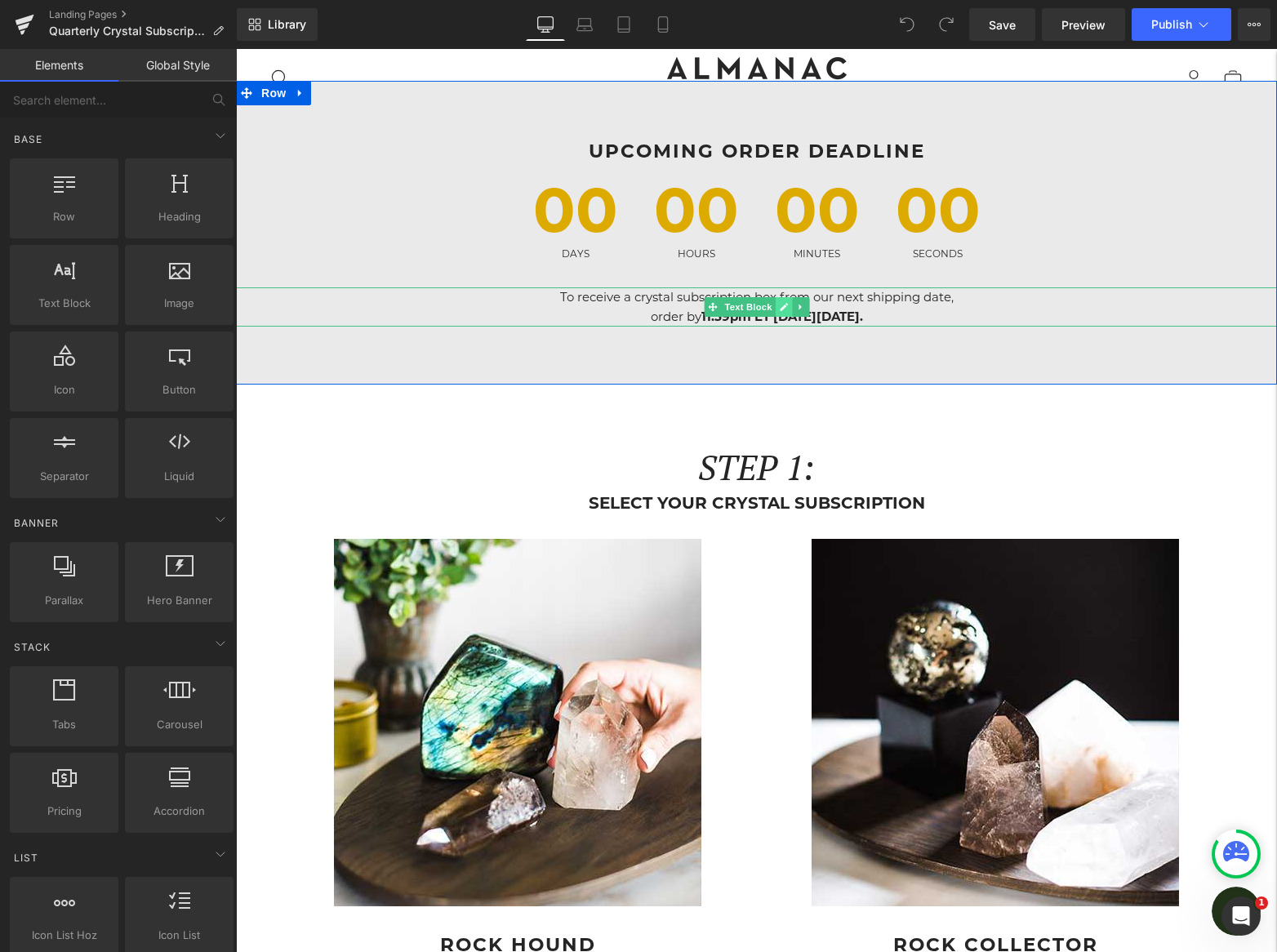
click at [778, 305] on icon at bounding box center [783, 307] width 9 height 10
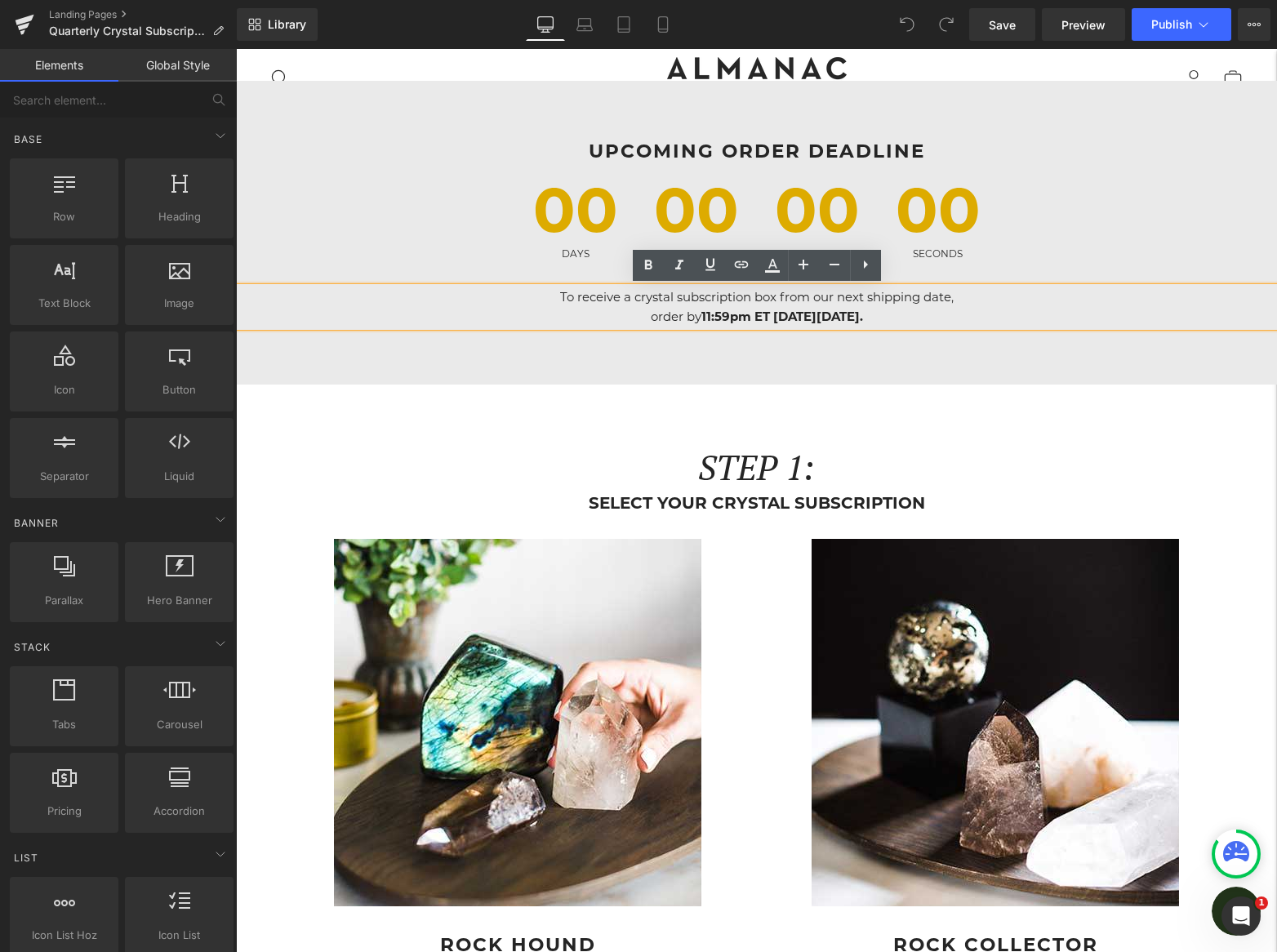
click at [850, 318] on strong "11:59pm ET on Monday, September 1." at bounding box center [782, 316] width 162 height 16
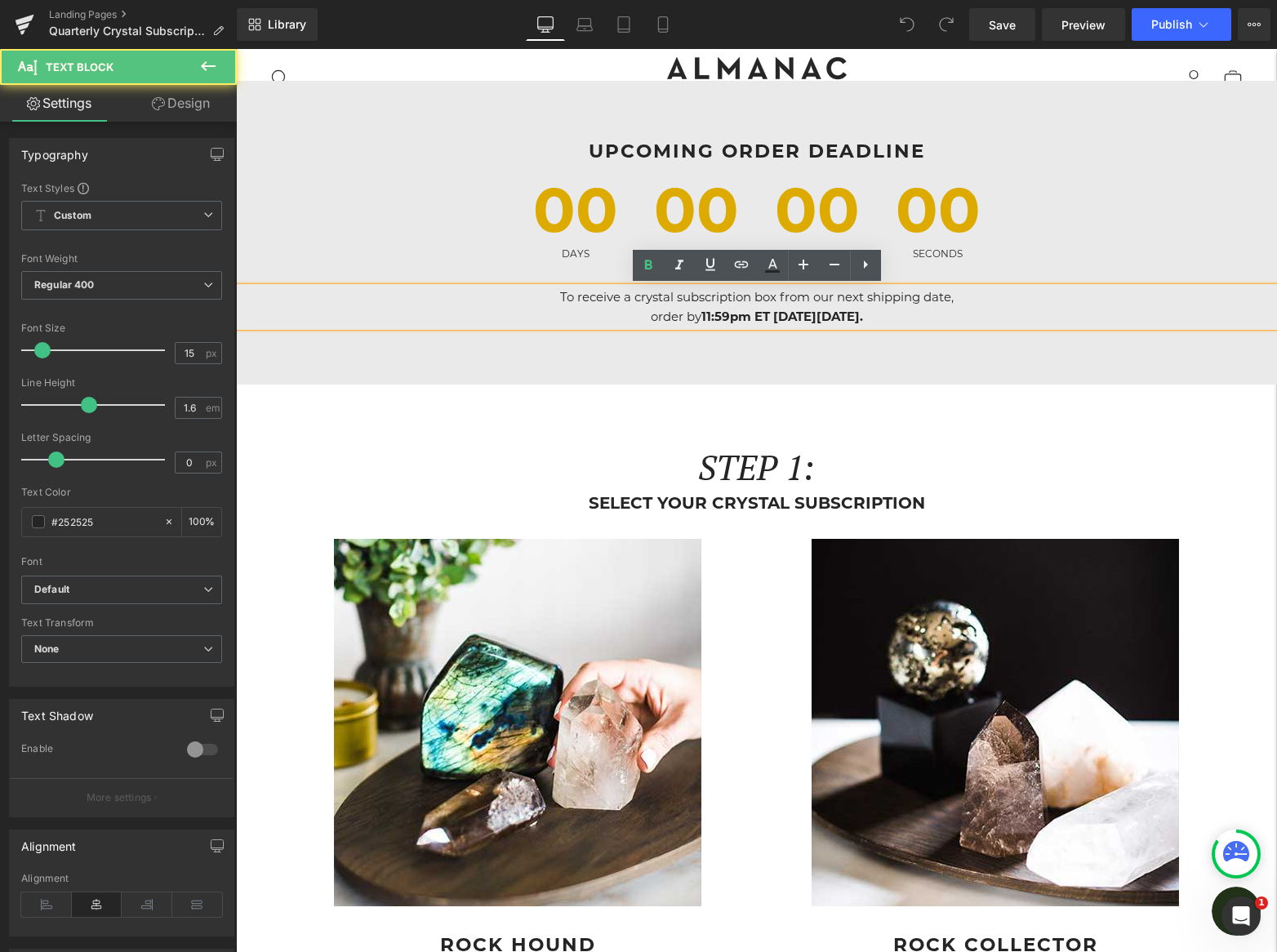
click at [850, 318] on strong "11:59pm ET on Monday, September 1." at bounding box center [782, 316] width 162 height 16
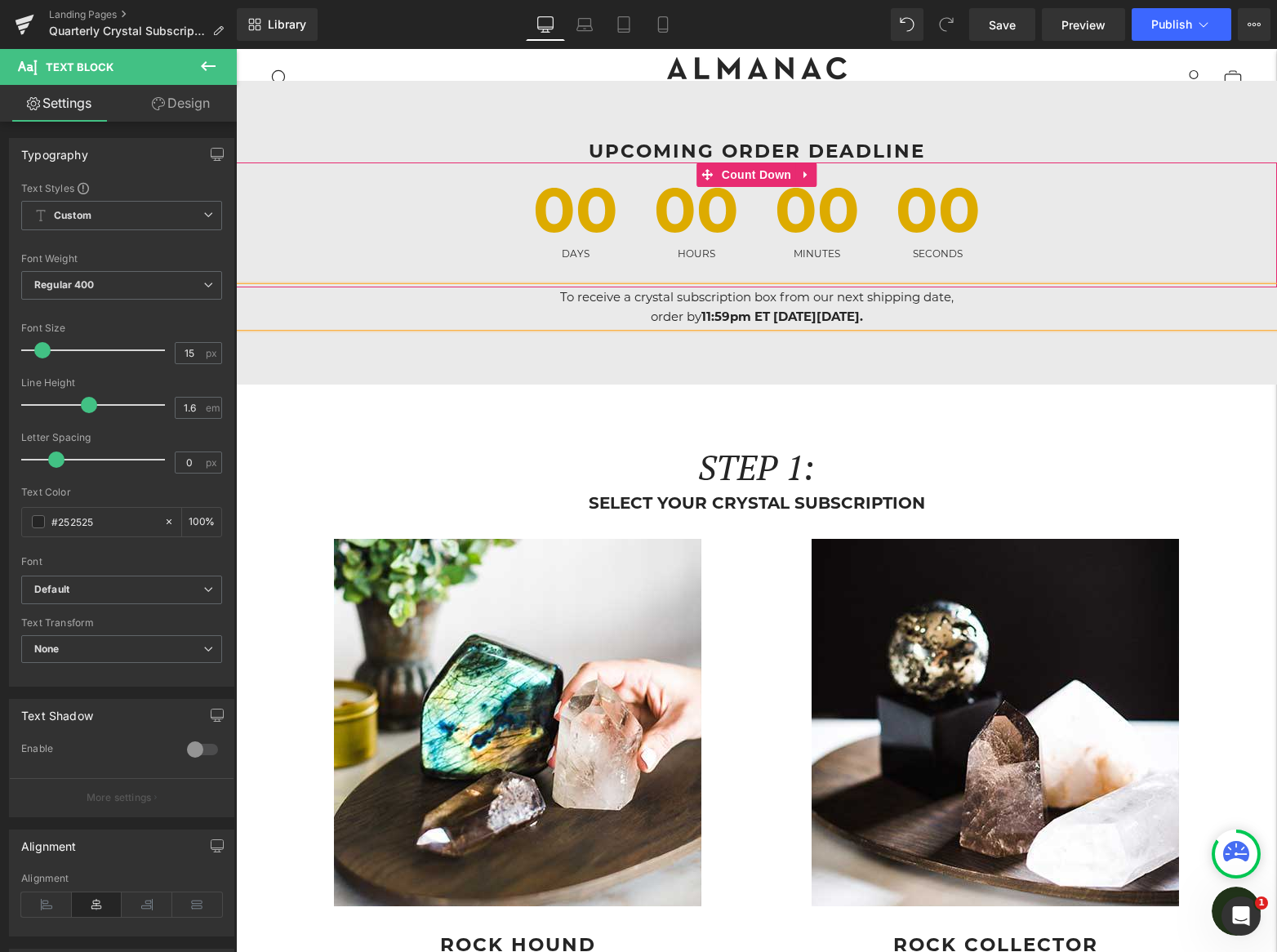
click at [749, 180] on div "00 Days 00 Hours 00 Minutes 00 Seconds Count Down" at bounding box center [755, 225] width 1040 height 125
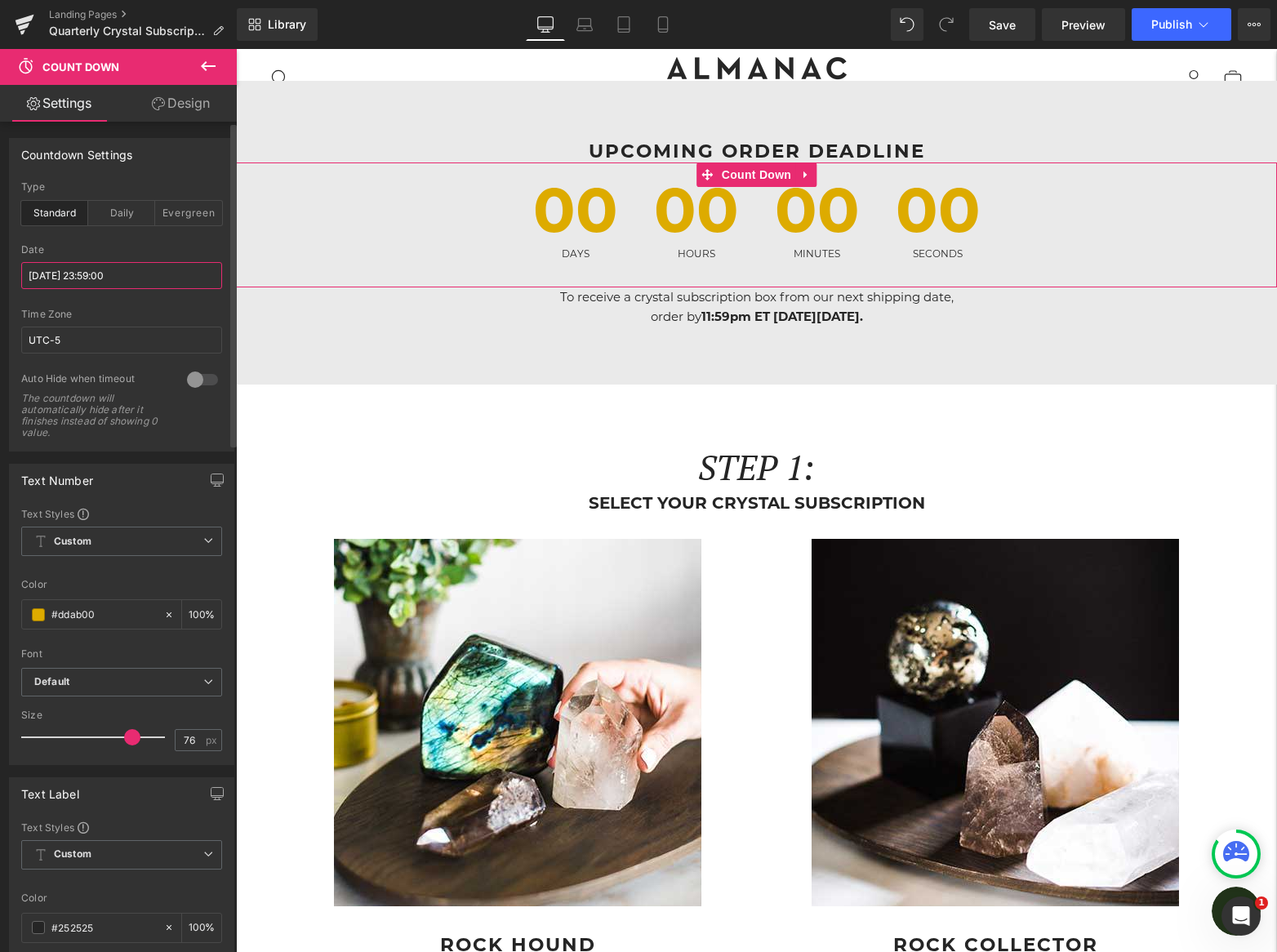
click at [82, 267] on input "2025/09/01 23:59:00" at bounding box center [121, 275] width 201 height 26
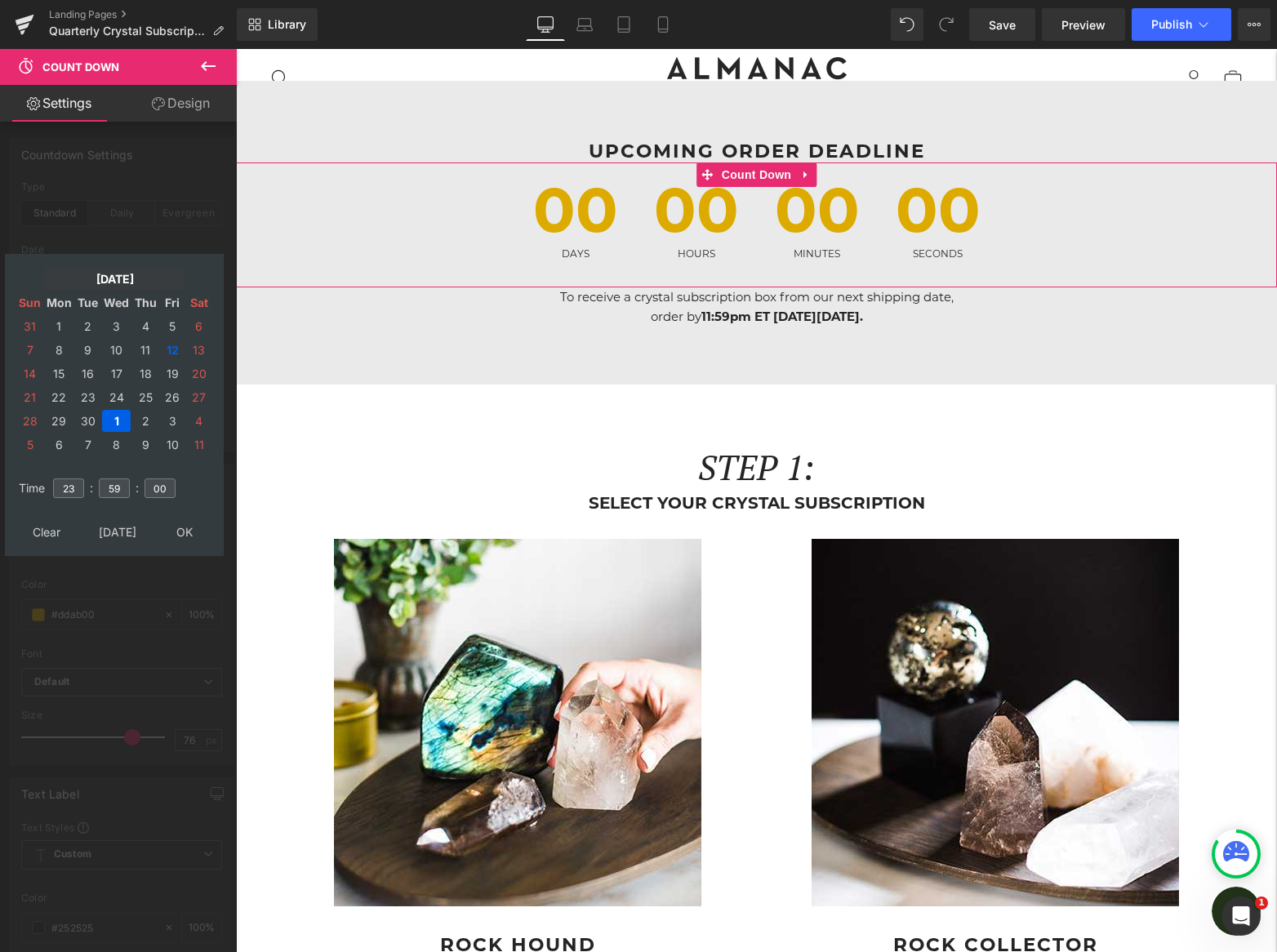
click at [109, 279] on td "Sep, 2025" at bounding box center [114, 279] width 140 height 22
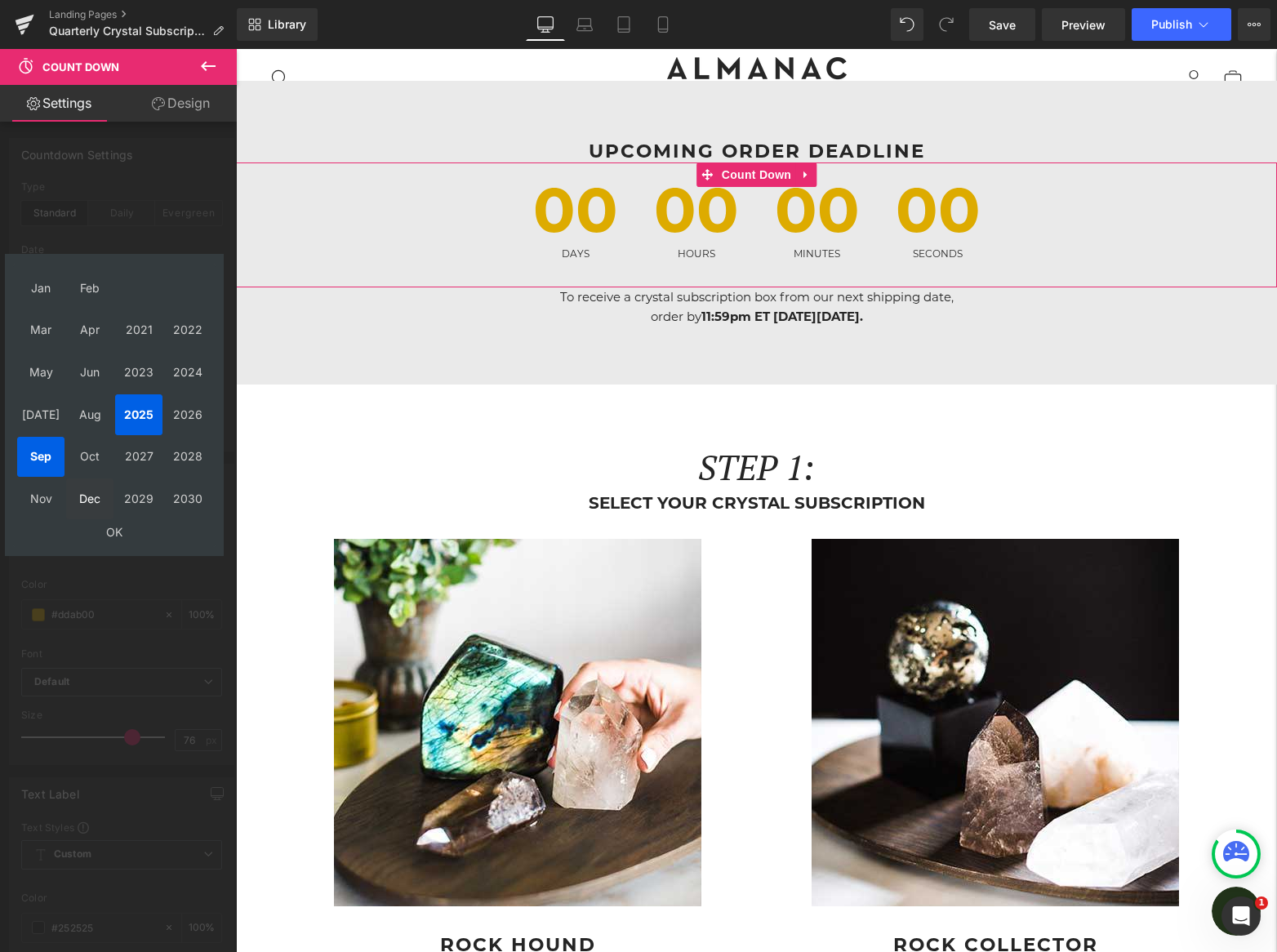
click at [90, 493] on td "Dec" at bounding box center [90, 499] width 47 height 41
click at [109, 528] on td "OK" at bounding box center [114, 532] width 195 height 22
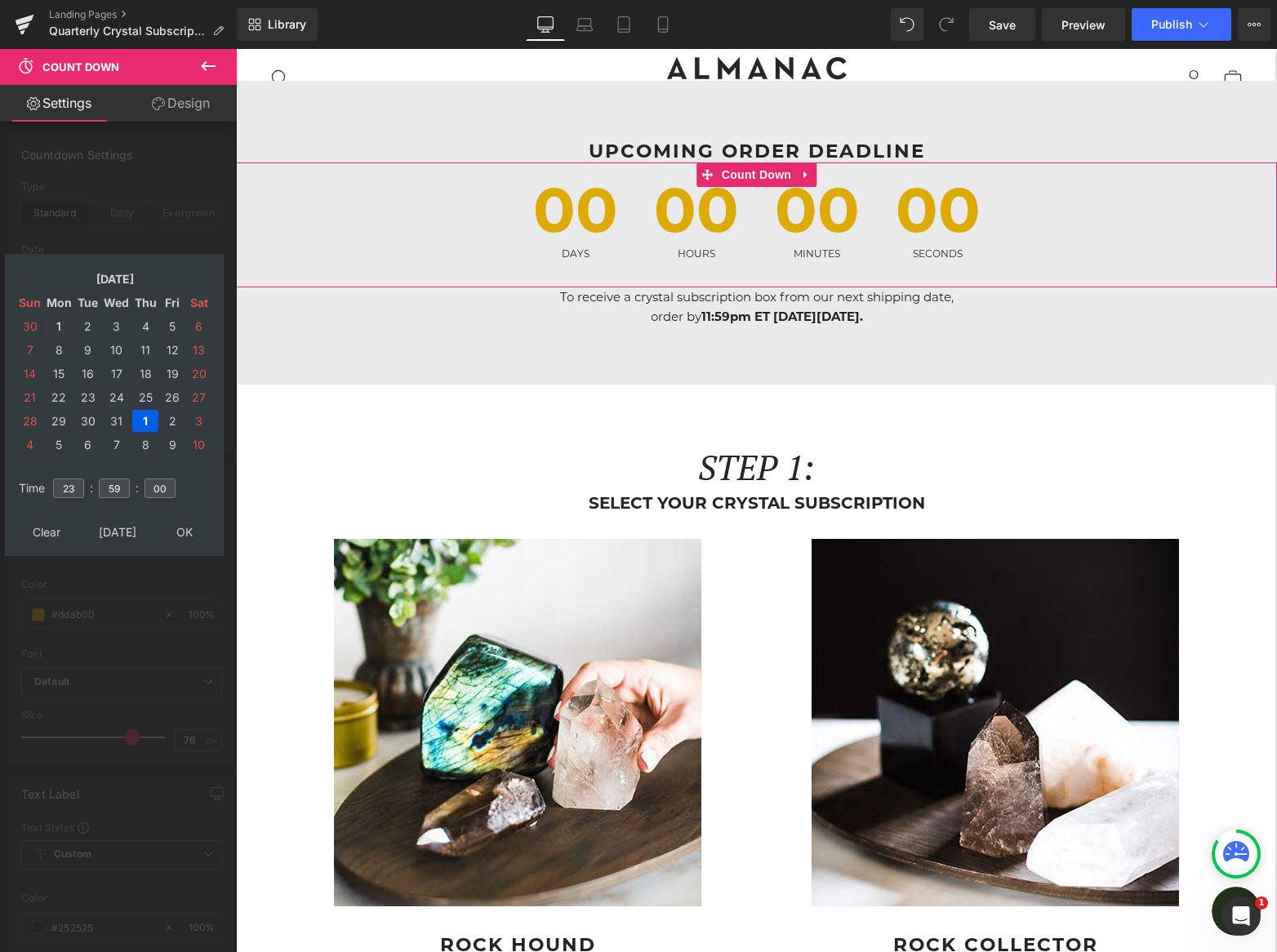
click at [62, 332] on td "1" at bounding box center [58, 326] width 28 height 22
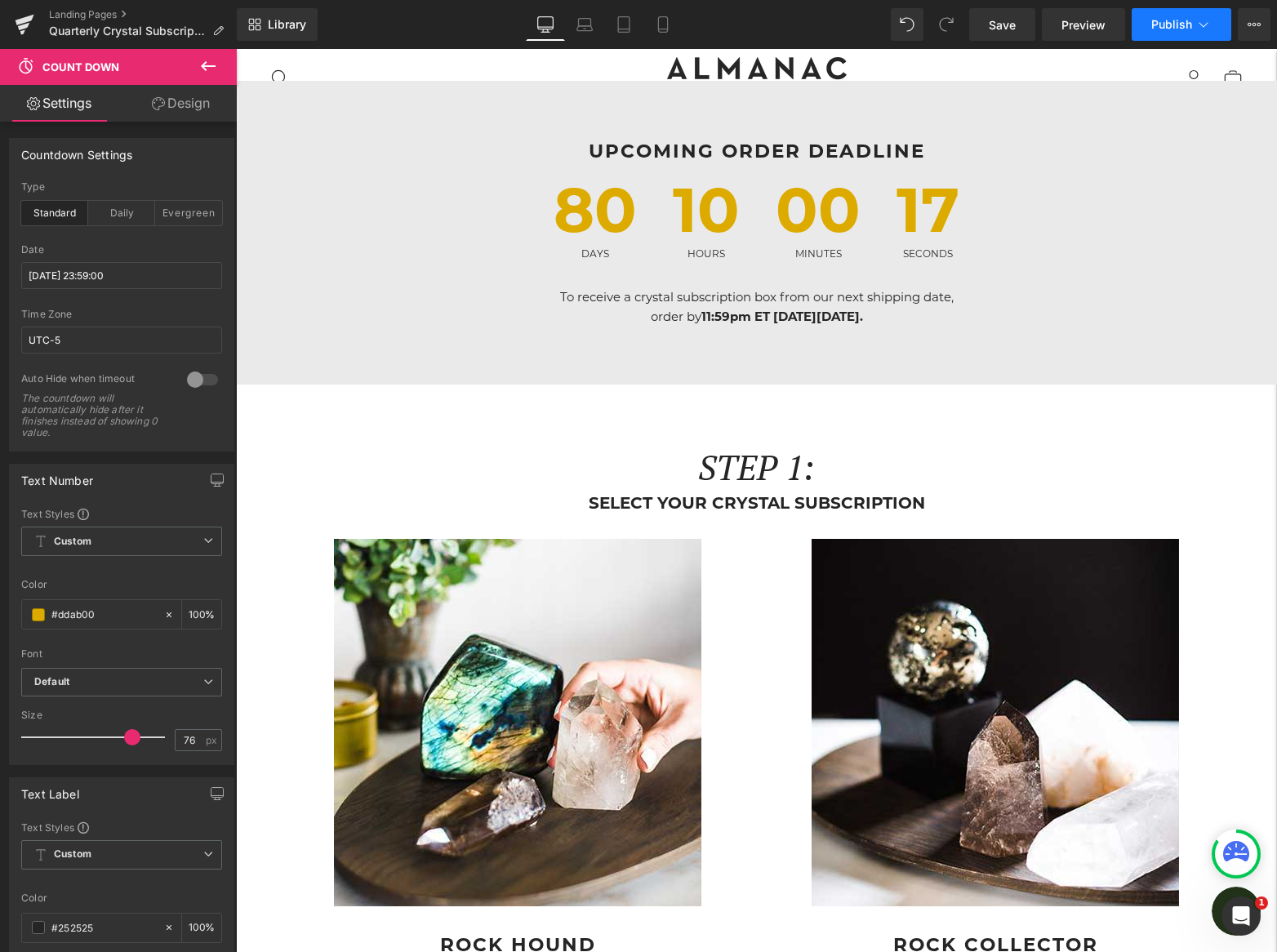
click at [1177, 22] on span "Publish" at bounding box center [1171, 25] width 41 height 13
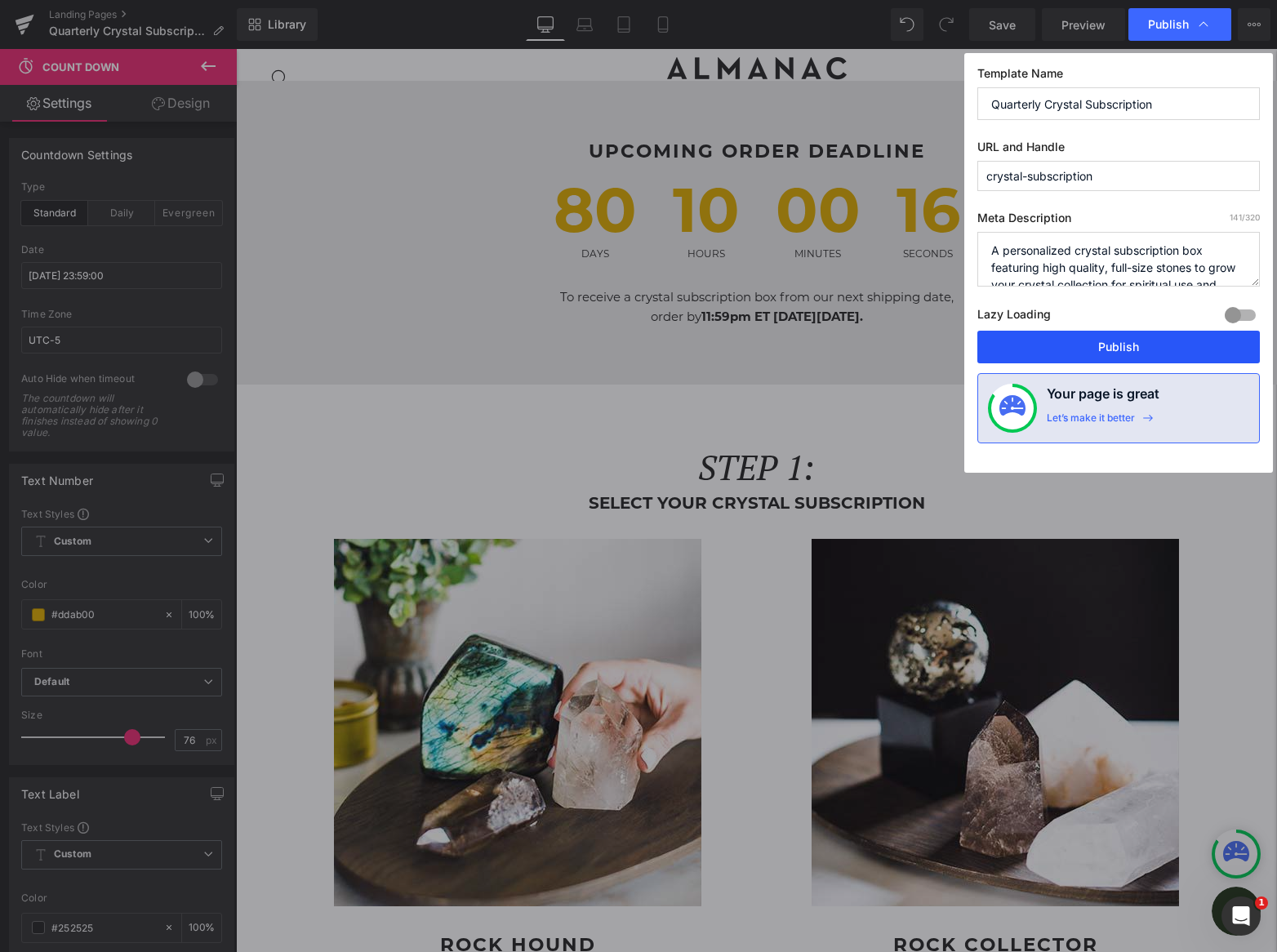
click at [1126, 349] on button "Publish" at bounding box center [1118, 347] width 282 height 33
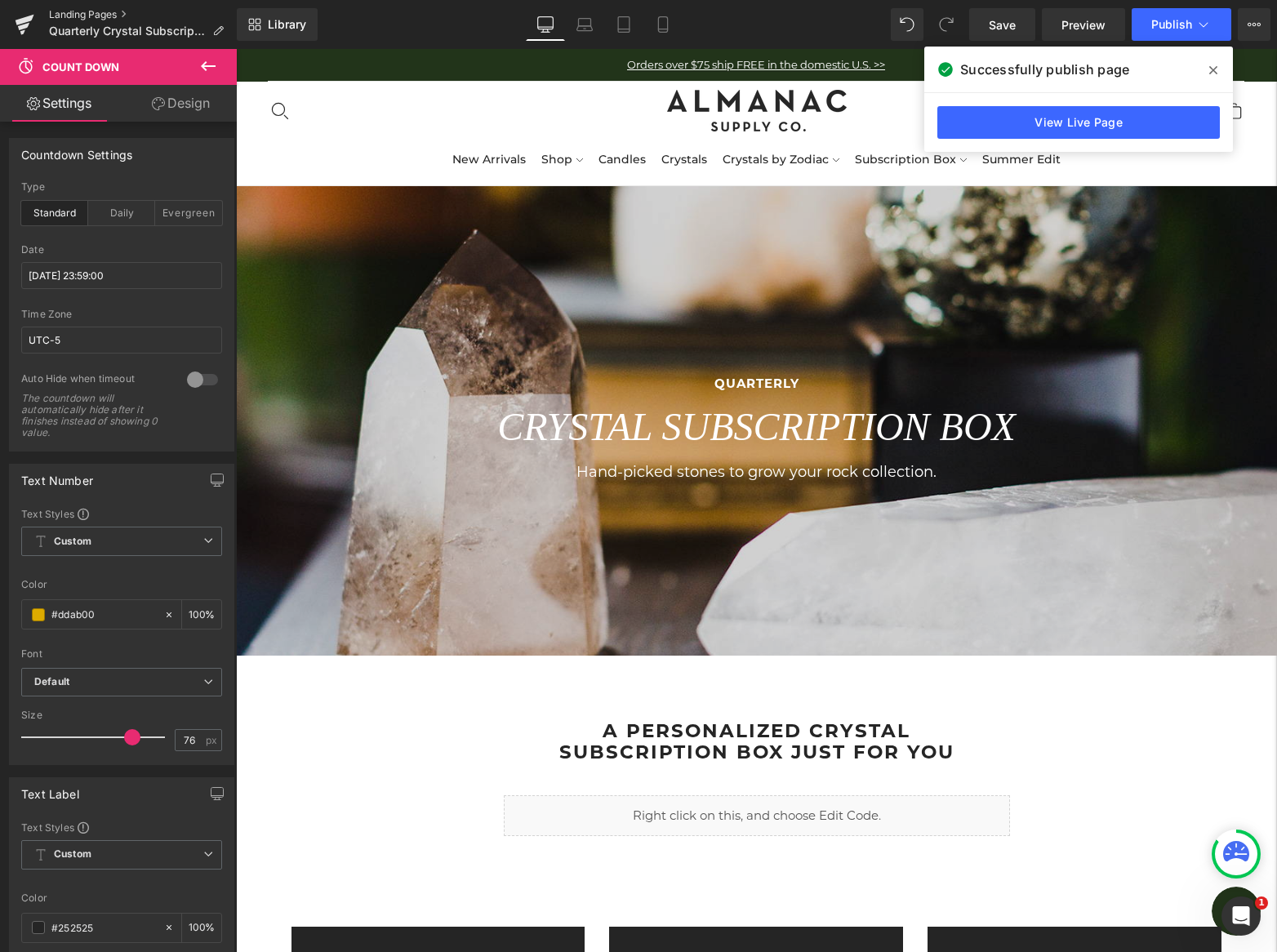
click at [65, 16] on link "Landing Pages" at bounding box center [143, 15] width 188 height 13
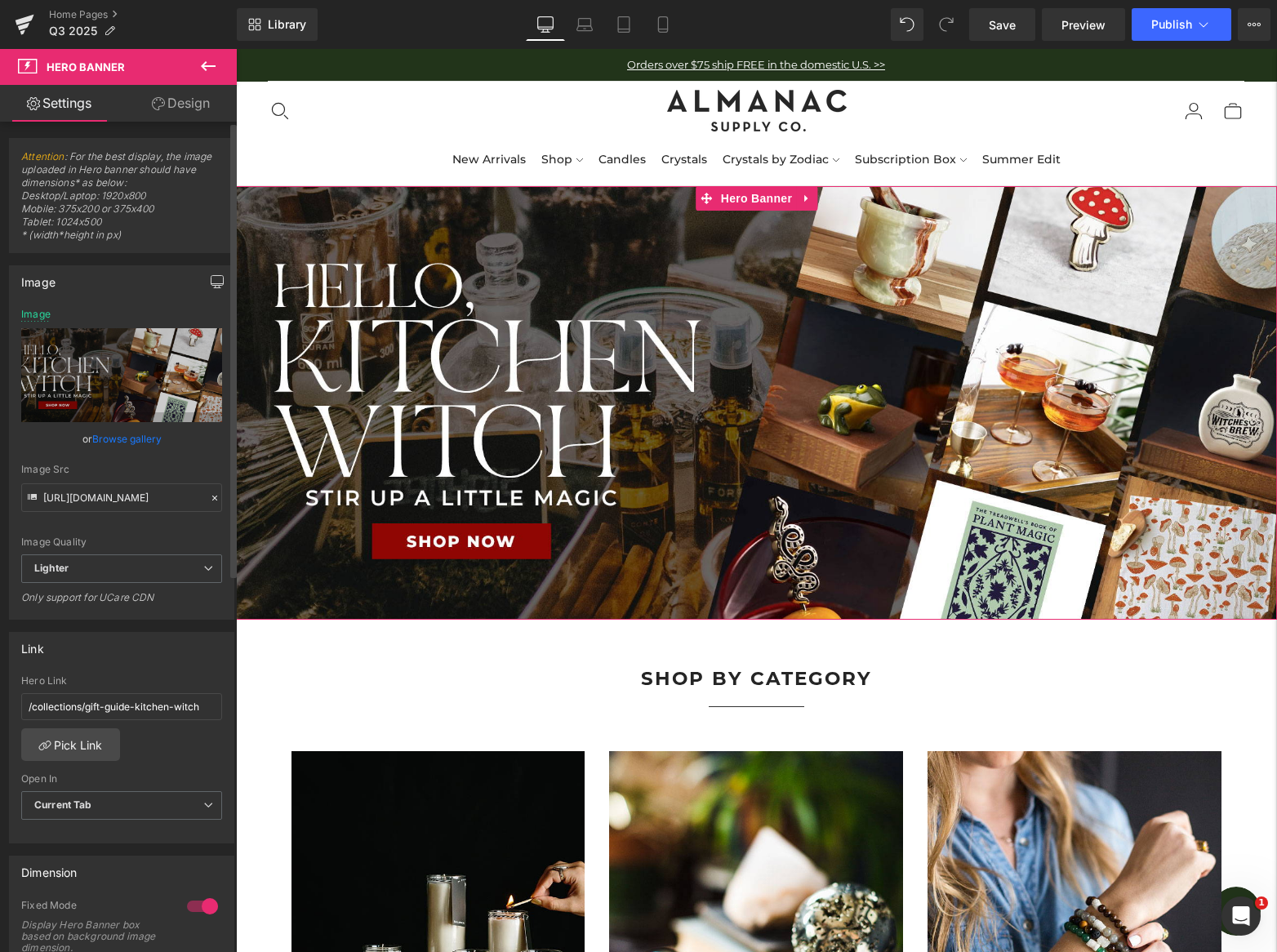
click at [211, 280] on icon "button" at bounding box center [217, 281] width 13 height 13
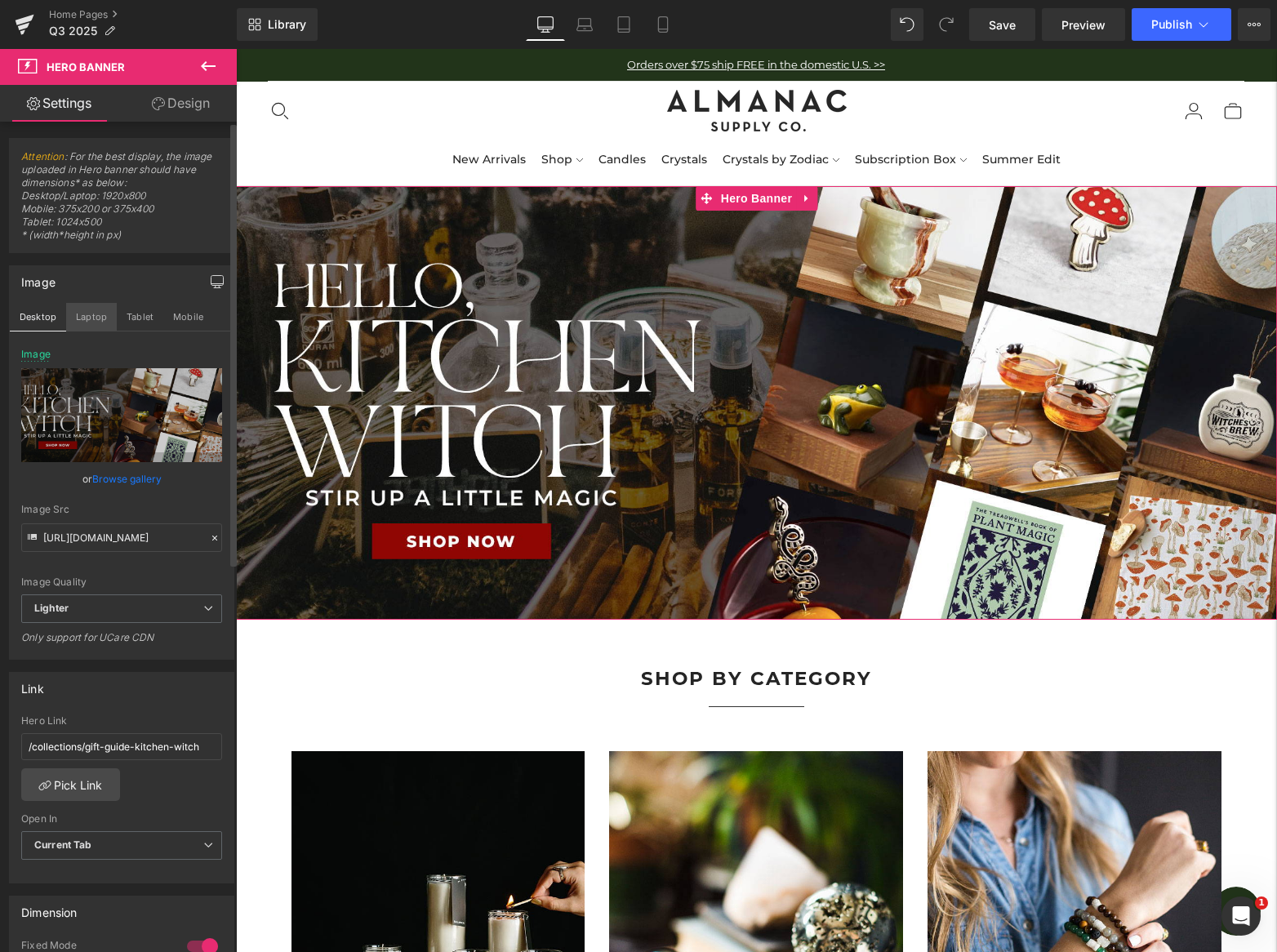
click at [92, 317] on button "Laptop" at bounding box center [90, 317] width 50 height 27
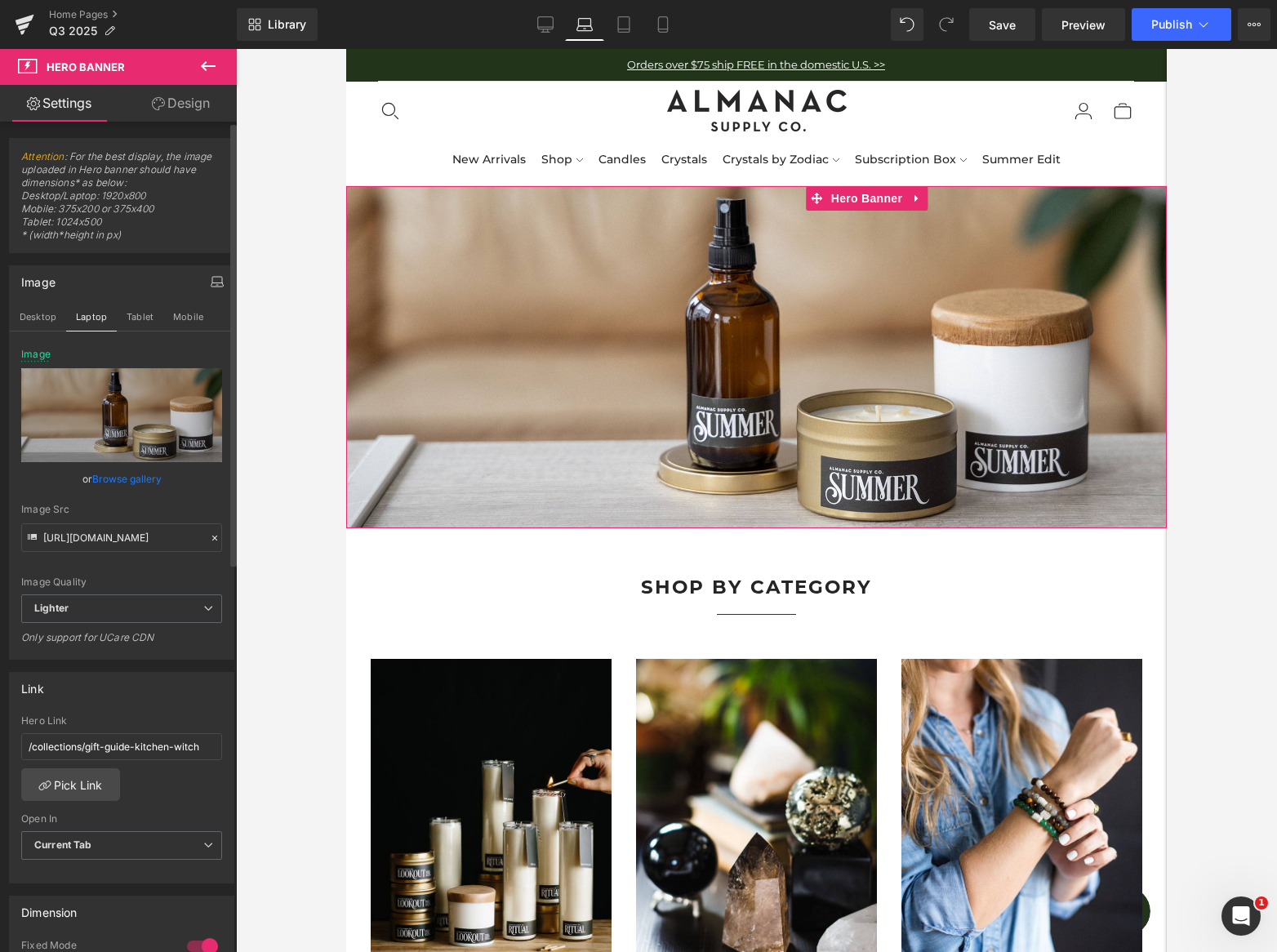
click at [110, 481] on link "Browse gallery" at bounding box center [127, 478] width 69 height 28
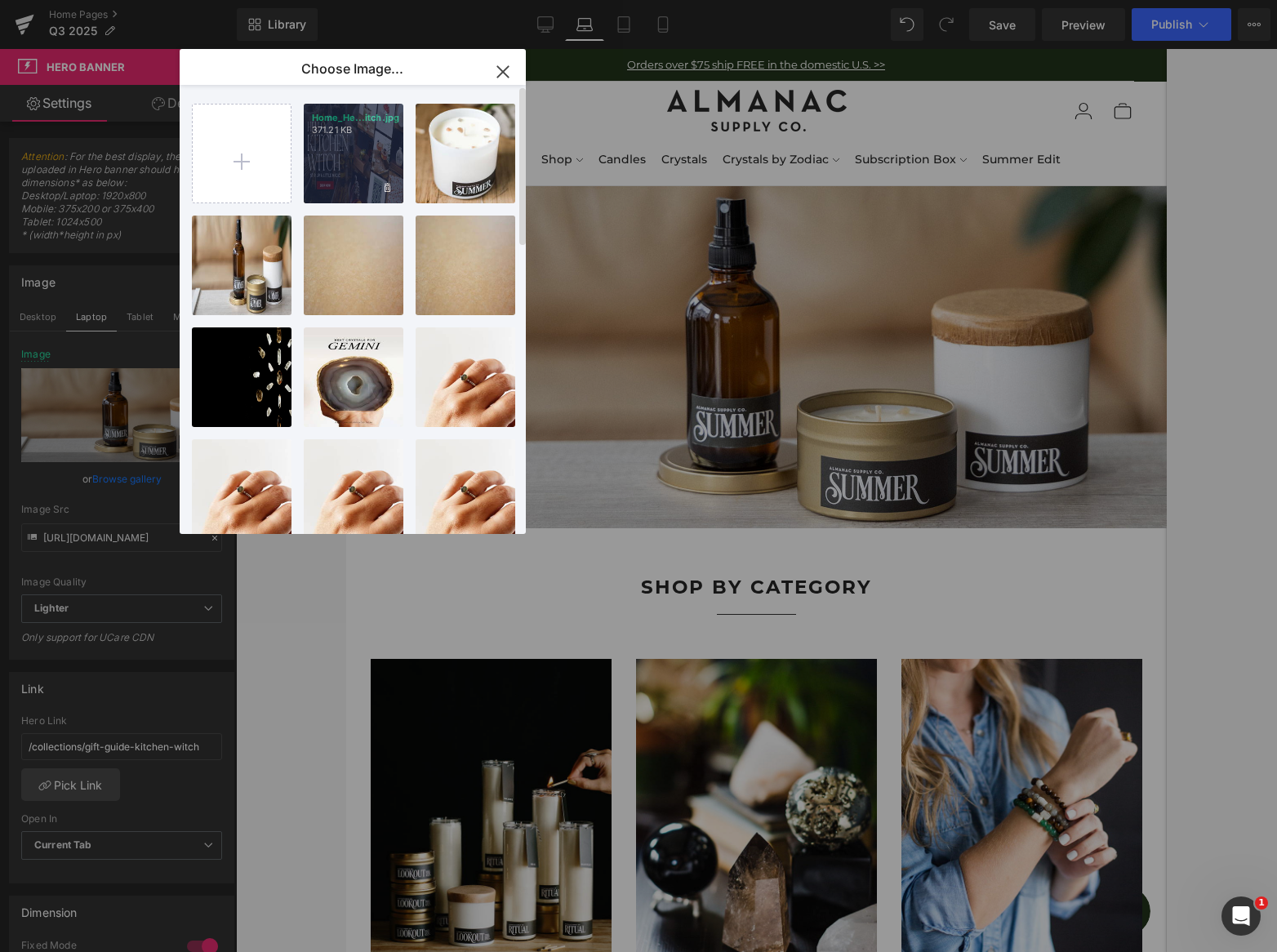
click at [349, 179] on div "Home_He...itch.jpg 371.21 KB" at bounding box center [353, 153] width 100 height 100
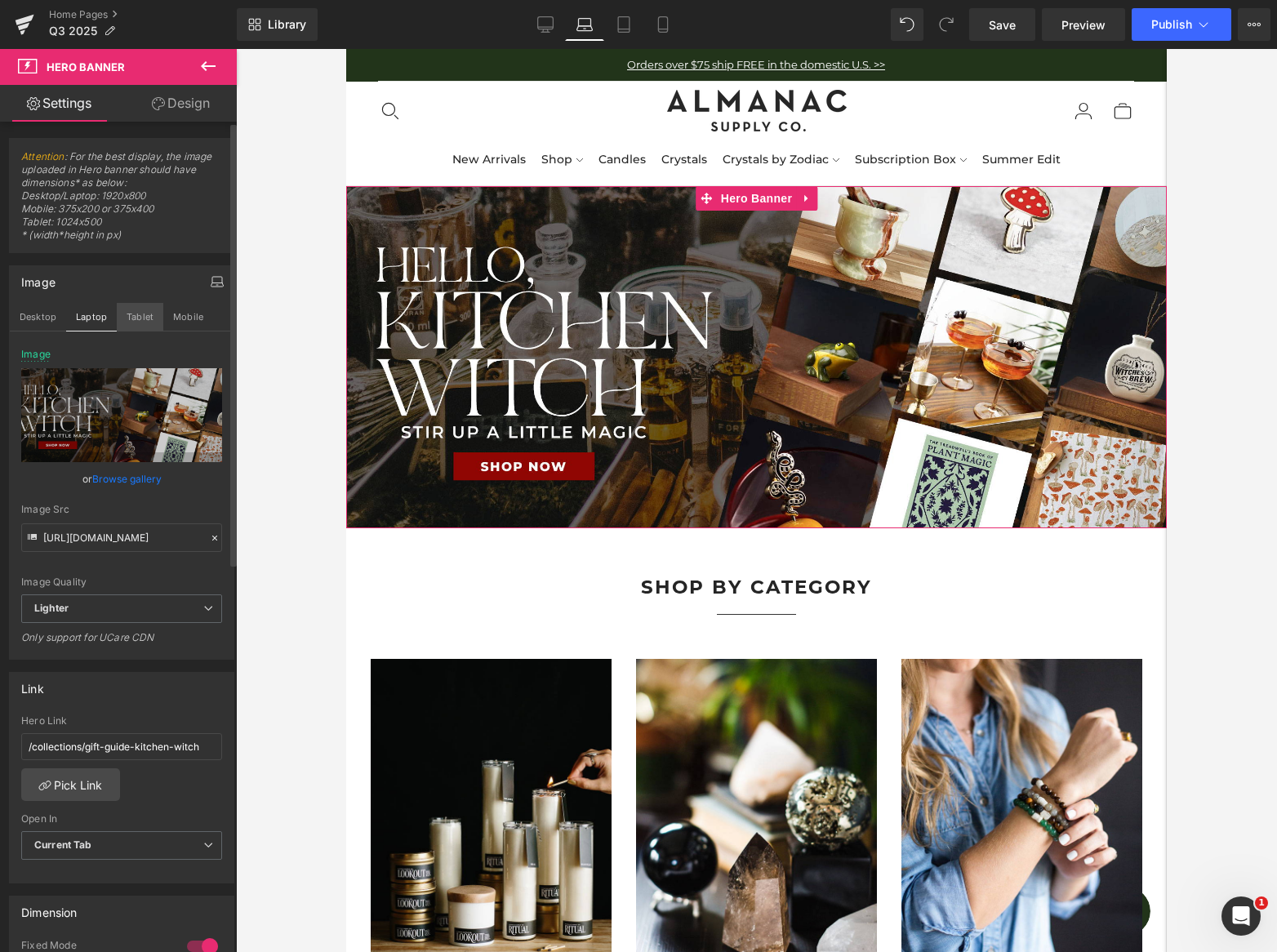
click at [141, 316] on button "Tablet" at bounding box center [140, 317] width 47 height 27
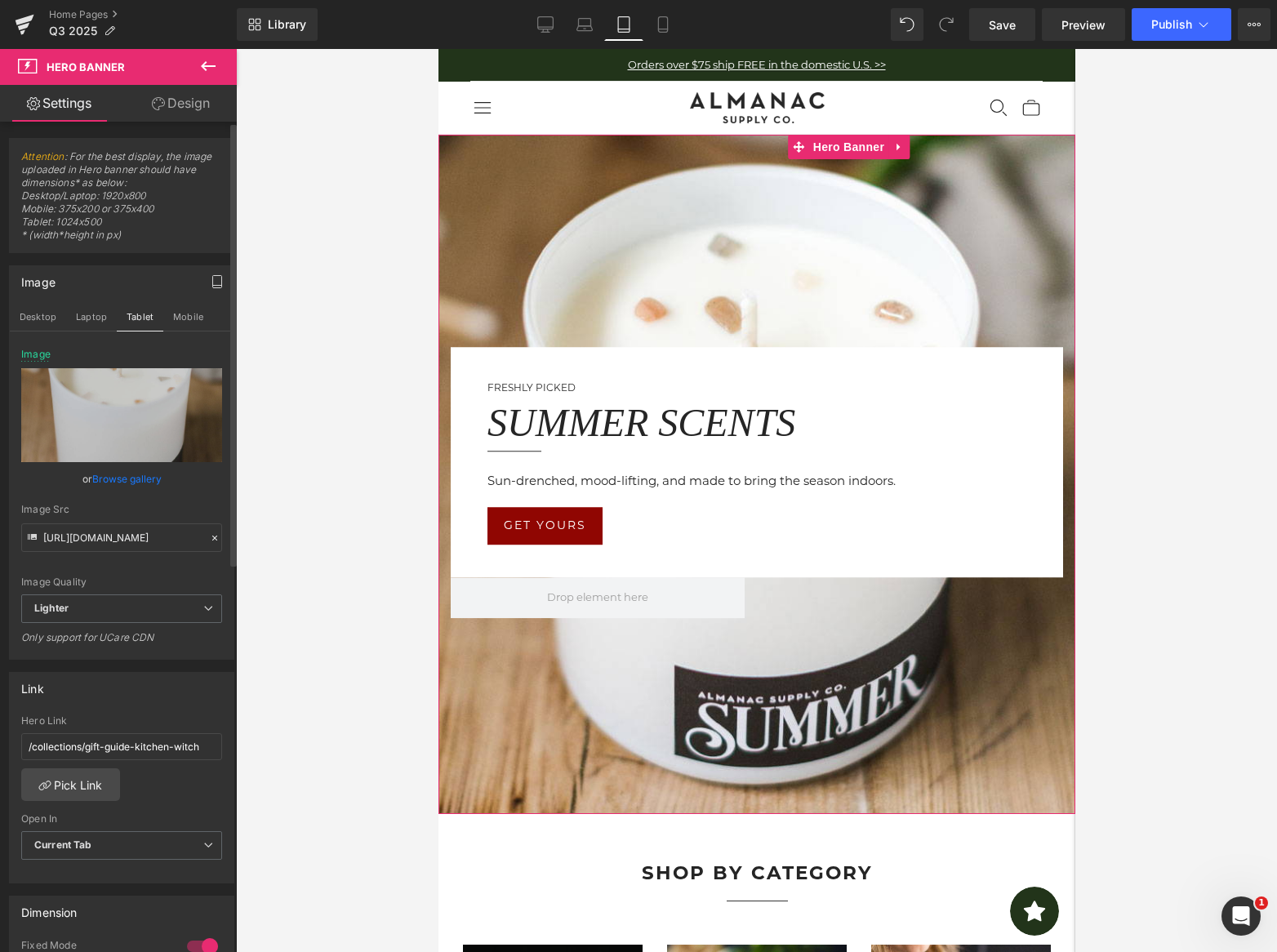
click at [118, 480] on link "Browse gallery" at bounding box center [127, 478] width 69 height 28
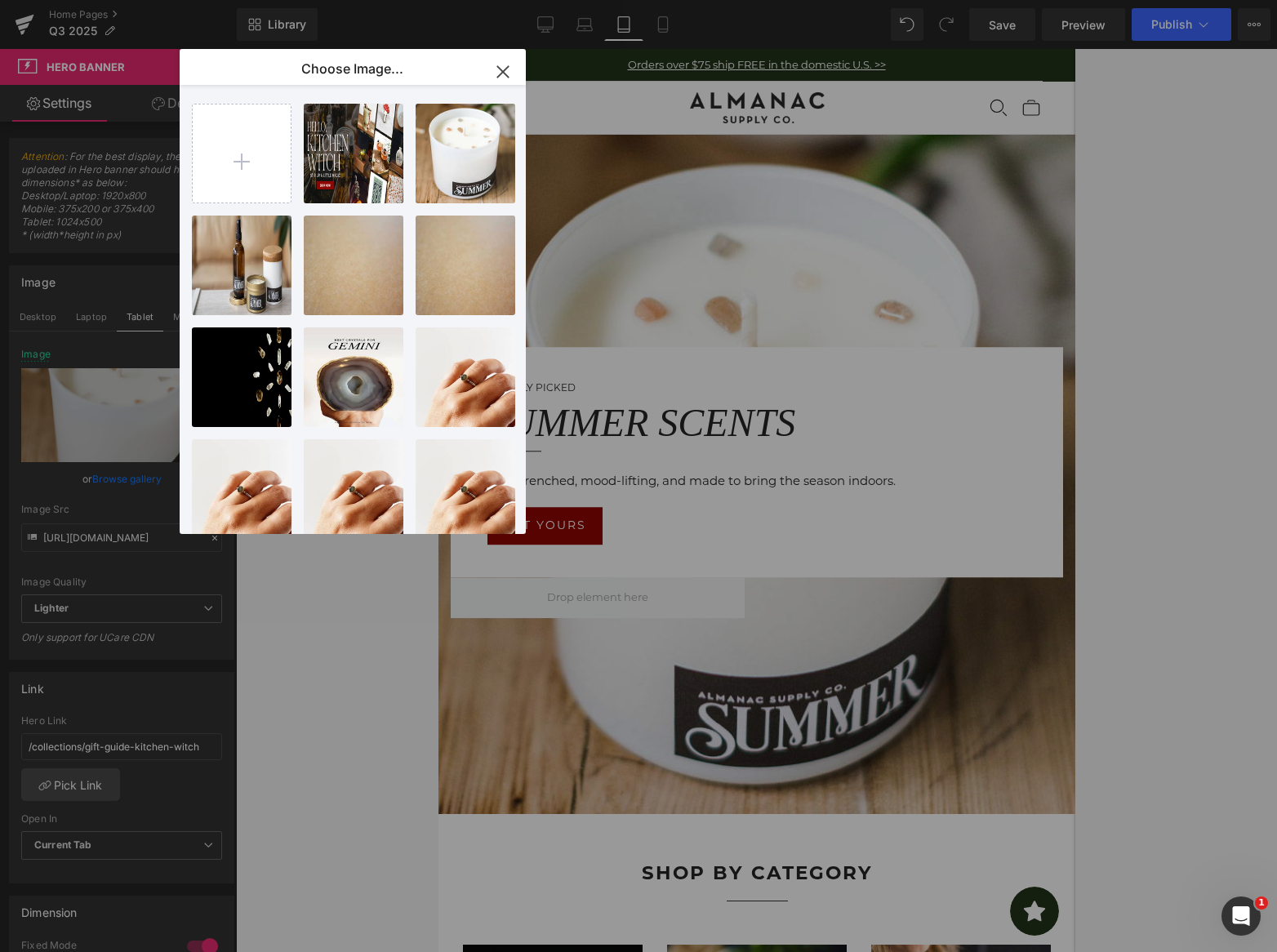
click at [0, 0] on div "Home_He...itch.jpg 371.21 KB" at bounding box center [0, 0] width 0 height 0
type input "[URL][DOMAIN_NAME]"
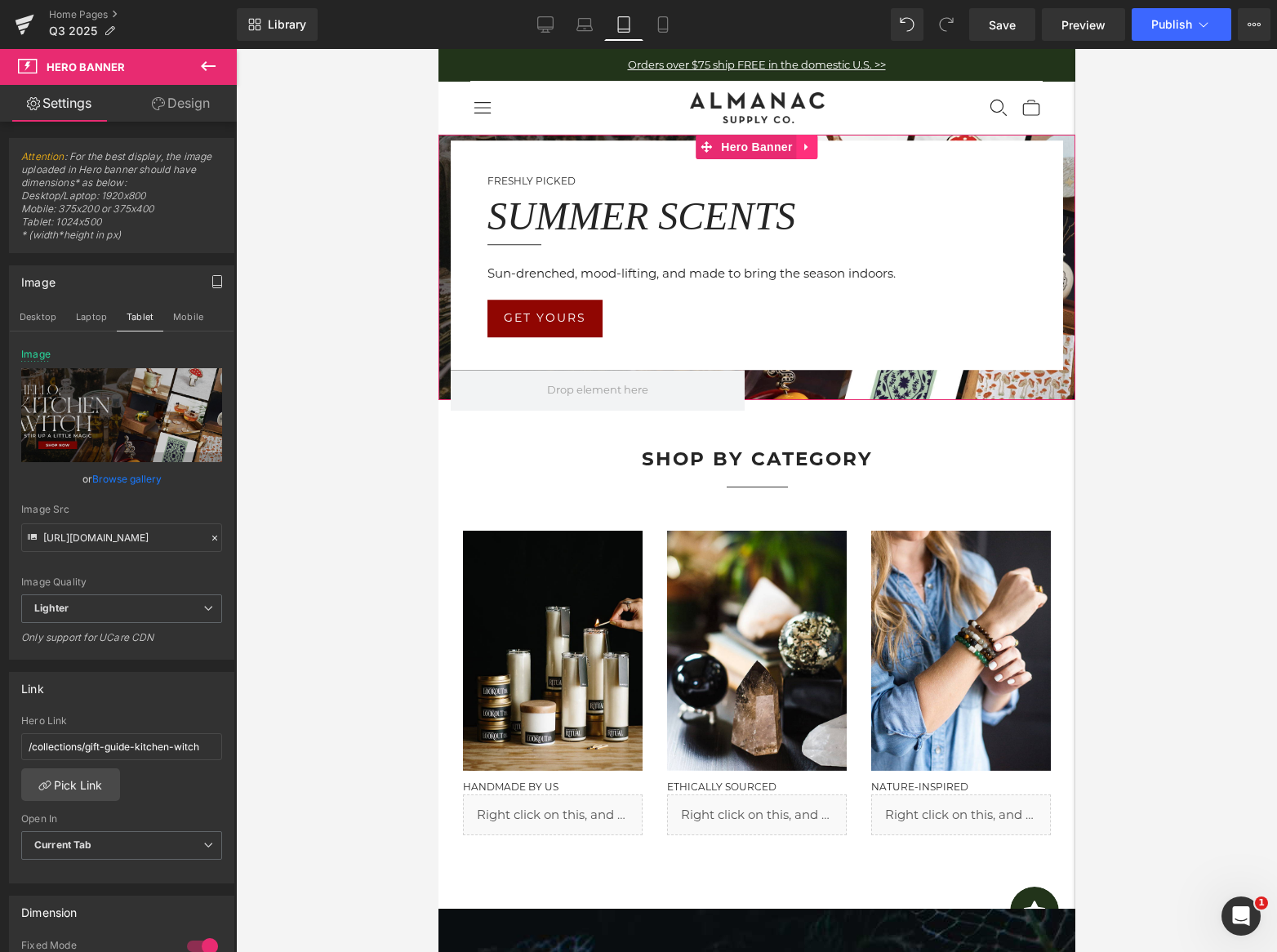
click at [807, 147] on icon at bounding box center [805, 147] width 4 height 7
drag, startPoint x: 814, startPoint y: 148, endPoint x: 799, endPoint y: 148, distance: 15.0
click at [814, 148] on icon at bounding box center [817, 147] width 12 height 12
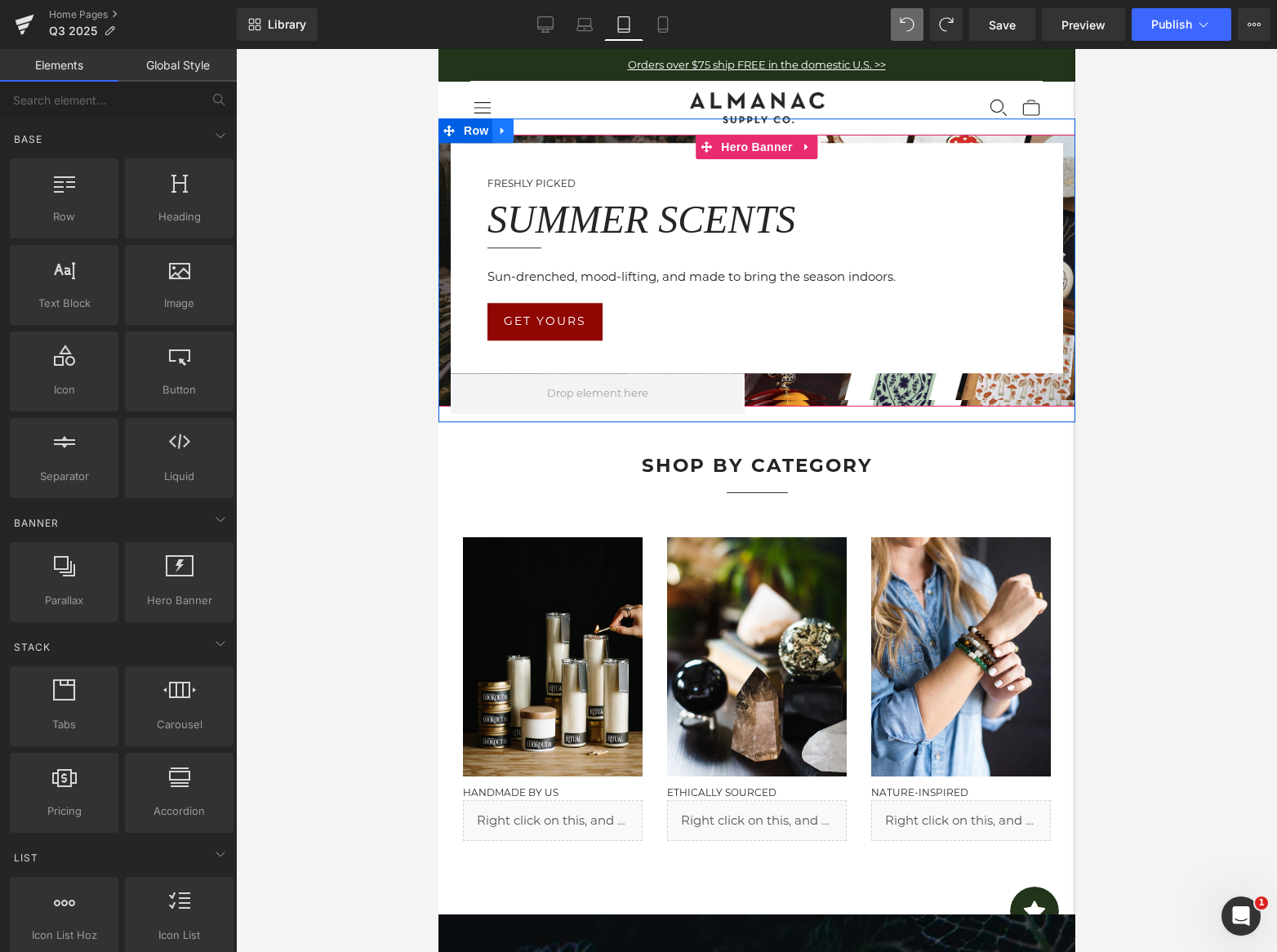
click at [507, 133] on icon at bounding box center [501, 131] width 12 height 12
click at [547, 133] on icon at bounding box center [544, 131] width 12 height 12
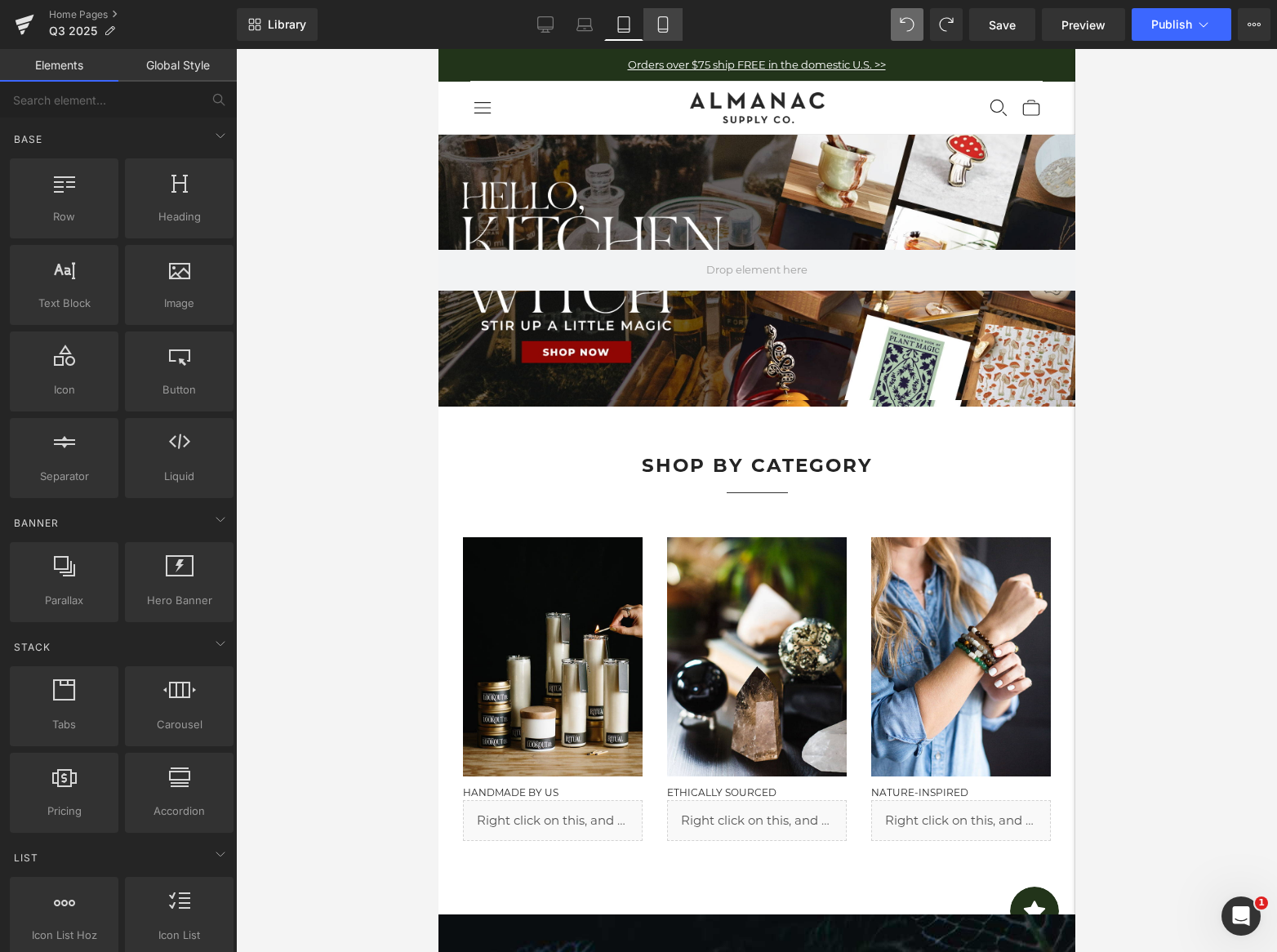
drag, startPoint x: 667, startPoint y: 26, endPoint x: 650, endPoint y: 26, distance: 17.0
click at [665, 26] on icon at bounding box center [663, 25] width 16 height 16
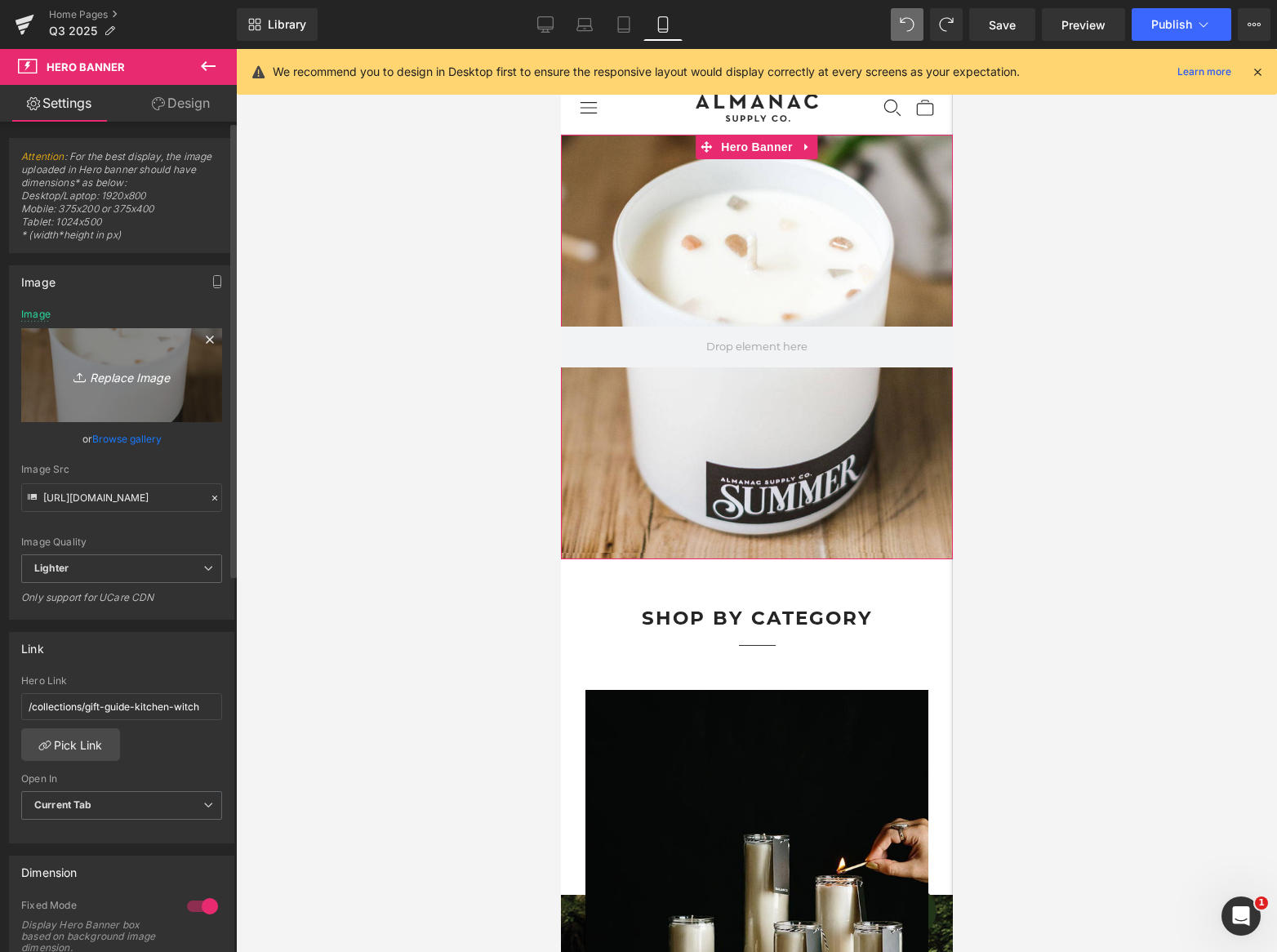
click at [128, 378] on icon "Replace Image" at bounding box center [121, 375] width 131 height 20
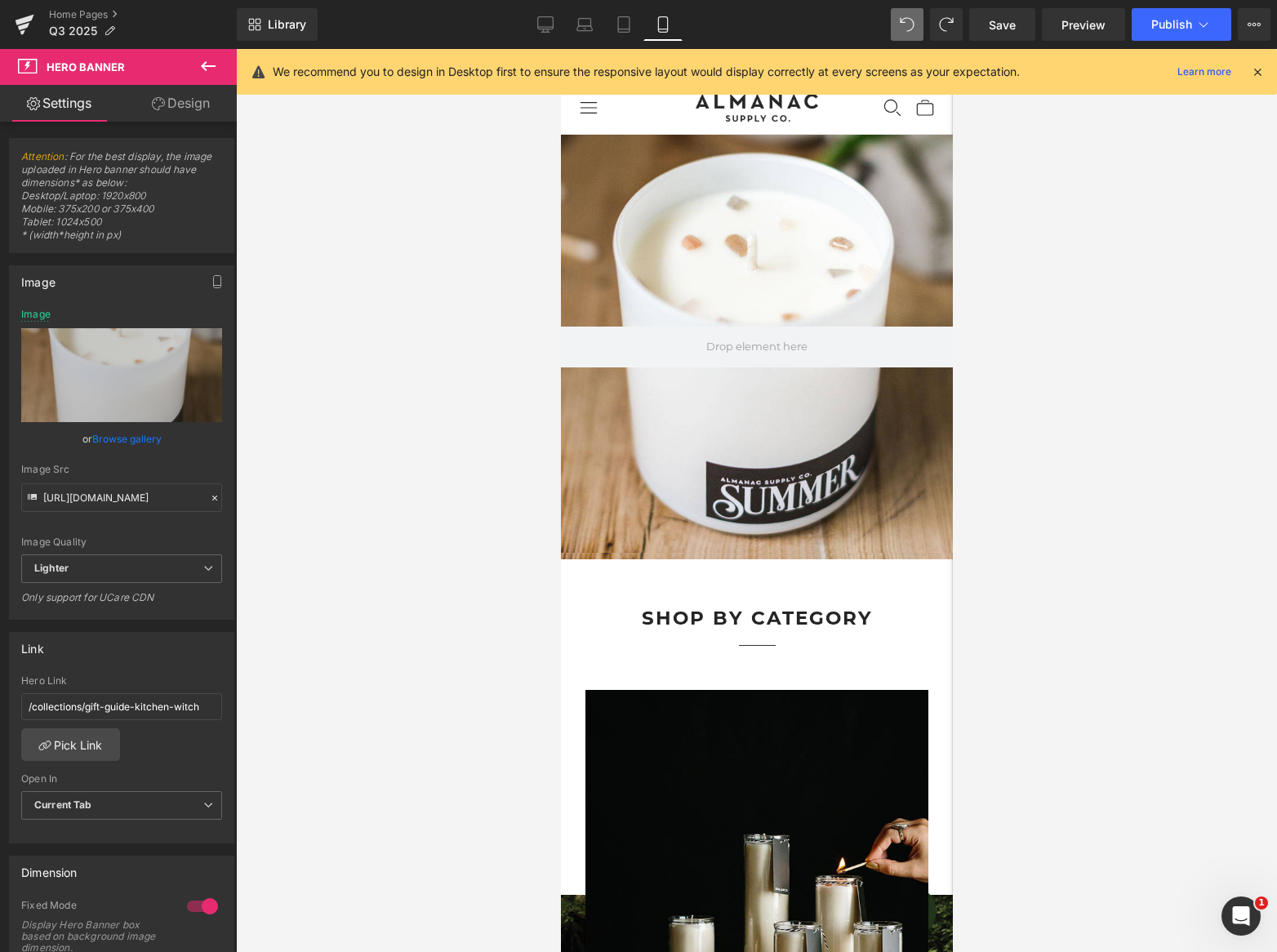
type input "C:\fakepath\Home_Hero_KitchenWitch_Mobile.jpg"
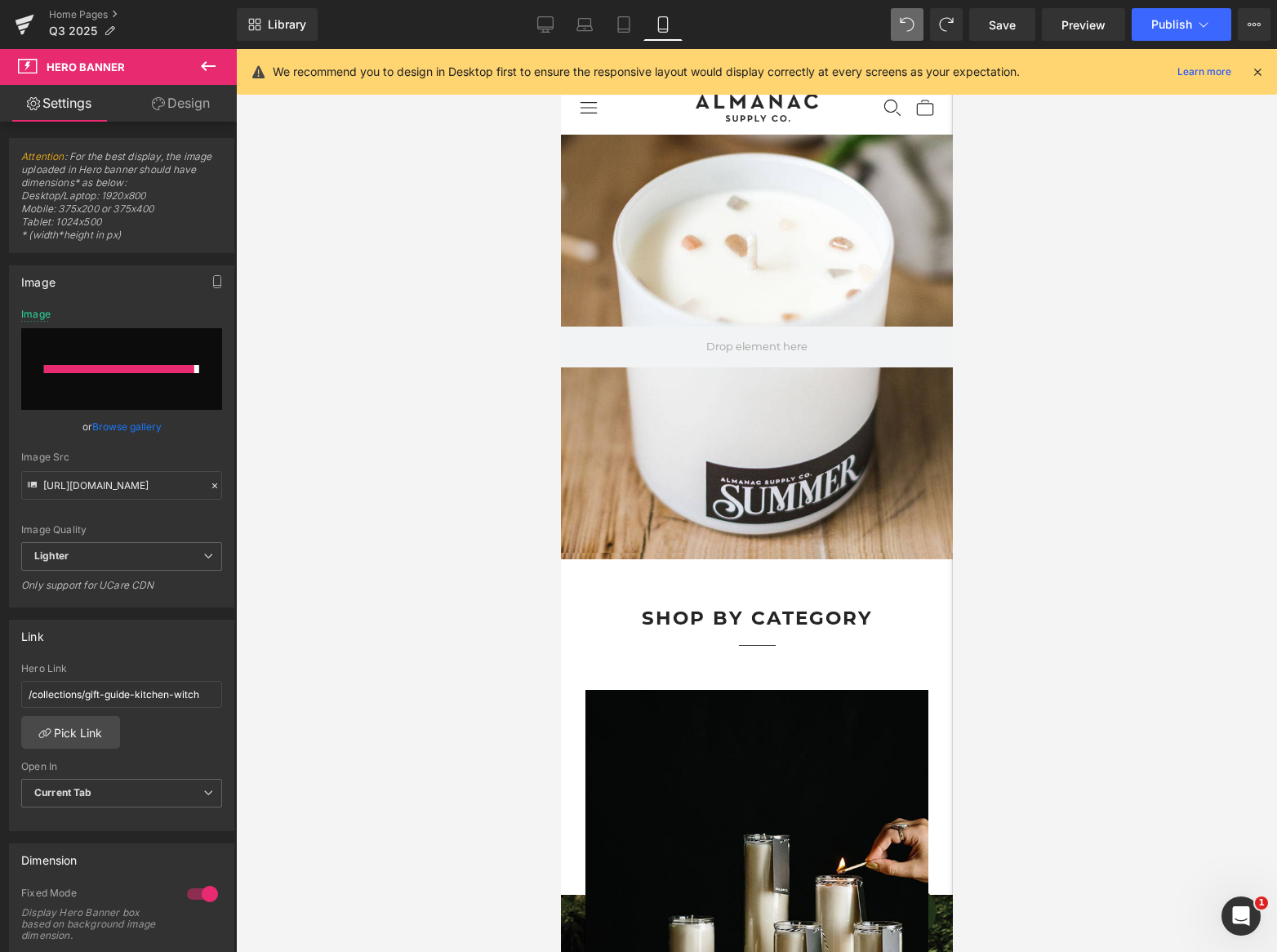
type input "[URL][DOMAIN_NAME]"
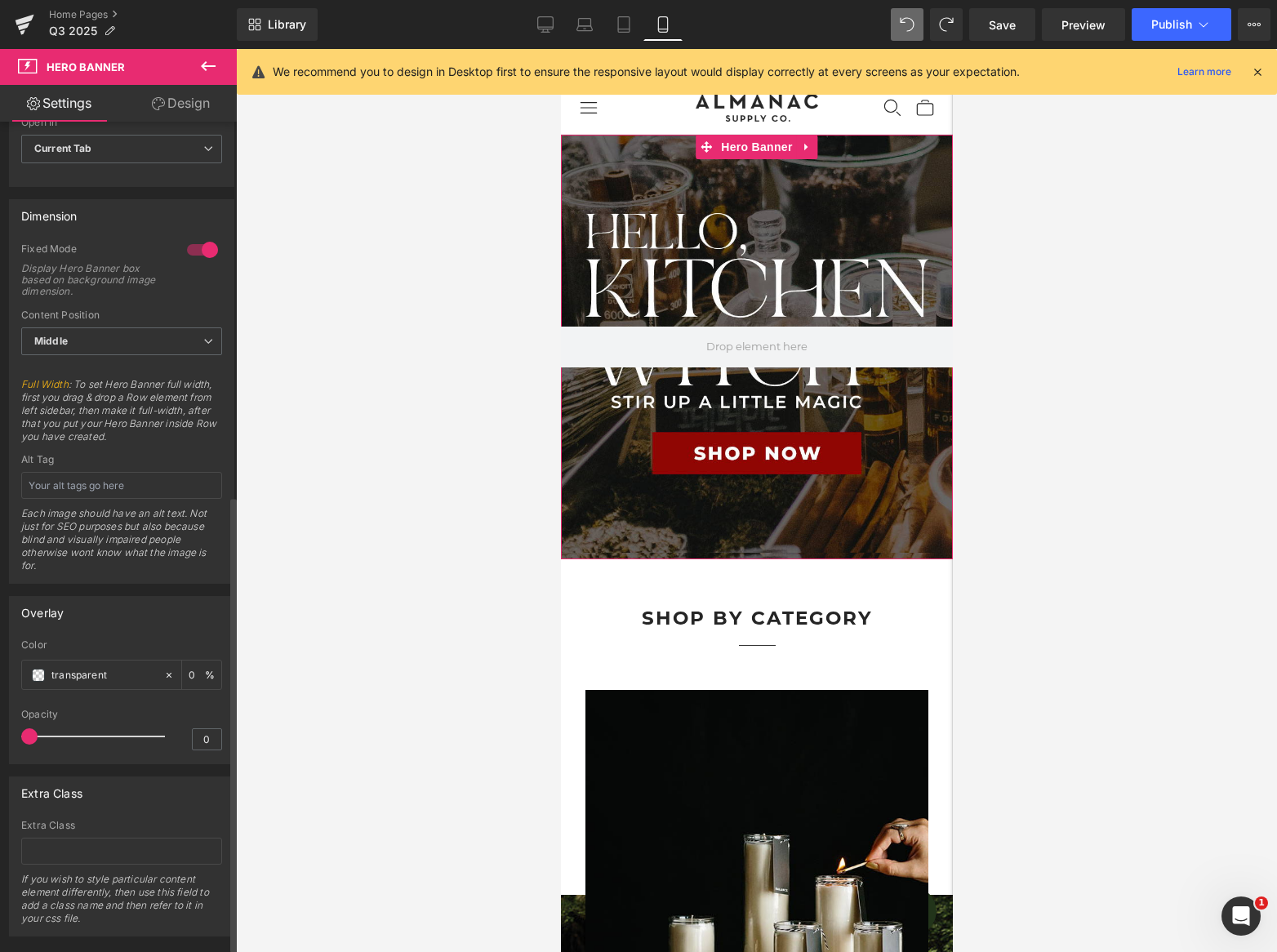
scroll to position [687, 0]
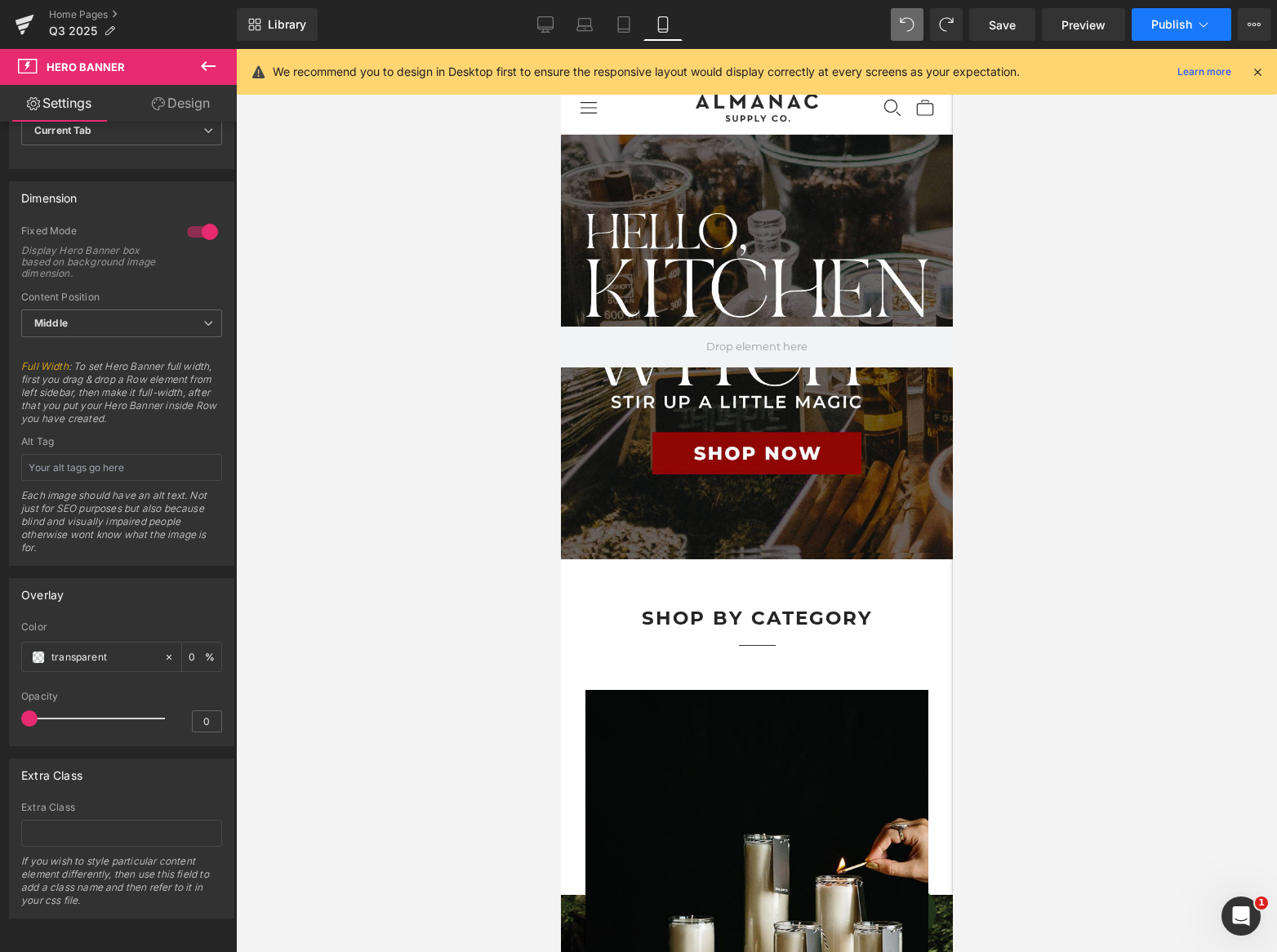
click at [1205, 19] on icon at bounding box center [1203, 25] width 16 height 16
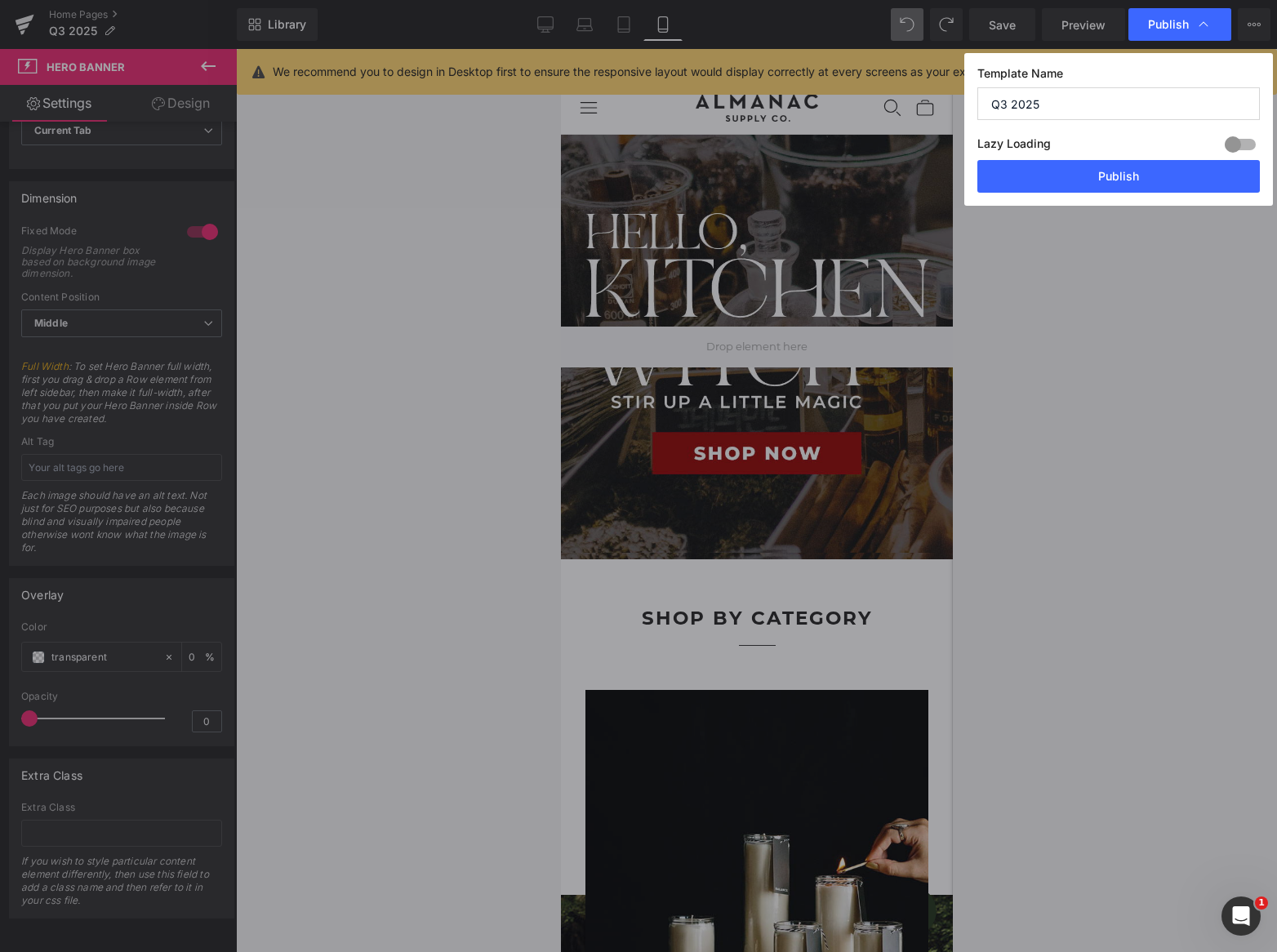
click at [1136, 180] on button "Publish" at bounding box center [1118, 176] width 282 height 33
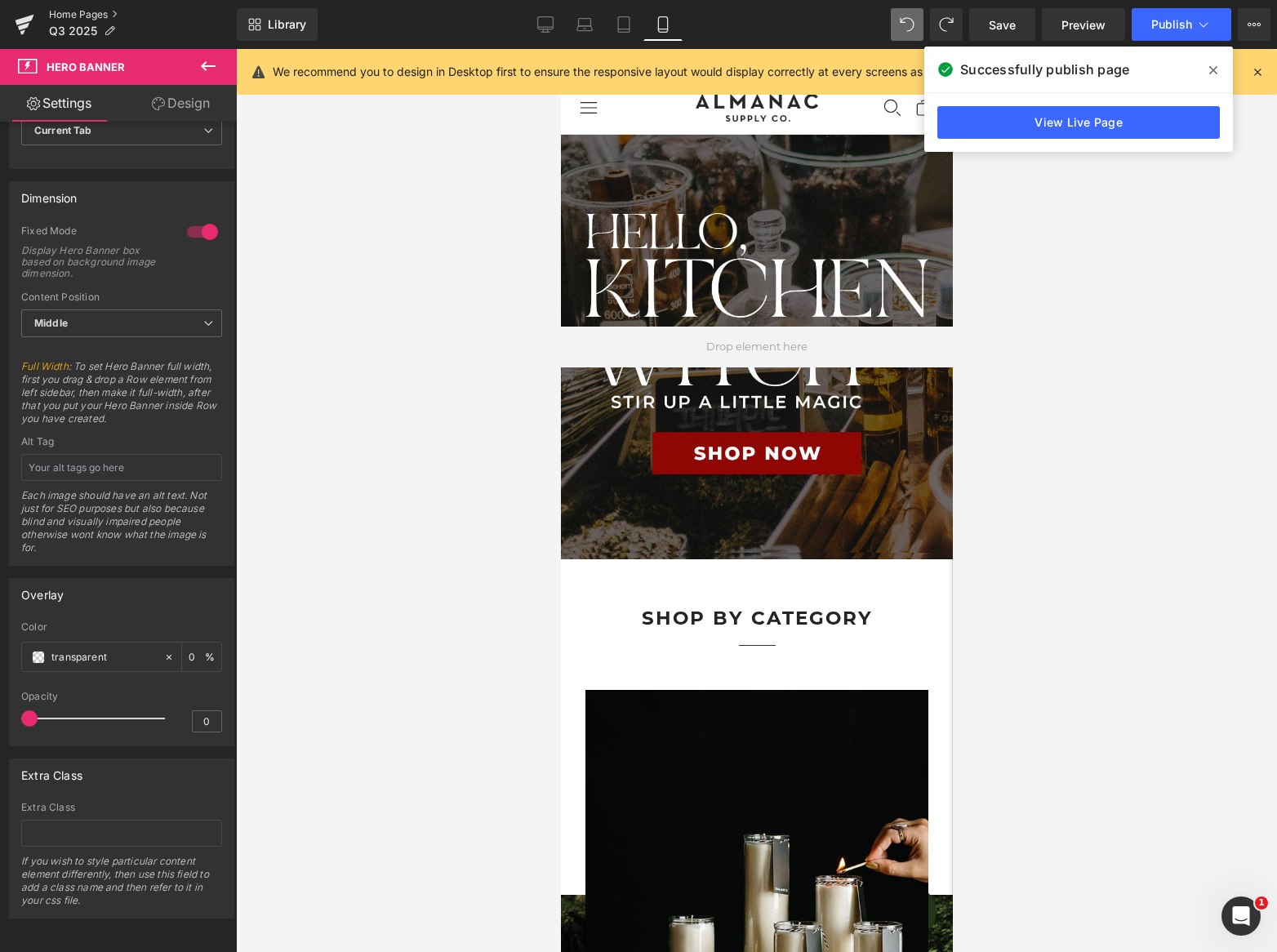
click at [61, 19] on link "Home Pages" at bounding box center [143, 15] width 188 height 13
